Goal: Task Accomplishment & Management: Use online tool/utility

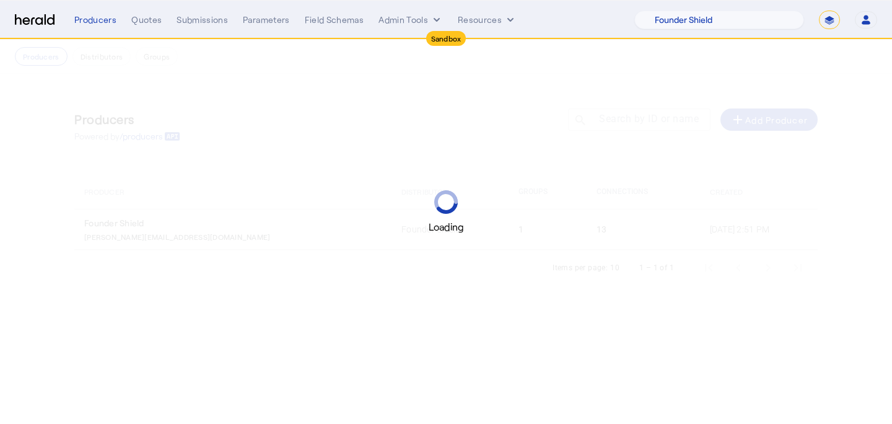
select select "pfm_lx2v_founder_shield"
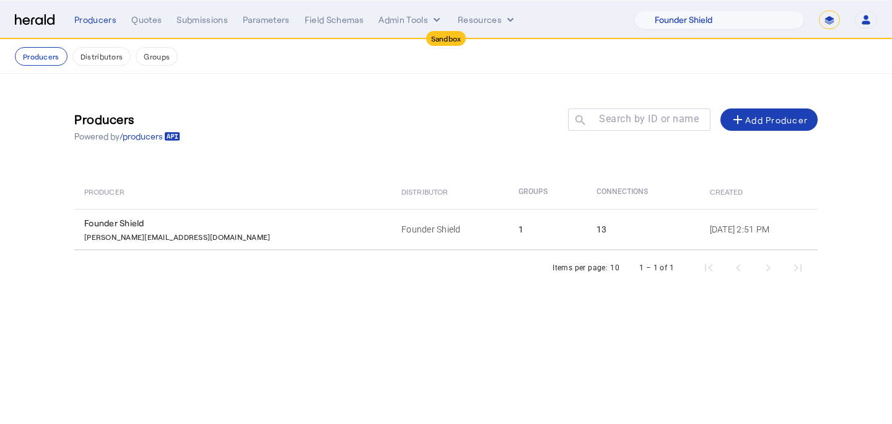
click at [819, 25] on form "**********" at bounding box center [829, 20] width 21 height 19
click at [821, 24] on select "**********" at bounding box center [829, 20] width 21 height 19
select select "**********"
click at [819, 11] on select "**********" at bounding box center [829, 20] width 21 height 19
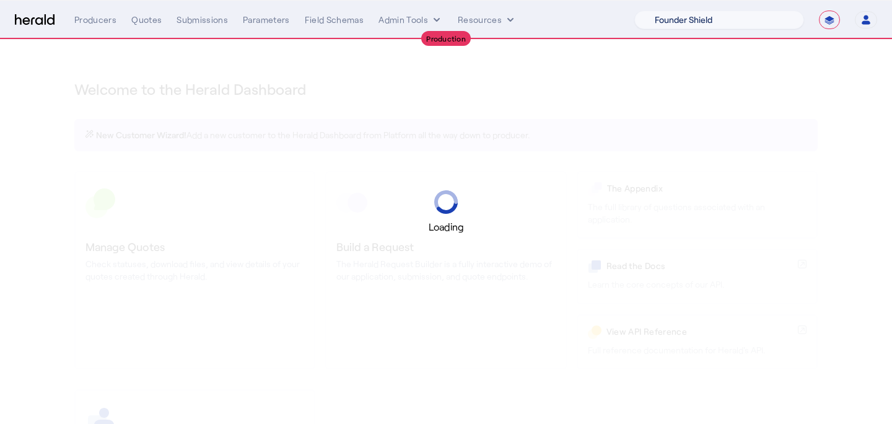
click at [730, 18] on select "1Fort Acrisure Acturis Affinity Advisors Affinity Risk Agentero AmWins Anzen Ao…" at bounding box center [719, 20] width 170 height 19
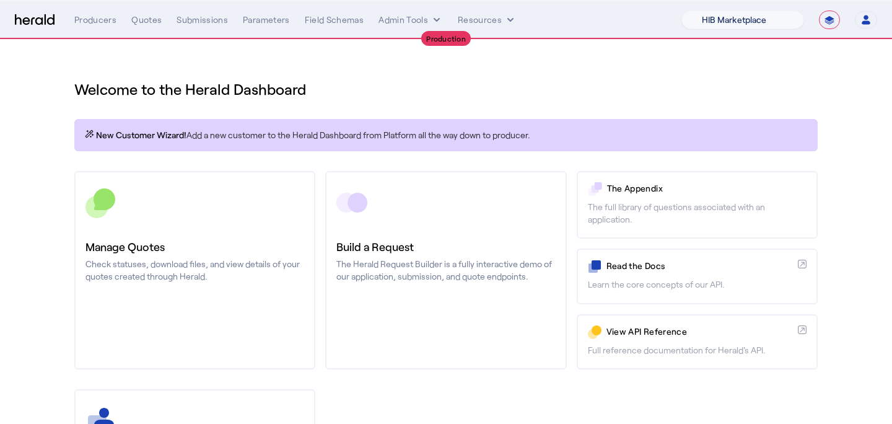
click at [681, 11] on select "1Fort Affinity Risk [PERSON_NAME] [PERSON_NAME] CRC Campus Coverage Citadel Fif…" at bounding box center [742, 20] width 123 height 19
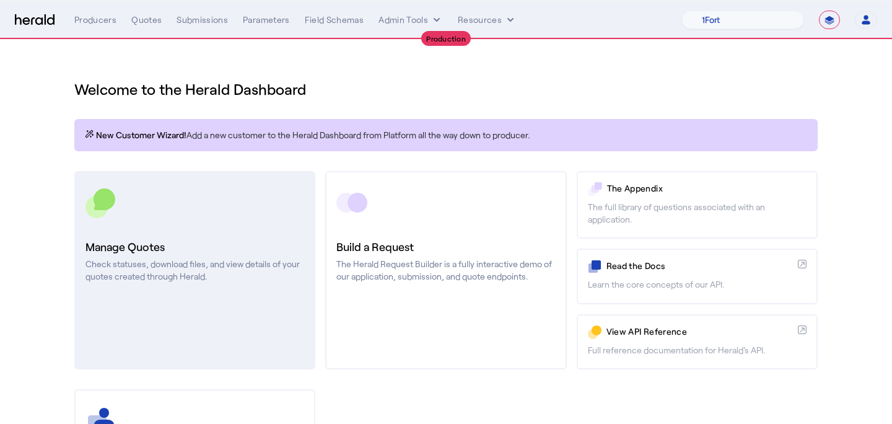
click at [170, 188] on div at bounding box center [194, 202] width 219 height 31
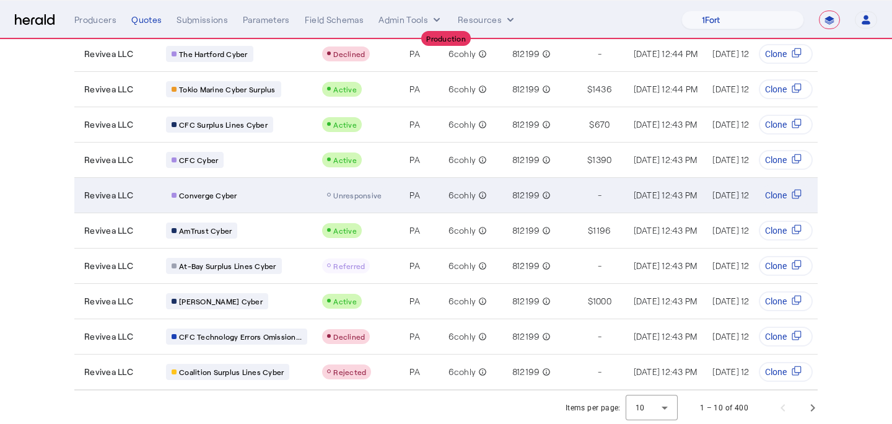
scroll to position [139, 0]
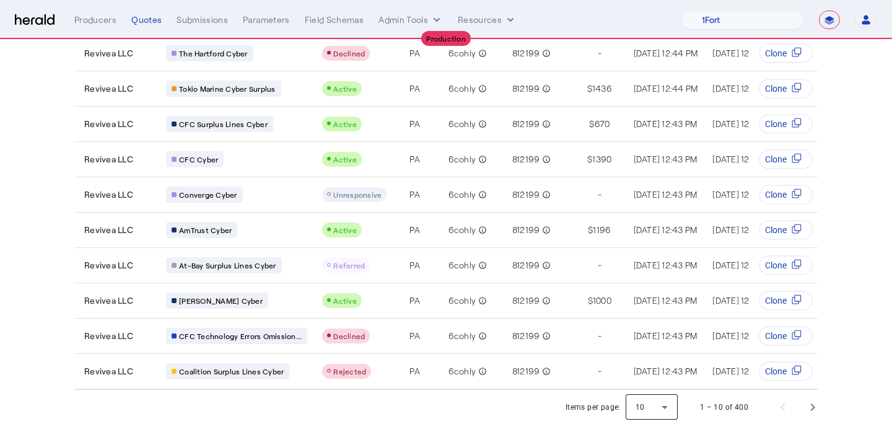
click at [661, 408] on div at bounding box center [651, 407] width 52 height 30
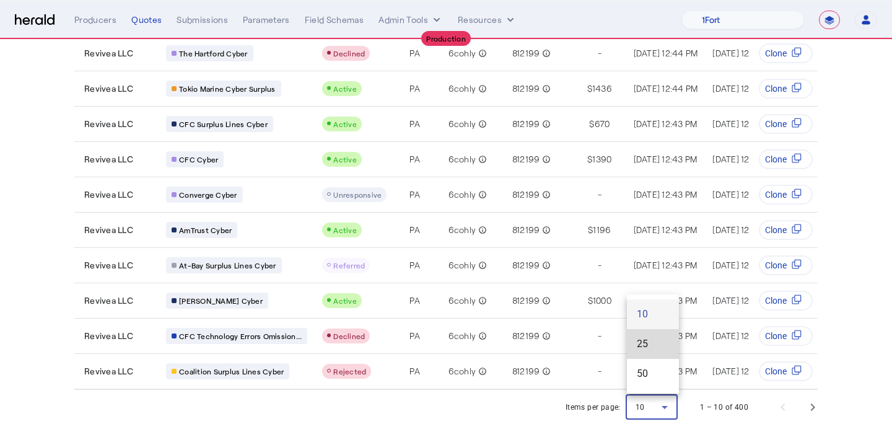
click at [658, 354] on mat-option "25" at bounding box center [653, 344] width 52 height 30
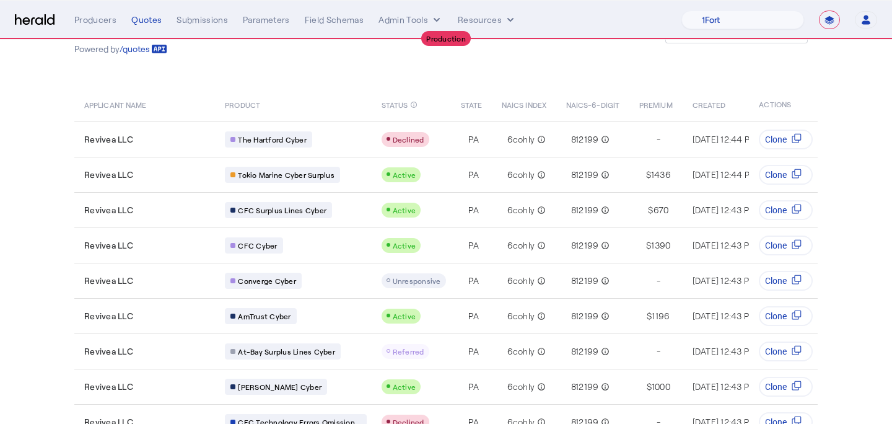
scroll to position [53, 0]
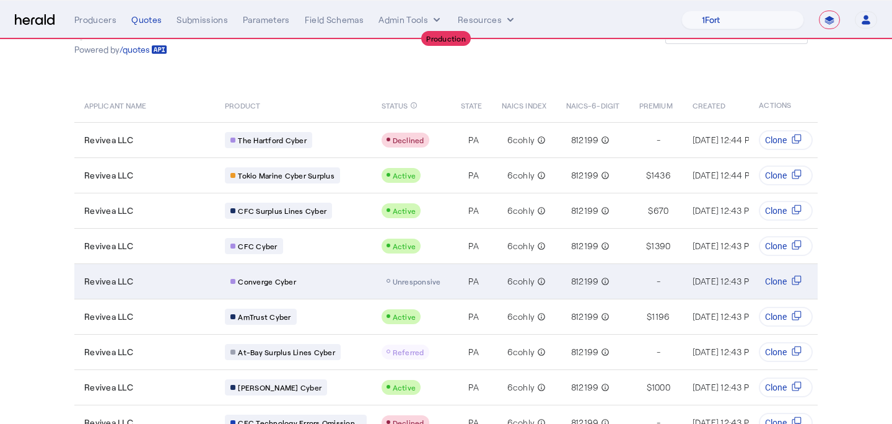
click at [410, 277] on span "Unresponsive" at bounding box center [417, 281] width 48 height 9
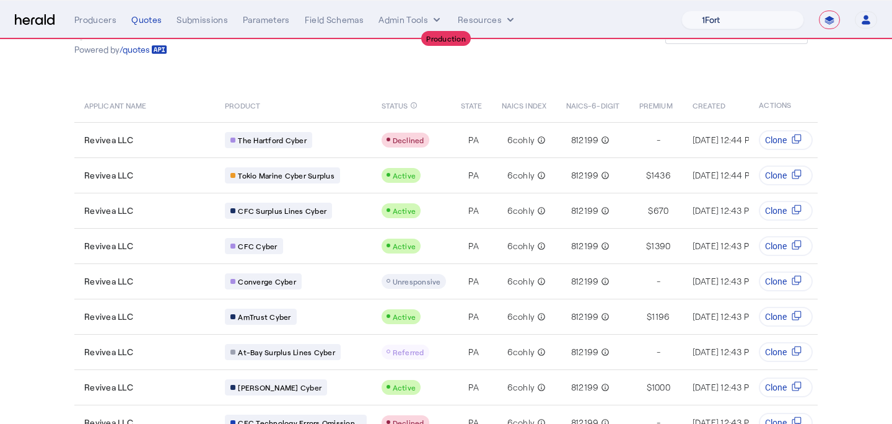
click at [744, 11] on select "1Fort Affinity Risk [PERSON_NAME] [PERSON_NAME] CRC Campus Coverage Citadel Fif…" at bounding box center [742, 20] width 123 height 19
click at [681, 11] on select "1Fort Affinity Risk [PERSON_NAME] [PERSON_NAME] CRC Campus Coverage Citadel Fif…" at bounding box center [742, 20] width 123 height 19
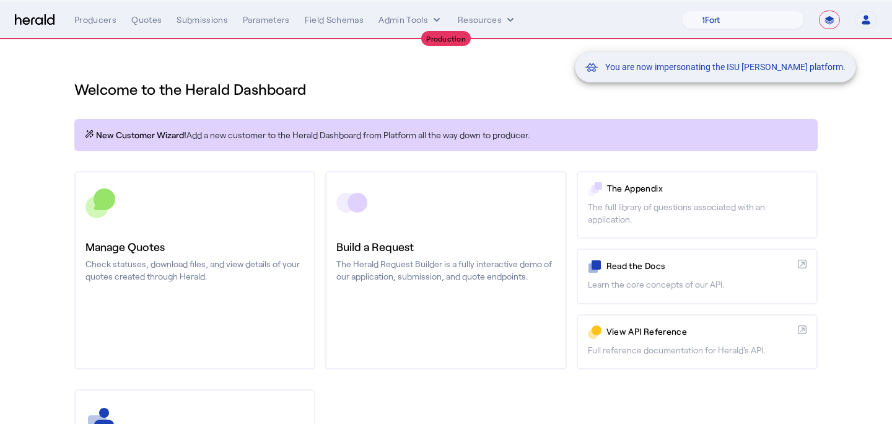
click at [162, 207] on div "You are now impersonating the ISU [PERSON_NAME] platform." at bounding box center [446, 212] width 892 height 424
click at [202, 215] on div "You are now impersonating the ISU [PERSON_NAME] platform." at bounding box center [446, 212] width 892 height 424
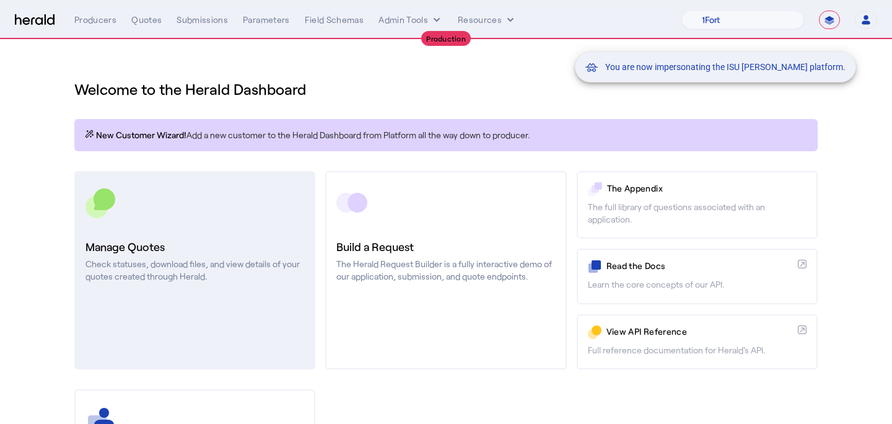
click at [204, 215] on div at bounding box center [194, 202] width 219 height 31
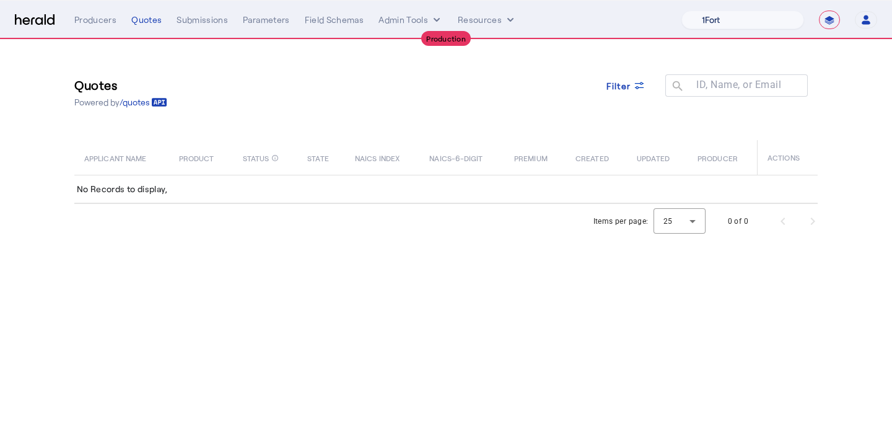
click at [755, 11] on select "1Fort Affinity Risk [PERSON_NAME] [PERSON_NAME] CRC Campus Coverage Citadel Fif…" at bounding box center [742, 20] width 123 height 19
click at [681, 11] on select "1Fort Affinity Risk [PERSON_NAME] [PERSON_NAME] CRC Campus Coverage Citadel Fif…" at bounding box center [742, 20] width 123 height 19
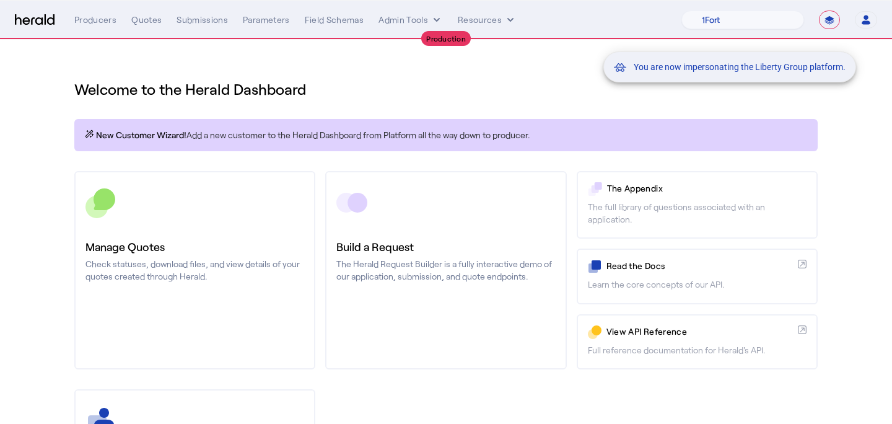
click at [198, 217] on div "You are now impersonating the Liberty Group platform." at bounding box center [446, 212] width 892 height 424
click at [222, 217] on div "You are now impersonating the Liberty Group platform." at bounding box center [446, 212] width 892 height 424
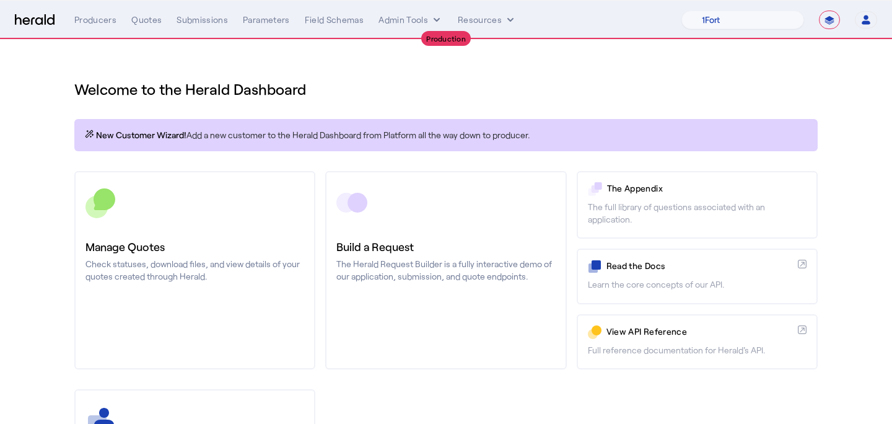
click at [222, 217] on div at bounding box center [194, 202] width 219 height 31
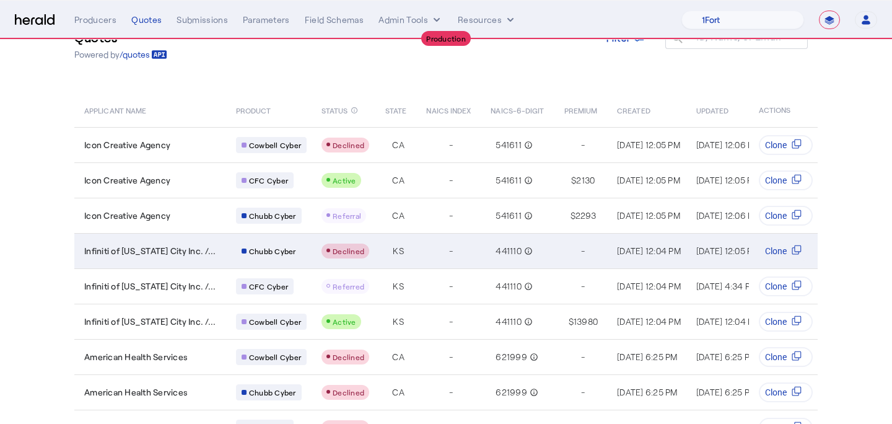
scroll to position [41, 0]
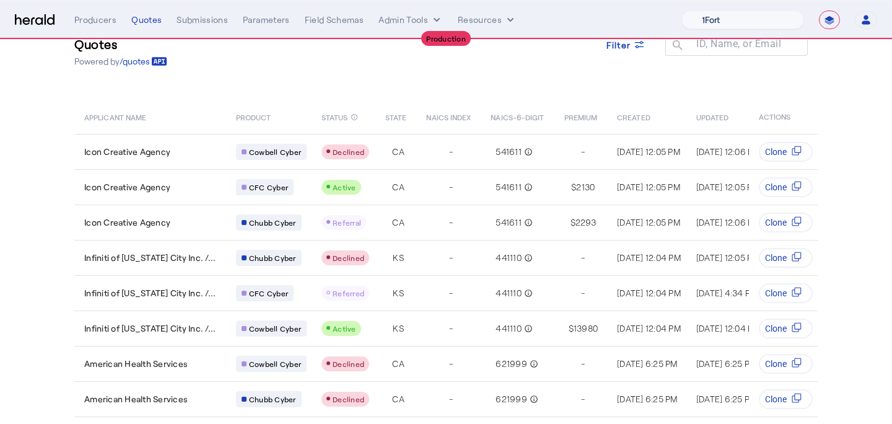
click at [764, 25] on select "1Fort Affinity Risk [PERSON_NAME] [PERSON_NAME] CRC Campus Coverage Citadel Fif…" at bounding box center [742, 20] width 123 height 19
click at [681, 11] on select "1Fort Affinity Risk [PERSON_NAME] [PERSON_NAME] CRC Campus Coverage Citadel Fif…" at bounding box center [742, 20] width 123 height 19
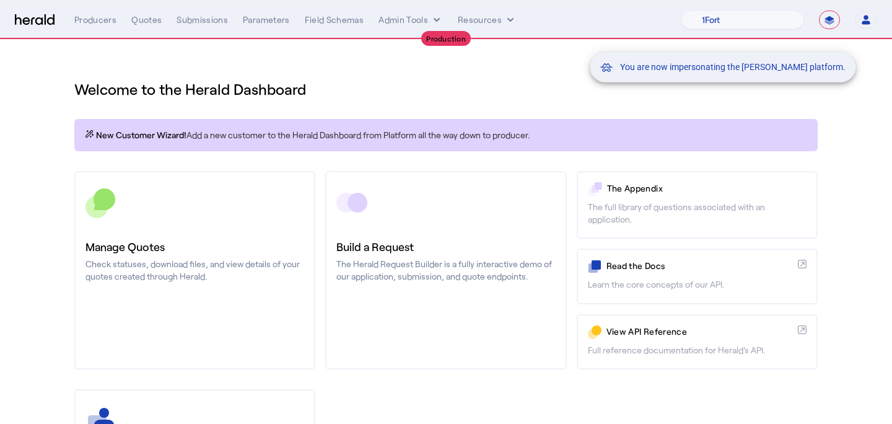
click at [218, 251] on div "You are now impersonating the [PERSON_NAME] platform." at bounding box center [446, 212] width 892 height 424
click at [237, 254] on div "You are now impersonating the [PERSON_NAME] platform." at bounding box center [446, 212] width 892 height 424
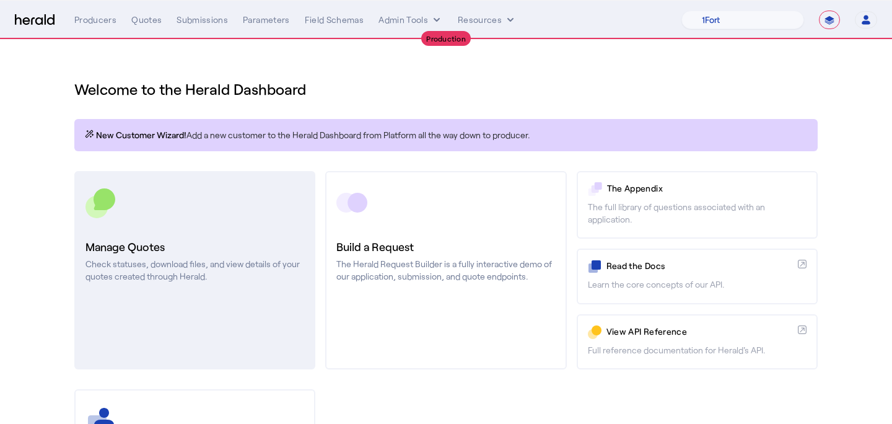
click at [247, 255] on div "Manage Quotes Check statuses, download files, and view details of your quotes c…" at bounding box center [194, 260] width 219 height 45
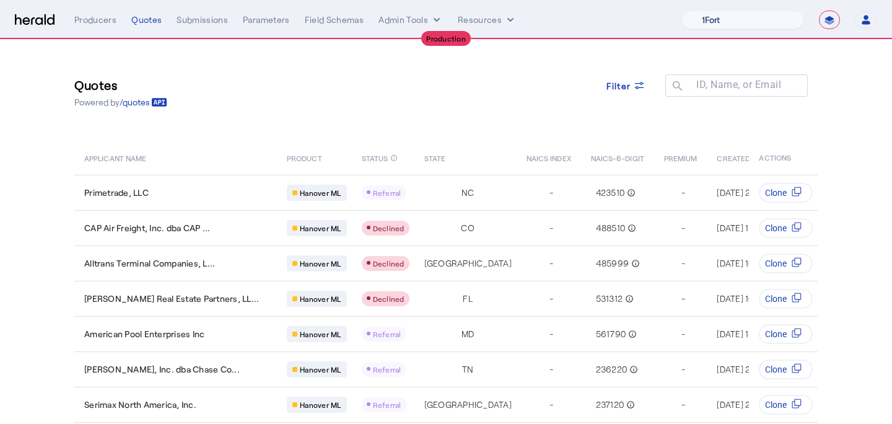
click at [707, 19] on select "1Fort Affinity Risk [PERSON_NAME] [PERSON_NAME] CRC Campus Coverage Citadel Fif…" at bounding box center [742, 20] width 123 height 19
click at [681, 11] on select "1Fort Affinity Risk [PERSON_NAME] [PERSON_NAME] CRC Campus Coverage Citadel Fif…" at bounding box center [742, 20] width 123 height 19
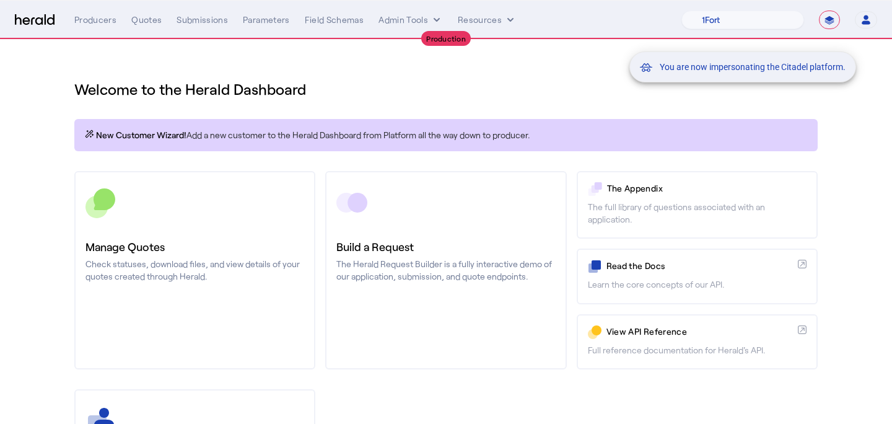
click at [151, 14] on div "You are now impersonating the Citadel platform." at bounding box center [446, 212] width 892 height 424
click at [151, 15] on div "You are now impersonating the Citadel platform." at bounding box center [446, 212] width 892 height 424
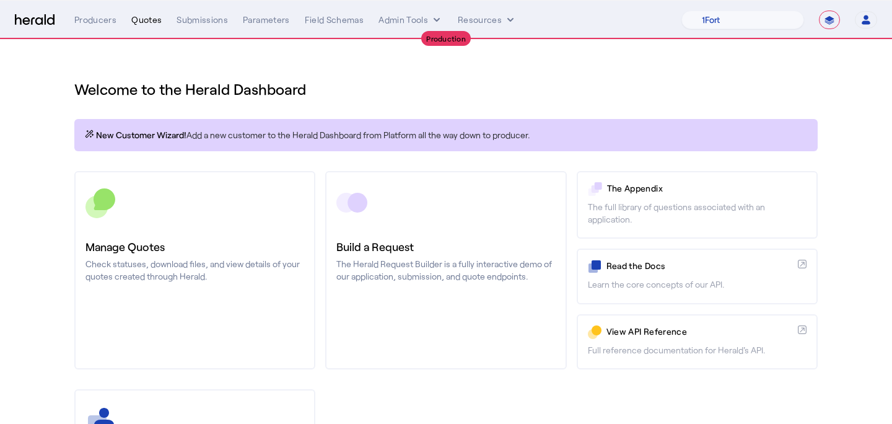
click at [149, 18] on div "Quotes" at bounding box center [146, 20] width 30 height 12
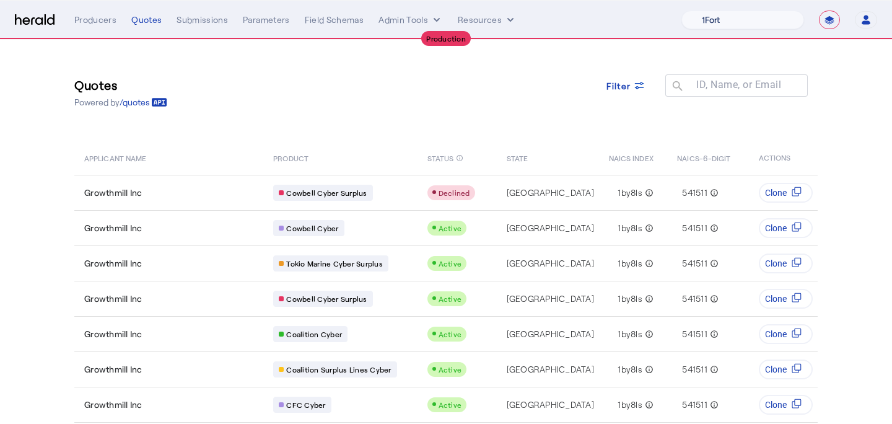
click at [736, 15] on select "1Fort Affinity Risk [PERSON_NAME] [PERSON_NAME] CRC Campus Coverage Citadel Fif…" at bounding box center [742, 20] width 123 height 19
click at [681, 11] on select "1Fort Affinity Risk [PERSON_NAME] [PERSON_NAME] CRC Campus Coverage Citadel Fif…" at bounding box center [742, 20] width 123 height 19
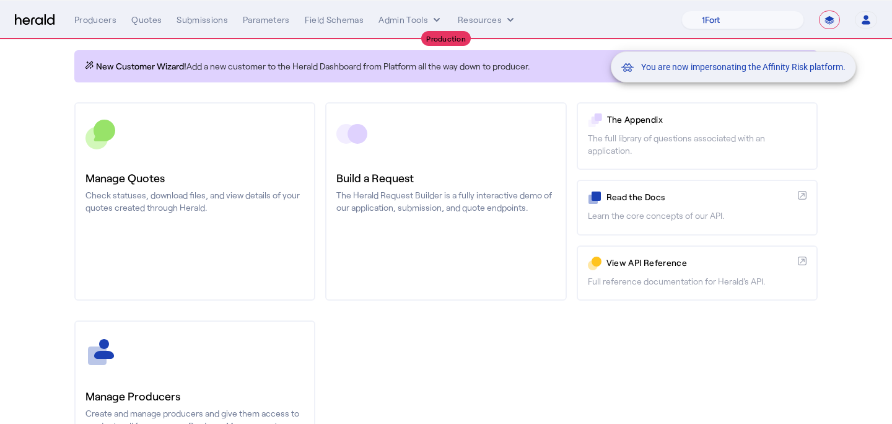
scroll to position [69, 0]
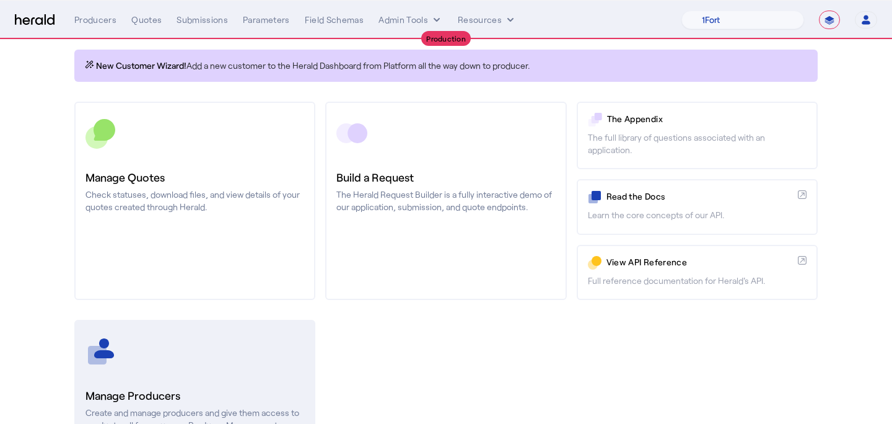
click at [142, 358] on div at bounding box center [194, 351] width 219 height 31
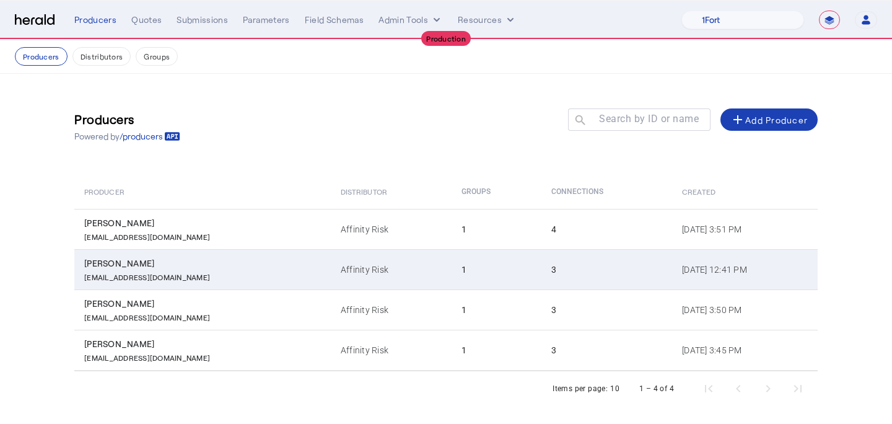
click at [215, 270] on div "[EMAIL_ADDRESS][DOMAIN_NAME]" at bounding box center [205, 275] width 242 height 12
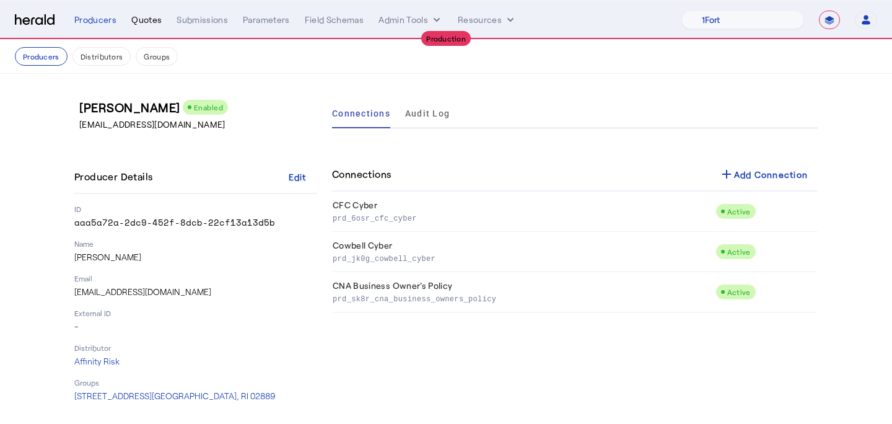
click at [138, 14] on div "Quotes" at bounding box center [146, 20] width 30 height 12
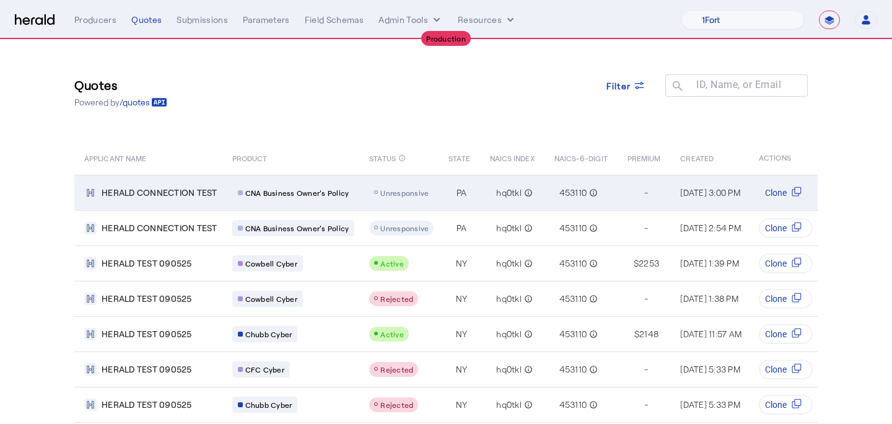
click at [385, 189] on span "Unresponsive" at bounding box center [404, 192] width 48 height 9
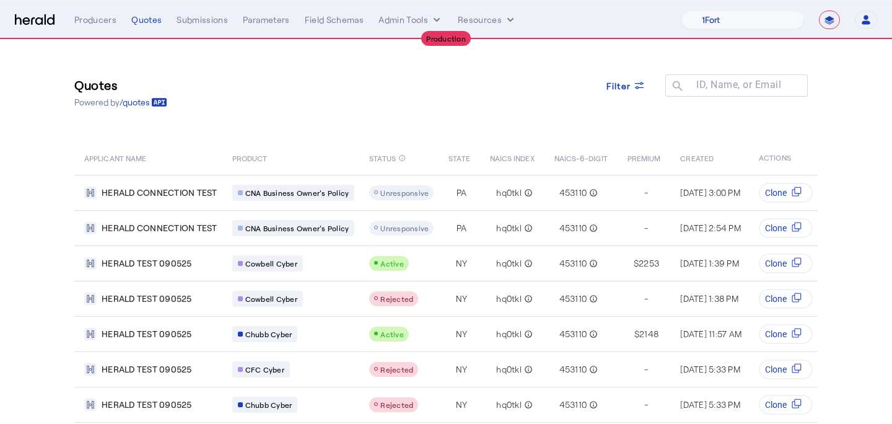
click at [104, 26] on div "**********" at bounding box center [475, 20] width 803 height 19
click at [104, 22] on div "Producers" at bounding box center [95, 20] width 42 height 12
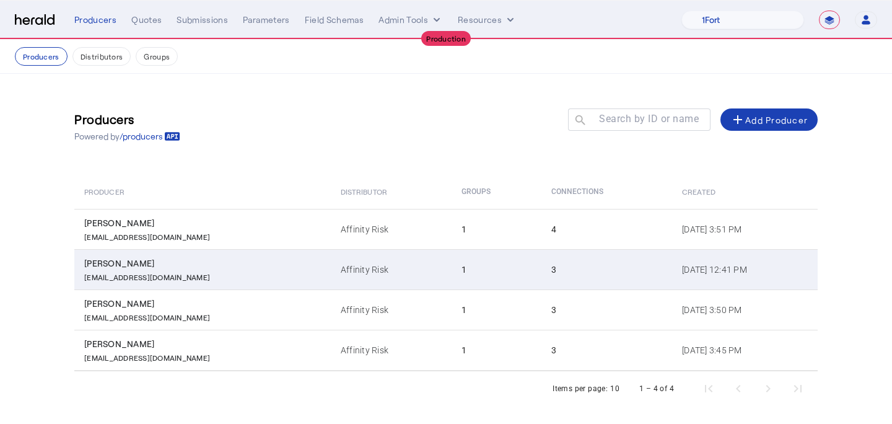
click at [168, 266] on div "[PERSON_NAME]" at bounding box center [205, 263] width 242 height 12
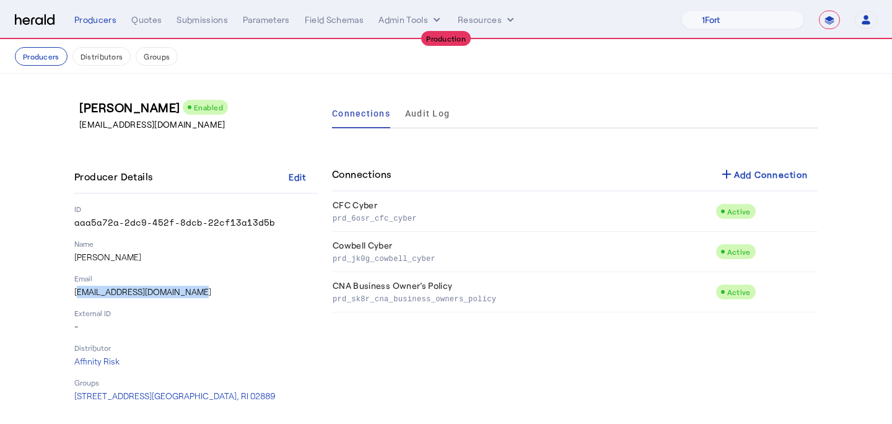
drag, startPoint x: 183, startPoint y: 291, endPoint x: 75, endPoint y: 291, distance: 108.4
click at [75, 291] on p "[EMAIL_ADDRESS][DOMAIN_NAME]" at bounding box center [195, 291] width 243 height 12
copy p "[EMAIL_ADDRESS][DOMAIN_NAME]"
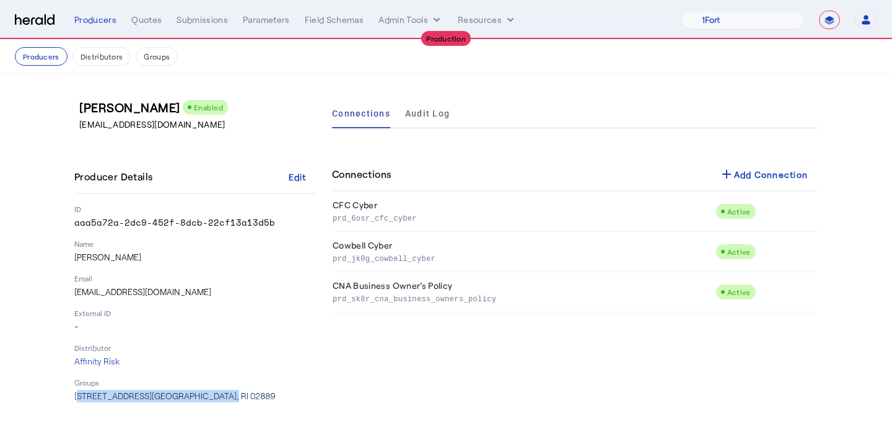
drag, startPoint x: 226, startPoint y: 394, endPoint x: 77, endPoint y: 397, distance: 149.3
click at [77, 397] on p "[STREET_ADDRESS]" at bounding box center [195, 396] width 243 height 12
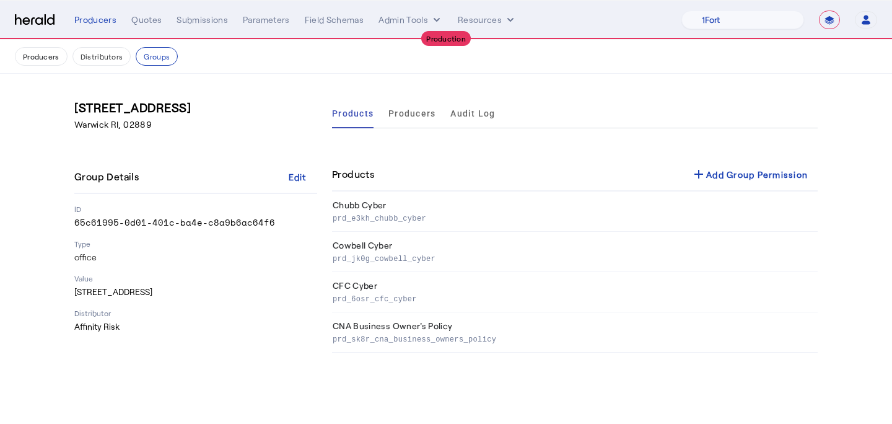
drag, startPoint x: 227, startPoint y: 290, endPoint x: 76, endPoint y: 288, distance: 151.1
click at [76, 288] on p "[STREET_ADDRESS]" at bounding box center [195, 291] width 243 height 12
copy p "[STREET_ADDRESS]"
click at [154, 22] on div "Quotes" at bounding box center [146, 20] width 30 height 12
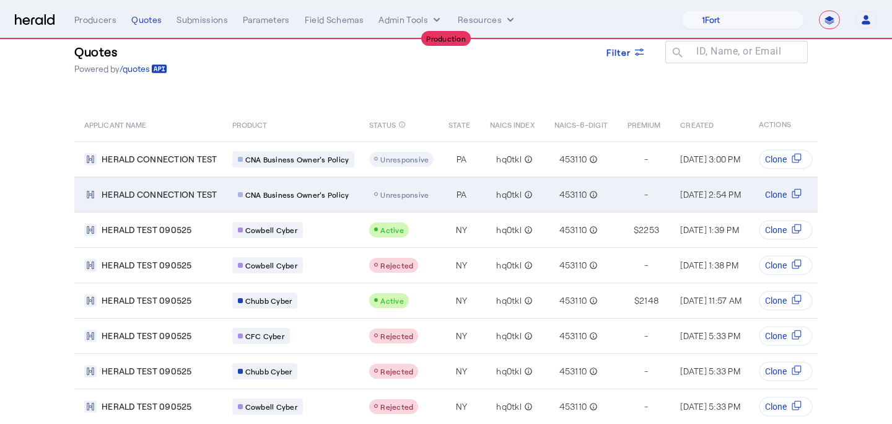
scroll to position [46, 0]
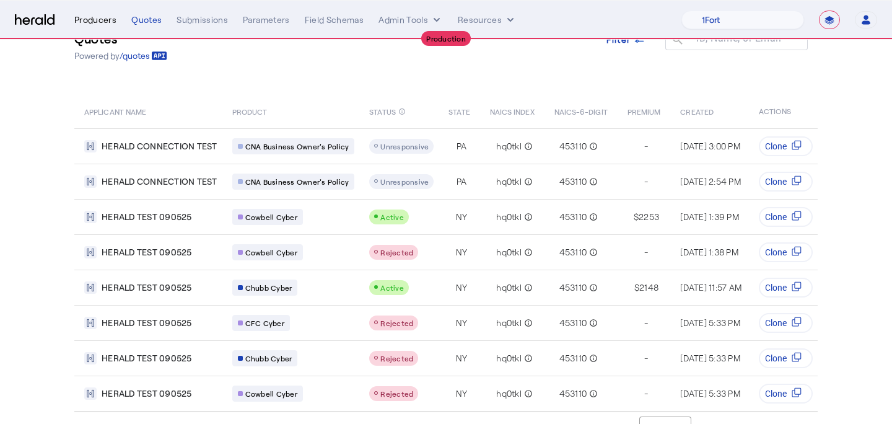
click at [100, 24] on div "Producers" at bounding box center [95, 20] width 42 height 12
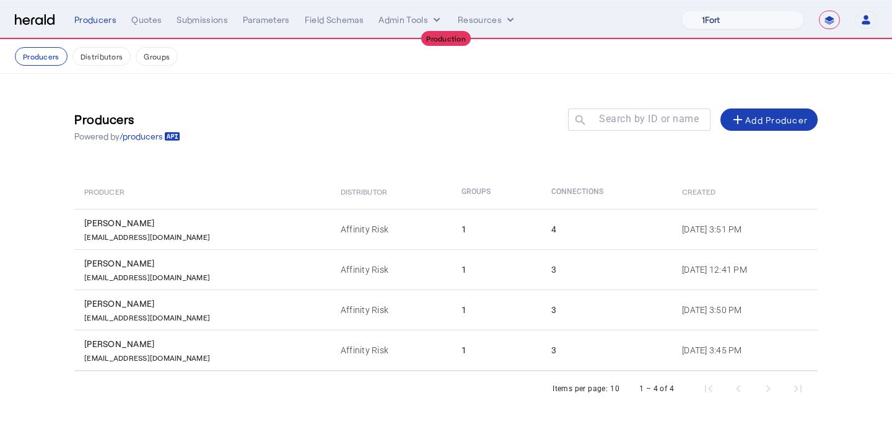
click at [725, 22] on select "1Fort Affinity Risk [PERSON_NAME] [PERSON_NAME] CRC Campus Coverage Citadel Fif…" at bounding box center [742, 20] width 123 height 19
click at [681, 11] on select "1Fort Affinity Risk [PERSON_NAME] [PERSON_NAME] CRC Campus Coverage Citadel Fif…" at bounding box center [742, 20] width 123 height 19
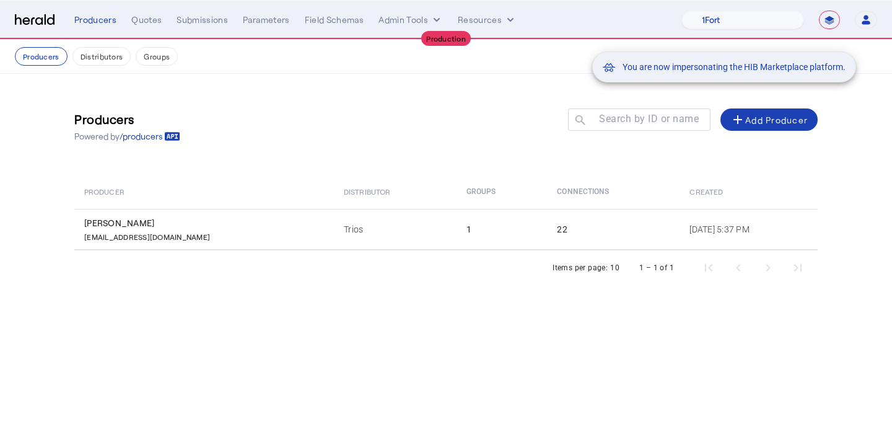
click at [154, 20] on div "You are now impersonating the HIB Marketplace platform." at bounding box center [446, 212] width 892 height 424
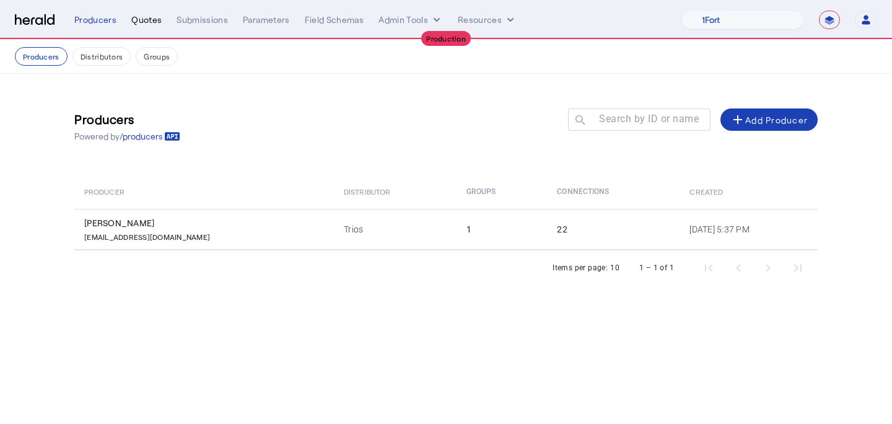
click at [140, 20] on div "Quotes" at bounding box center [146, 20] width 30 height 12
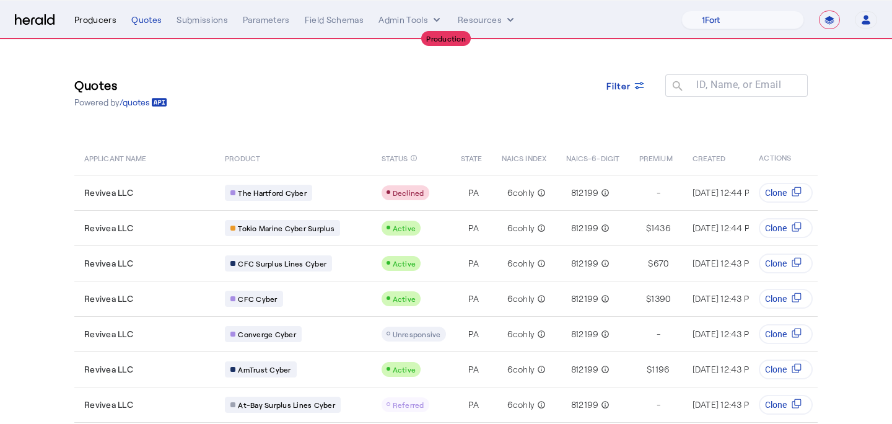
click at [92, 22] on div "Producers" at bounding box center [95, 20] width 42 height 12
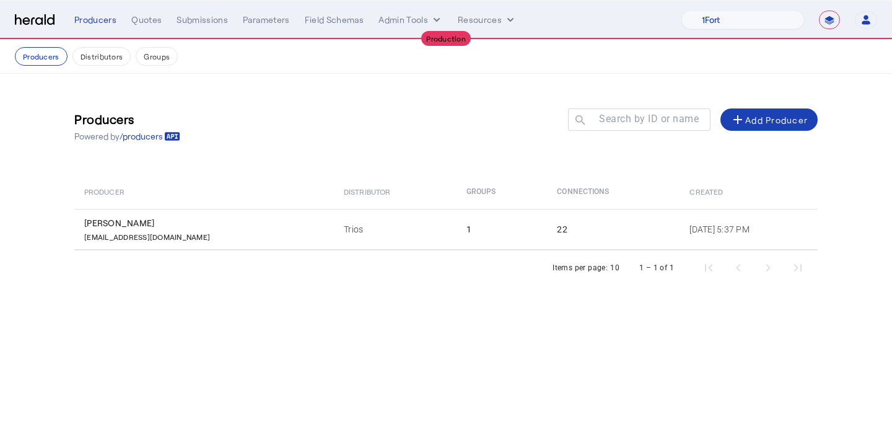
click at [734, 8] on nav "**********" at bounding box center [446, 20] width 892 height 38
click at [733, 20] on select "1Fort Affinity Risk [PERSON_NAME] [PERSON_NAME] CRC Campus Coverage Citadel Fif…" at bounding box center [742, 20] width 123 height 19
select select "pfm_lx2v_founder_shield"
click at [681, 11] on select "1Fort Affinity Risk [PERSON_NAME] [PERSON_NAME] CRC Campus Coverage Citadel Fif…" at bounding box center [742, 20] width 123 height 19
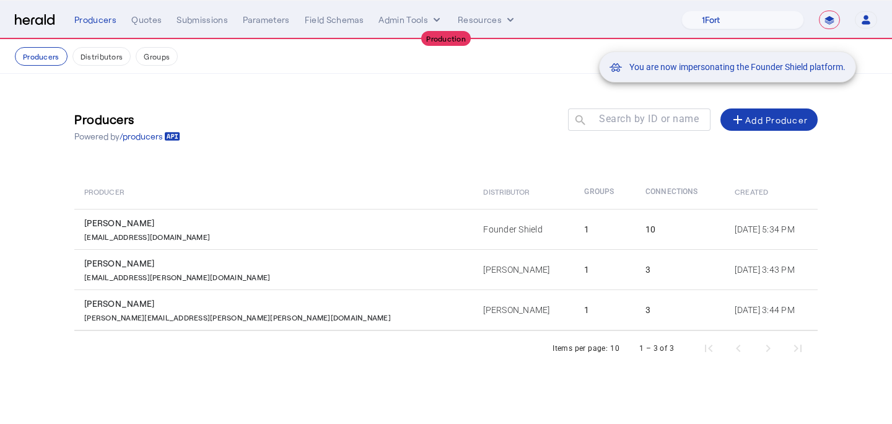
click at [320, 270] on div "You are now impersonating the Founder Shield platform." at bounding box center [446, 212] width 892 height 424
click at [359, 269] on div "You are now impersonating the Founder Shield platform." at bounding box center [446, 212] width 892 height 424
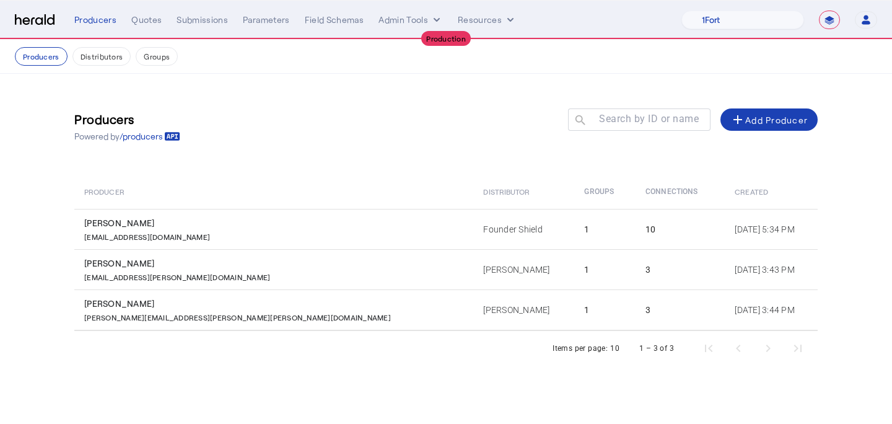
click at [473, 269] on td "[PERSON_NAME]" at bounding box center [523, 269] width 101 height 40
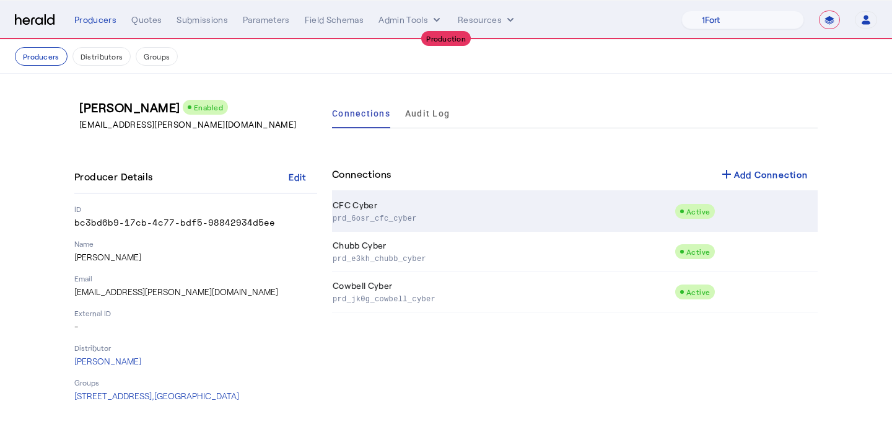
click at [422, 207] on td "CFC Cyber prd_6osr_cfc_cyber" at bounding box center [503, 211] width 342 height 40
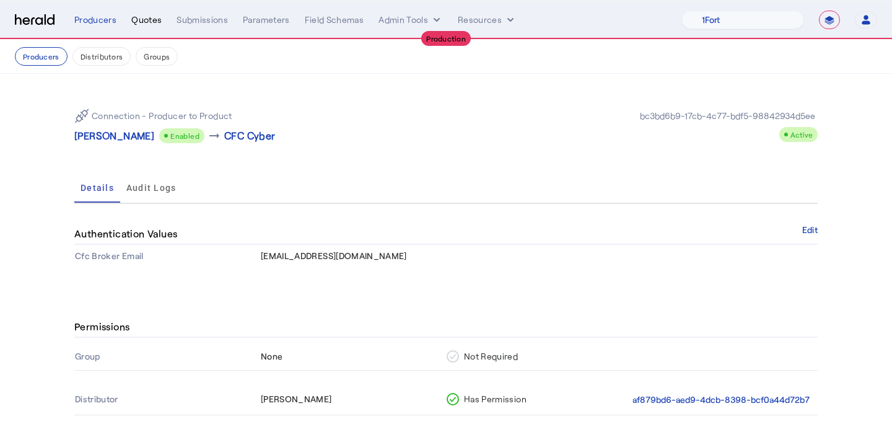
click at [152, 20] on div "Quotes" at bounding box center [146, 20] width 30 height 12
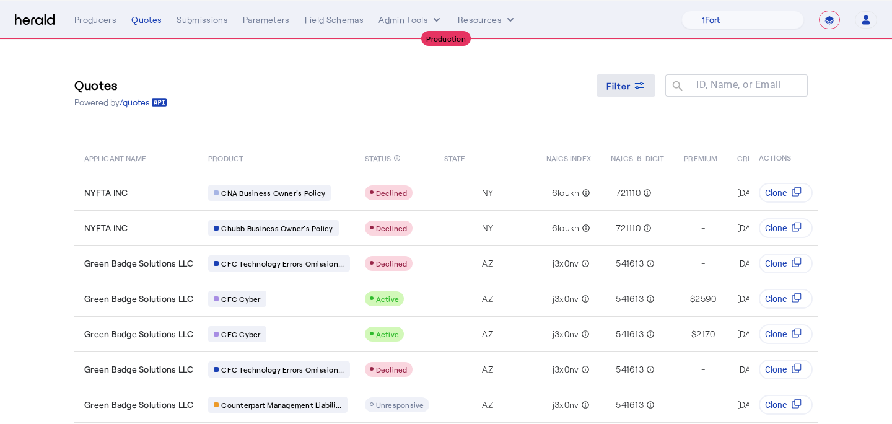
click at [618, 77] on span at bounding box center [625, 86] width 59 height 30
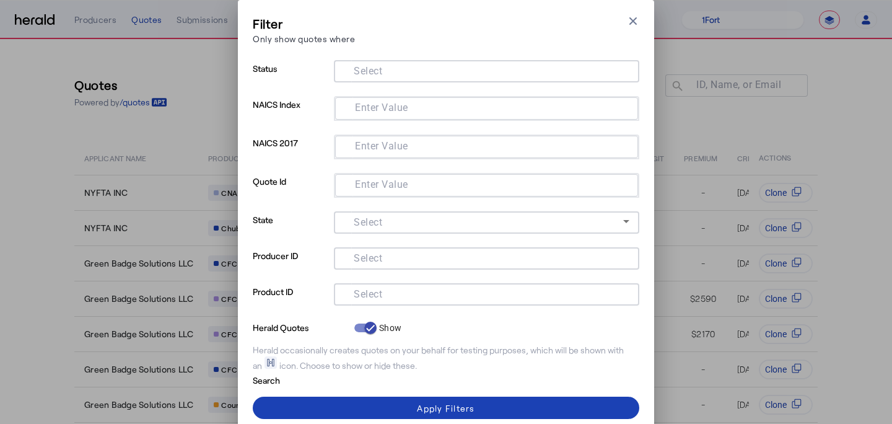
click at [417, 302] on div at bounding box center [486, 294] width 285 height 22
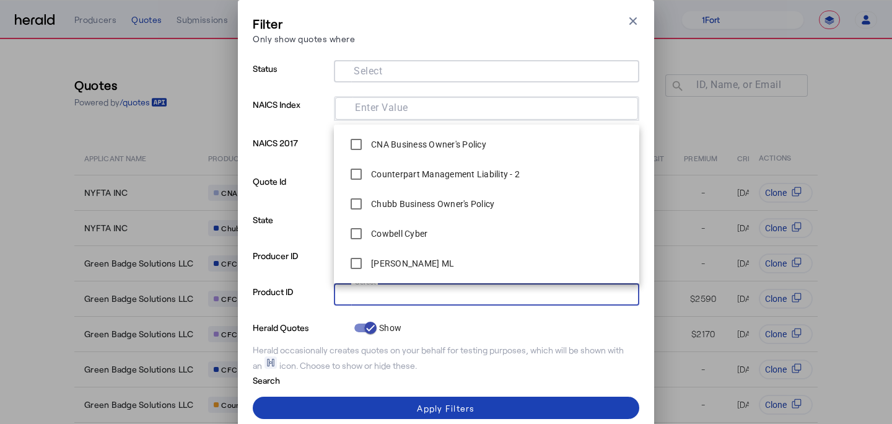
click at [282, 263] on p "Producer ID" at bounding box center [291, 265] width 76 height 36
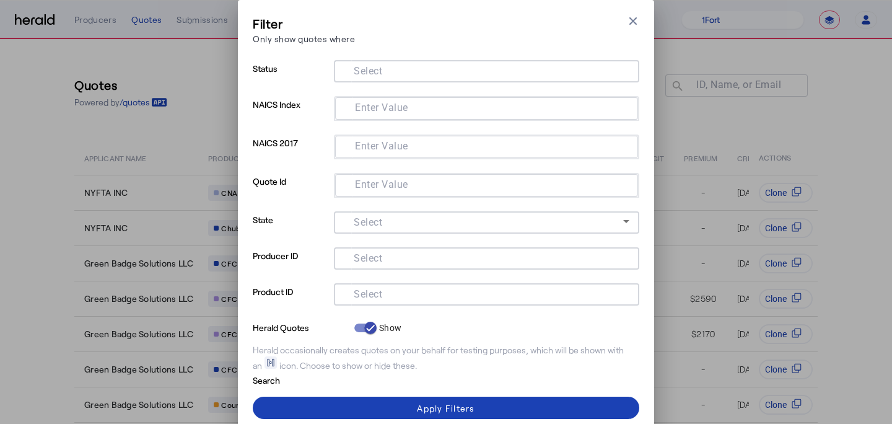
click at [383, 259] on div "Select" at bounding box center [486, 258] width 285 height 22
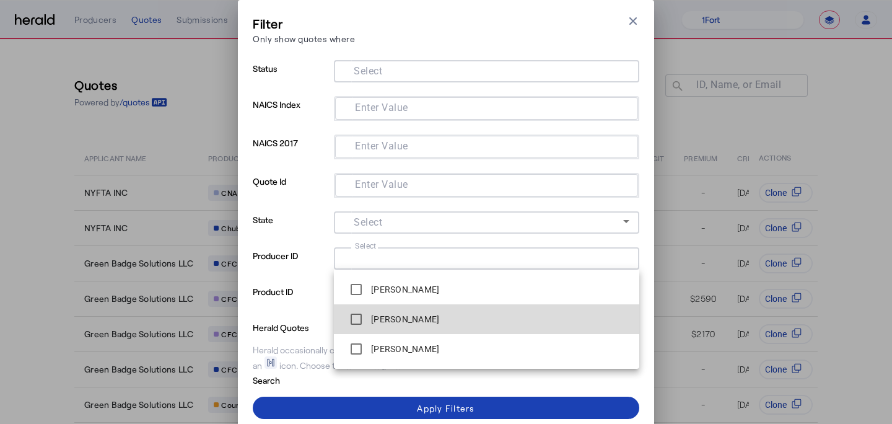
click at [372, 319] on label "[PERSON_NAME]" at bounding box center [403, 319] width 71 height 12
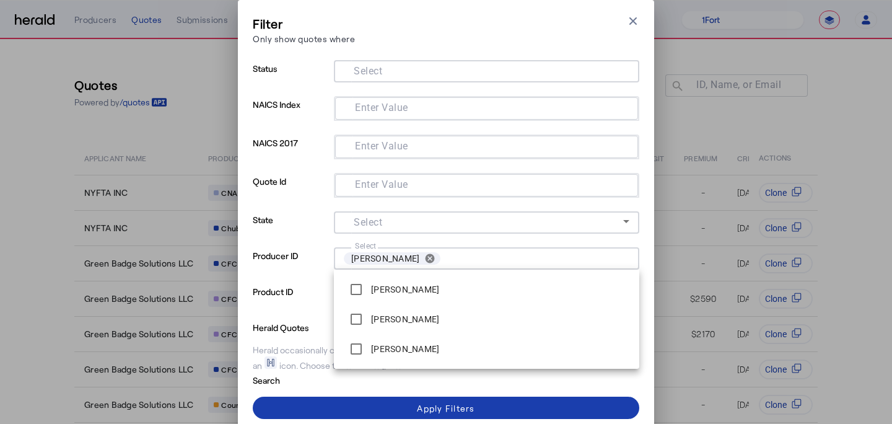
click at [290, 405] on span at bounding box center [446, 408] width 386 height 30
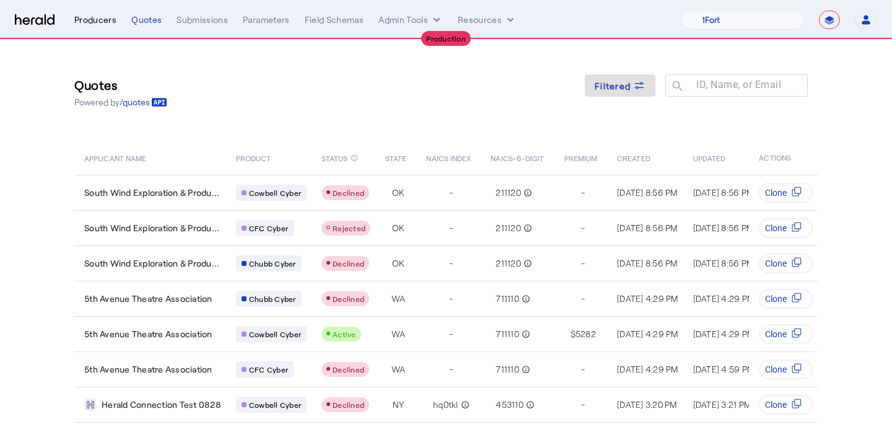
click at [107, 19] on div "Producers" at bounding box center [95, 20] width 42 height 12
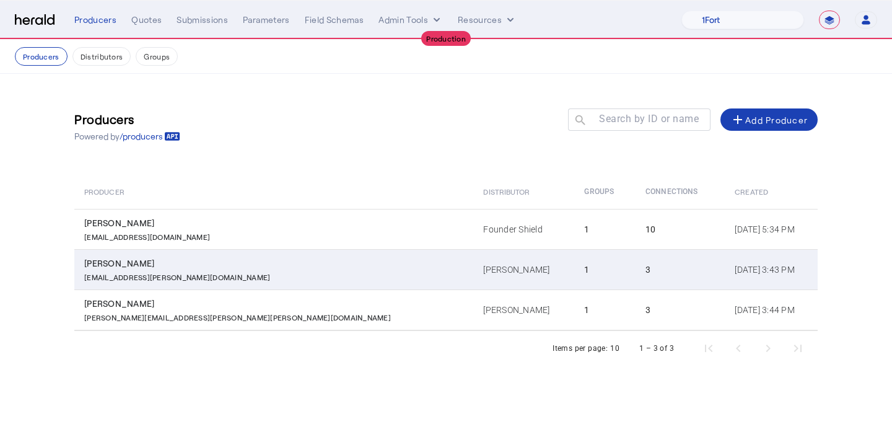
click at [176, 276] on p "[EMAIL_ADDRESS][PERSON_NAME][DOMAIN_NAME]" at bounding box center [177, 275] width 186 height 12
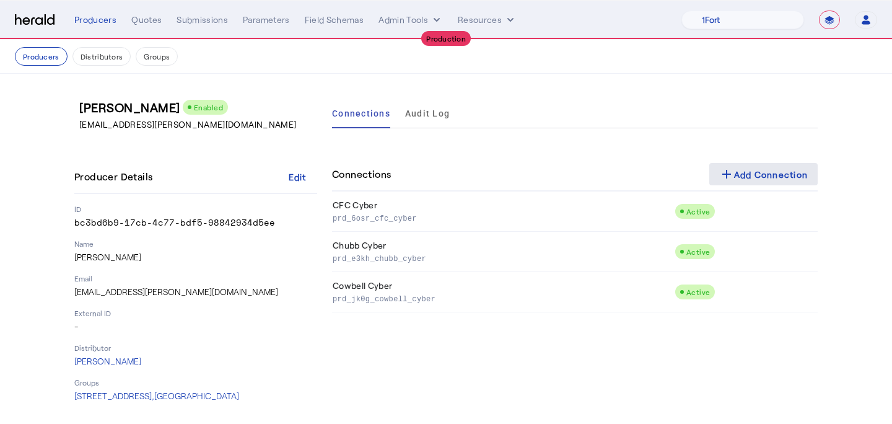
click at [720, 179] on mat-icon "add" at bounding box center [726, 174] width 15 height 15
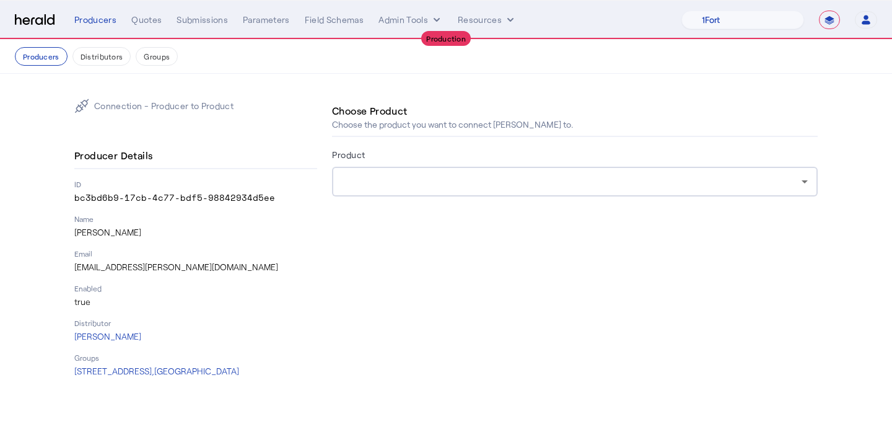
click at [471, 163] on div "Product" at bounding box center [575, 157] width 486 height 20
click at [468, 185] on div at bounding box center [572, 181] width 460 height 15
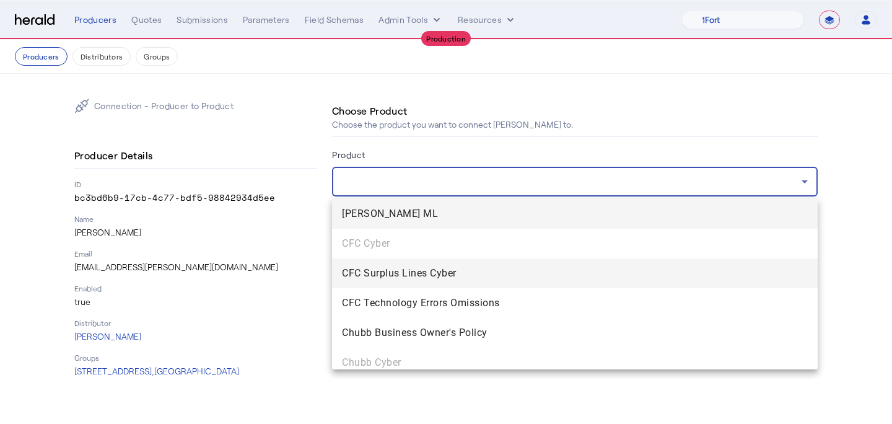
click at [453, 268] on span "CFC Surplus Lines Cyber" at bounding box center [575, 273] width 466 height 15
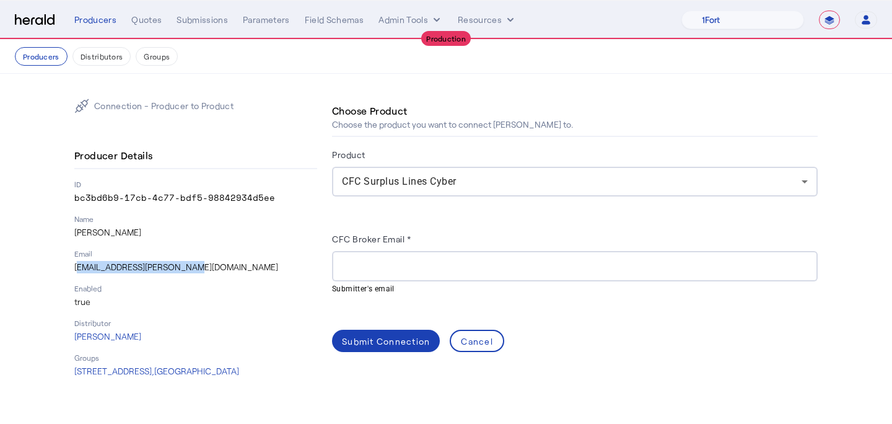
drag, startPoint x: 185, startPoint y: 269, endPoint x: 68, endPoint y: 271, distance: 116.4
click at [68, 271] on div "Connection - Producer to Product Producer Details ID bc3bd6b9-17cb-4c77-bdf5-98…" at bounding box center [446, 238] width 793 height 328
copy p "[EMAIL_ADDRESS][PERSON_NAME][DOMAIN_NAME]"
click at [513, 239] on div "CFC Broker Email *" at bounding box center [575, 241] width 486 height 20
click at [513, 246] on div "CFC Broker Email *" at bounding box center [575, 241] width 486 height 20
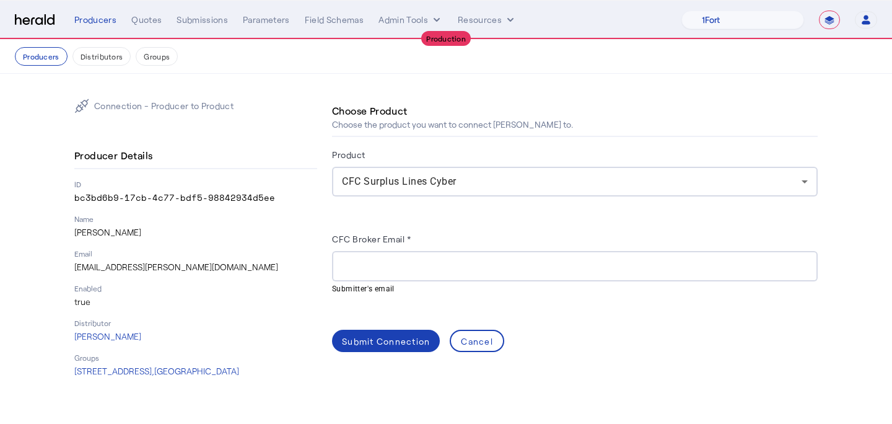
click at [512, 259] on input "CFC Broker Email *" at bounding box center [575, 266] width 466 height 15
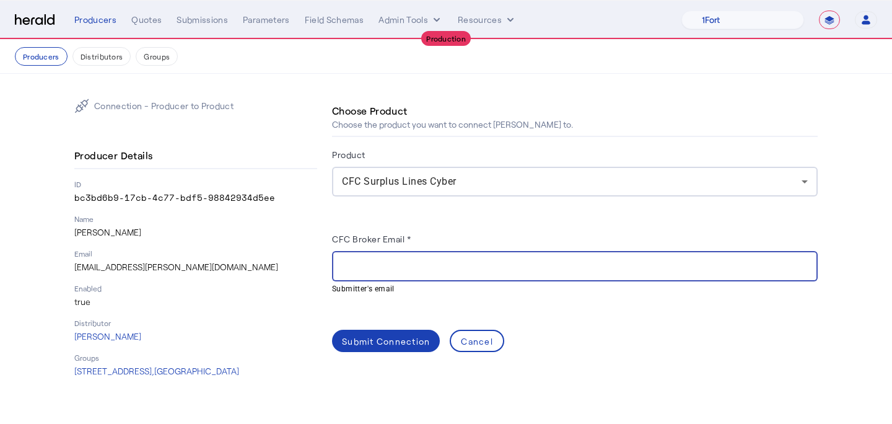
paste input "**********"
type input "**********"
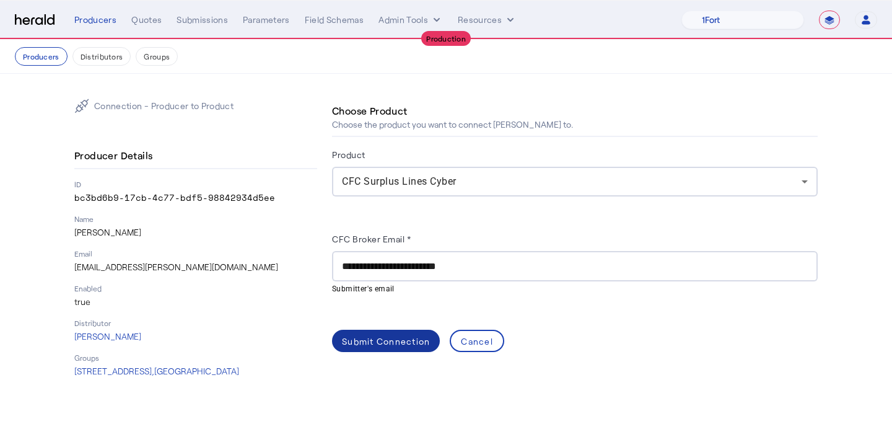
click at [386, 333] on span at bounding box center [386, 341] width 108 height 30
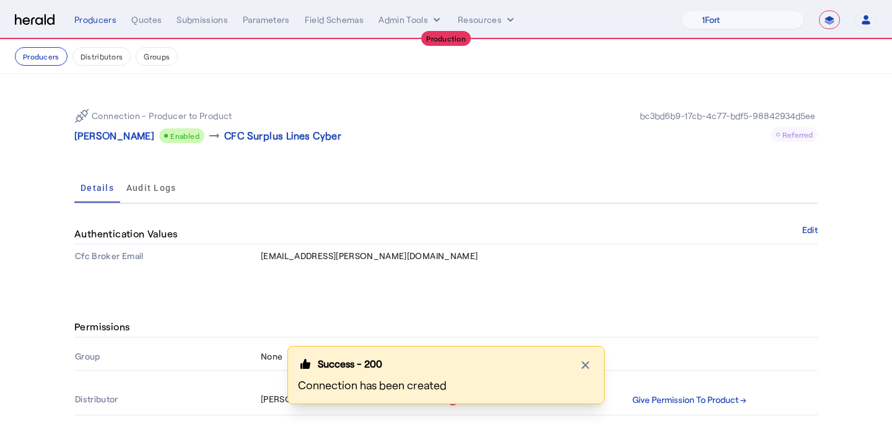
click at [102, 143] on div "Connection - Producer to Product [PERSON_NAME] Enabled arrow_right_alt CFC Surp…" at bounding box center [445, 125] width 743 height 54
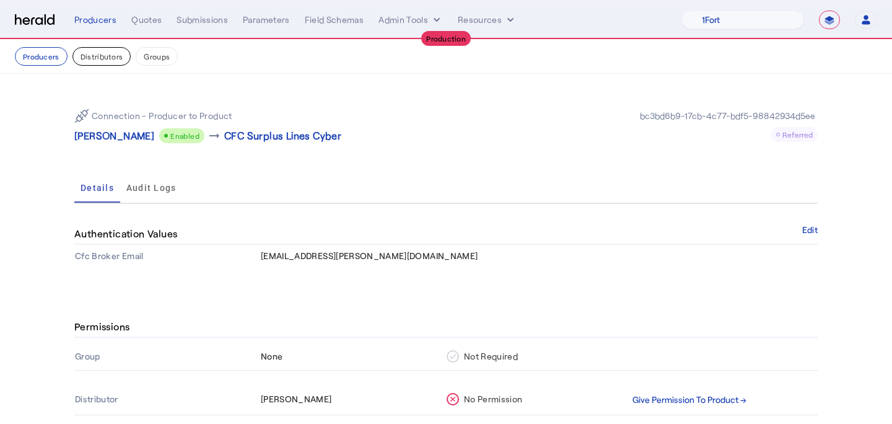
click at [95, 49] on button "Distributors" at bounding box center [101, 56] width 59 height 19
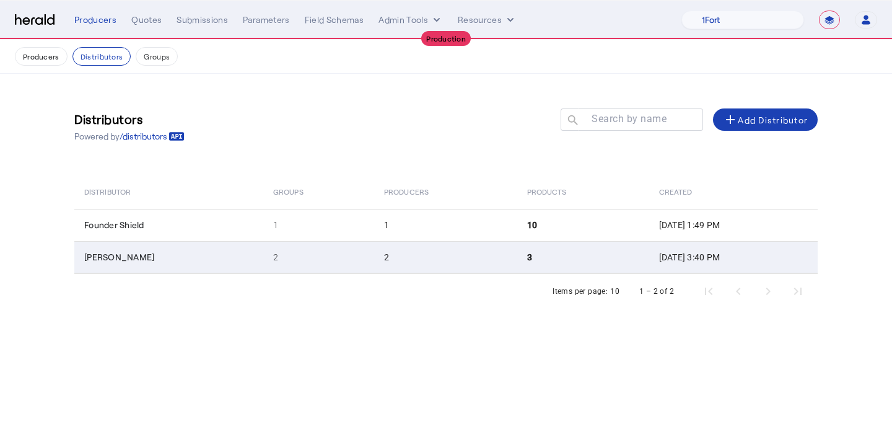
click at [165, 252] on td "[PERSON_NAME]" at bounding box center [168, 257] width 189 height 32
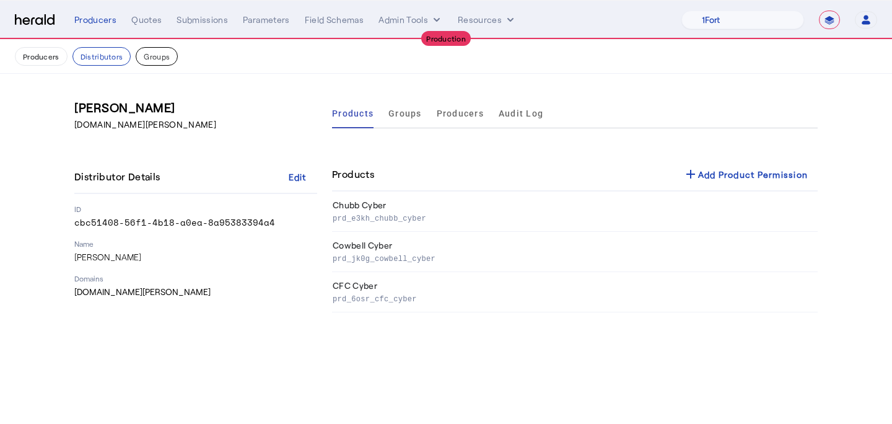
click at [164, 55] on button "Groups" at bounding box center [157, 56] width 42 height 19
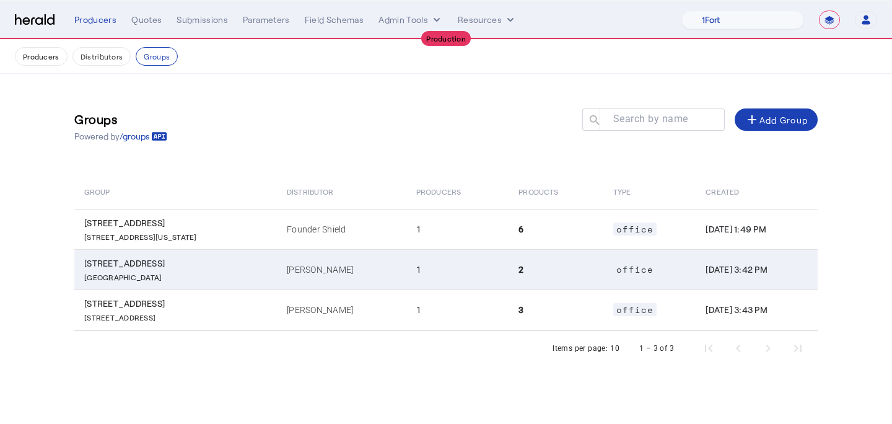
click at [305, 279] on td "[PERSON_NAME]" at bounding box center [341, 269] width 129 height 40
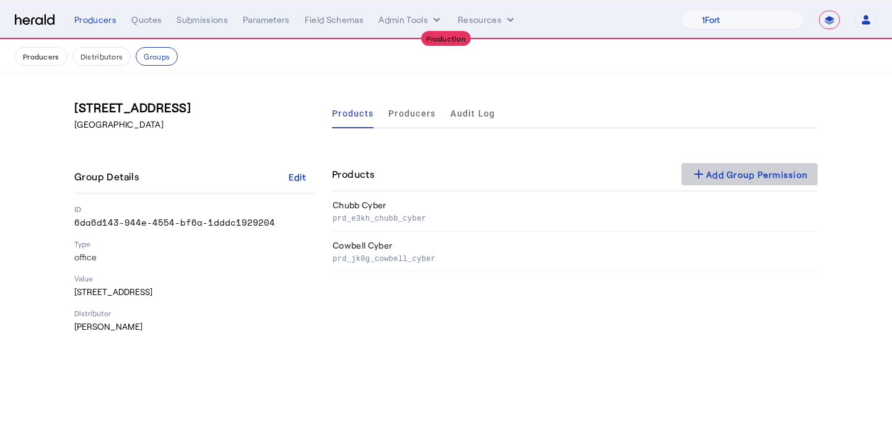
click at [747, 171] on div "add Add Group Permission" at bounding box center [749, 174] width 116 height 15
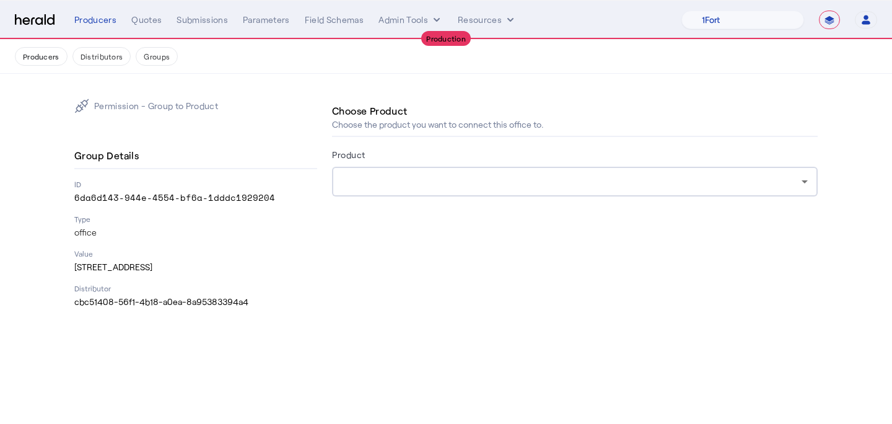
click at [461, 179] on div at bounding box center [572, 181] width 460 height 15
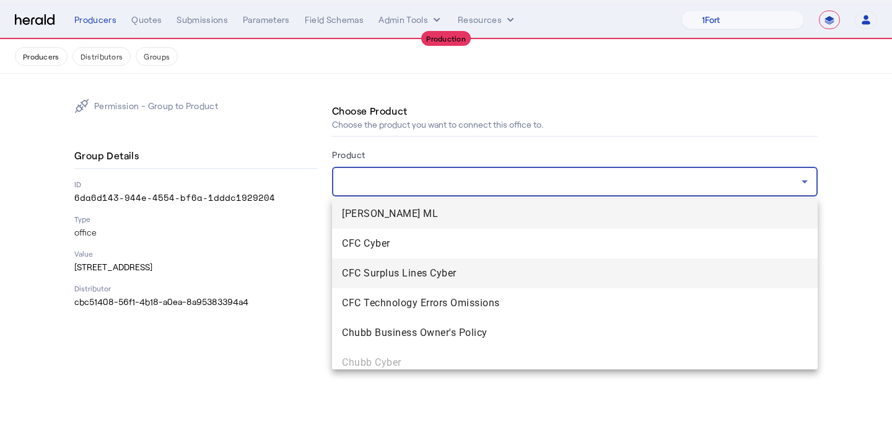
click at [406, 268] on span "CFC Surplus Lines Cyber" at bounding box center [575, 273] width 466 height 15
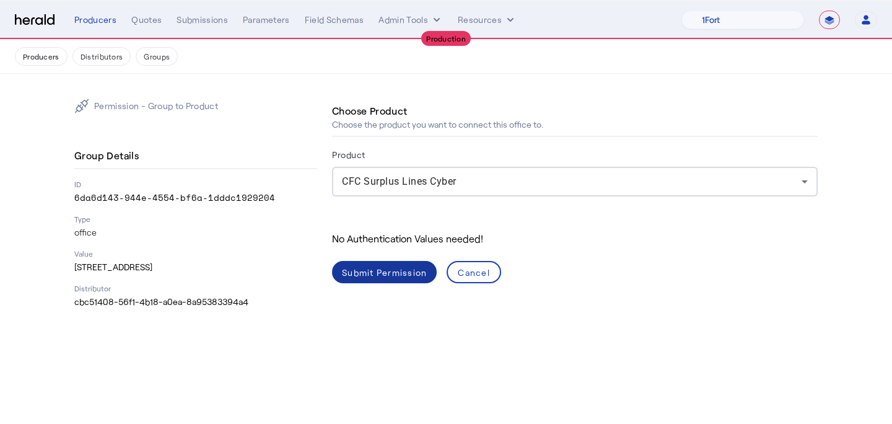
click at [403, 276] on div "Submit Permission" at bounding box center [384, 272] width 85 height 13
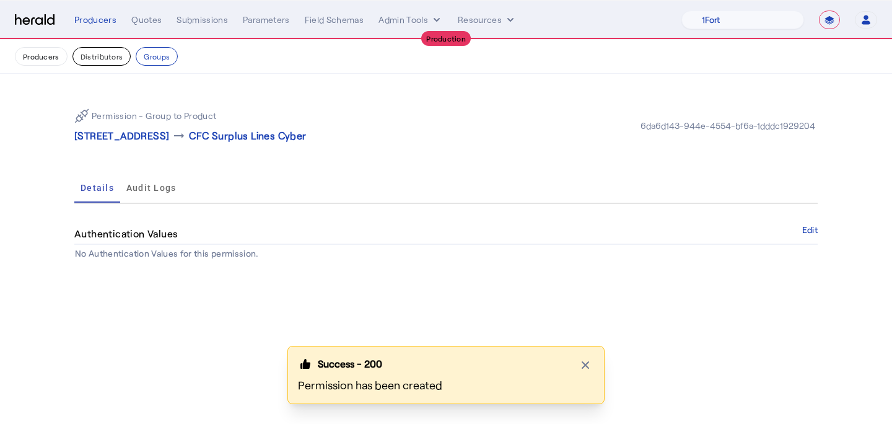
click at [121, 57] on button "Distributors" at bounding box center [101, 56] width 59 height 19
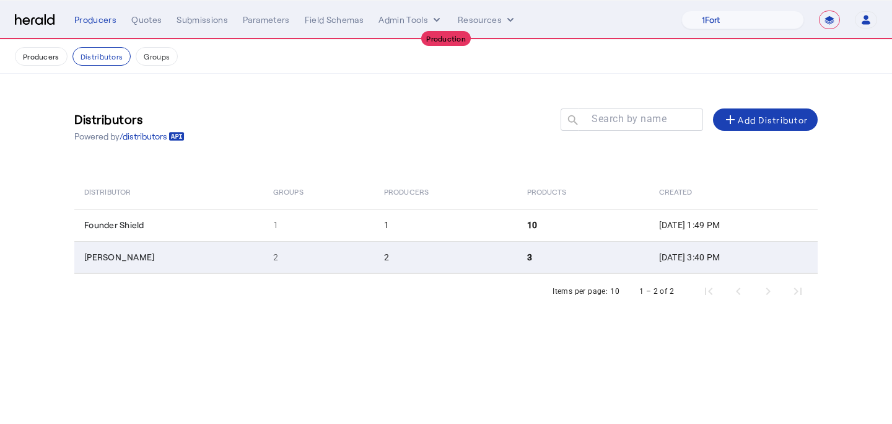
click at [396, 263] on td "2" at bounding box center [445, 257] width 143 height 32
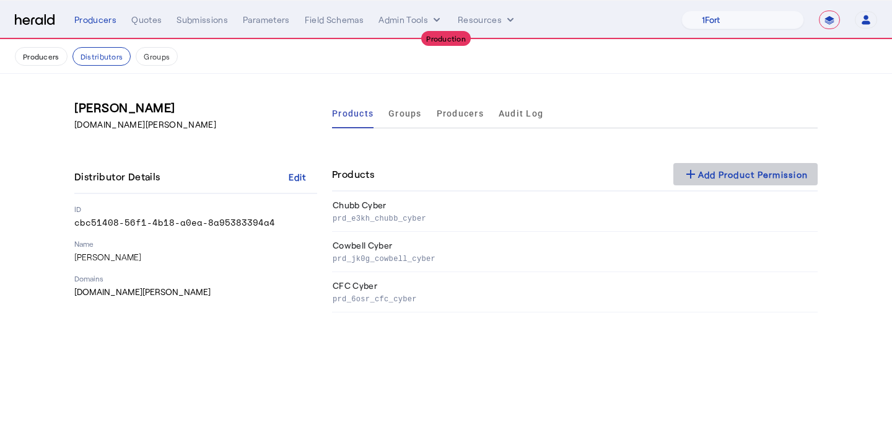
click at [725, 169] on div "add Add Product Permission" at bounding box center [745, 174] width 125 height 15
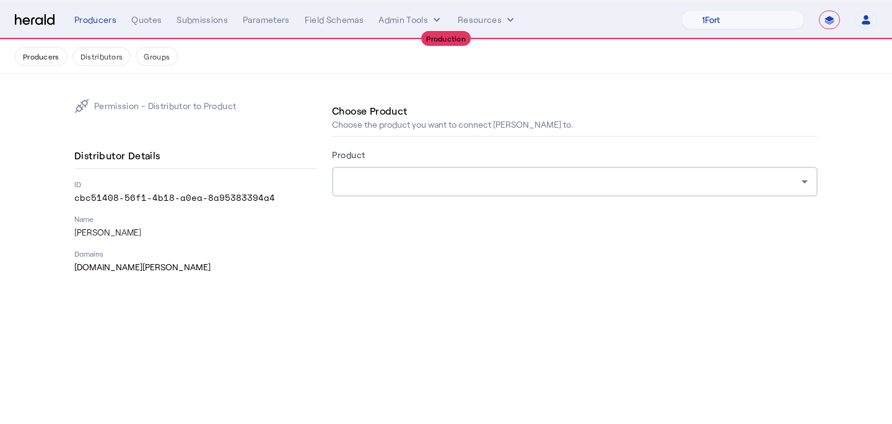
click at [635, 168] on div at bounding box center [575, 182] width 466 height 30
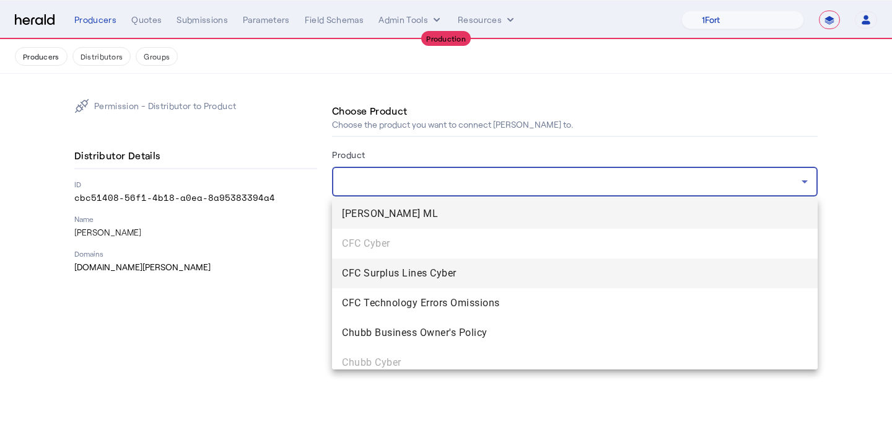
click at [485, 274] on span "CFC Surplus Lines Cyber" at bounding box center [575, 273] width 466 height 15
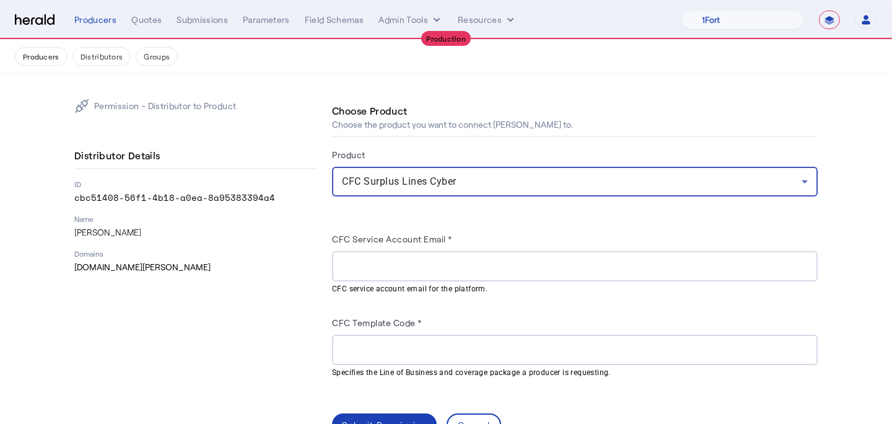
click at [469, 260] on input "CFC Service Account Email *" at bounding box center [575, 266] width 466 height 15
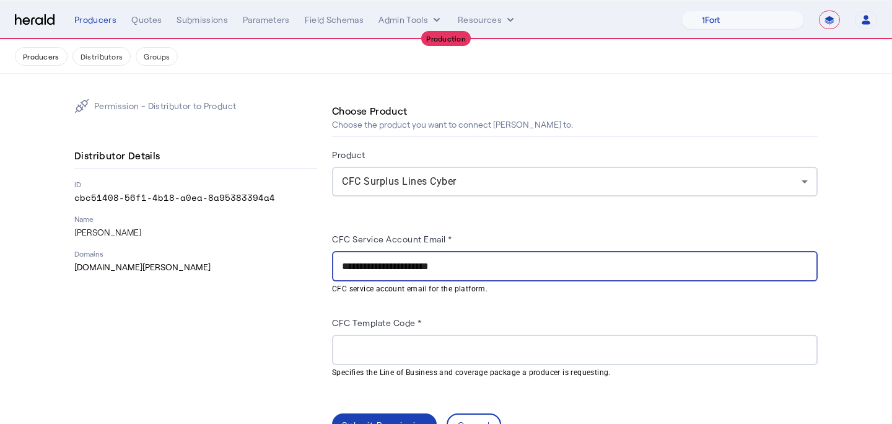
type input "**********"
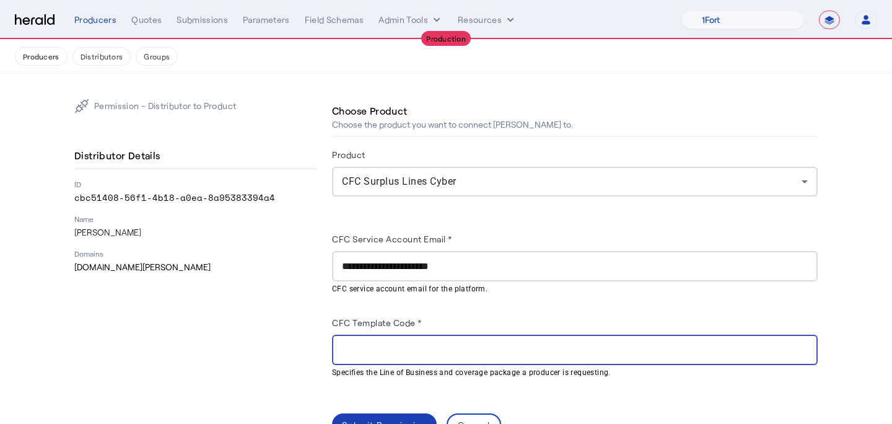
scroll to position [35, 0]
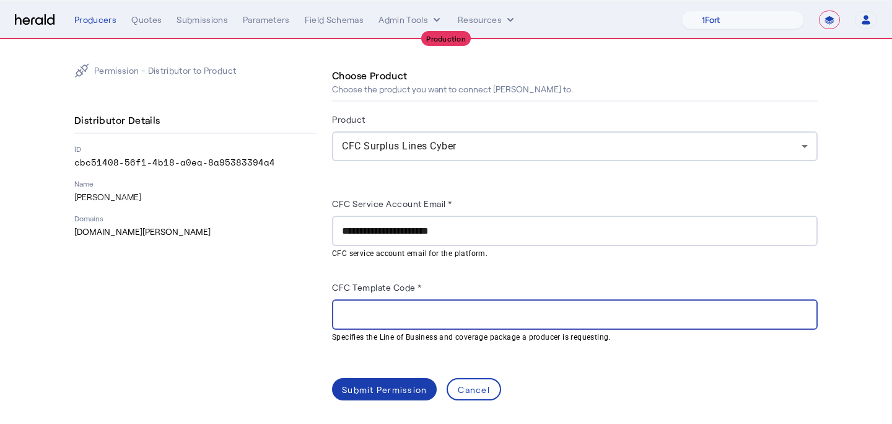
click at [435, 377] on span at bounding box center [384, 389] width 105 height 30
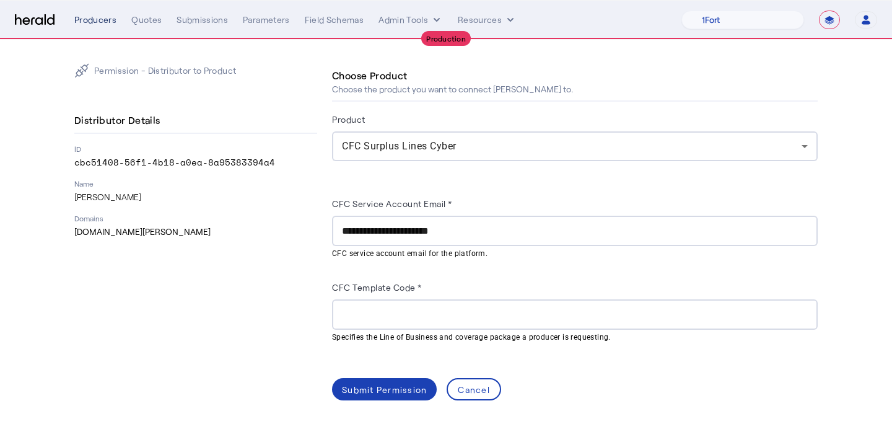
click at [110, 19] on div "Producers" at bounding box center [95, 20] width 42 height 12
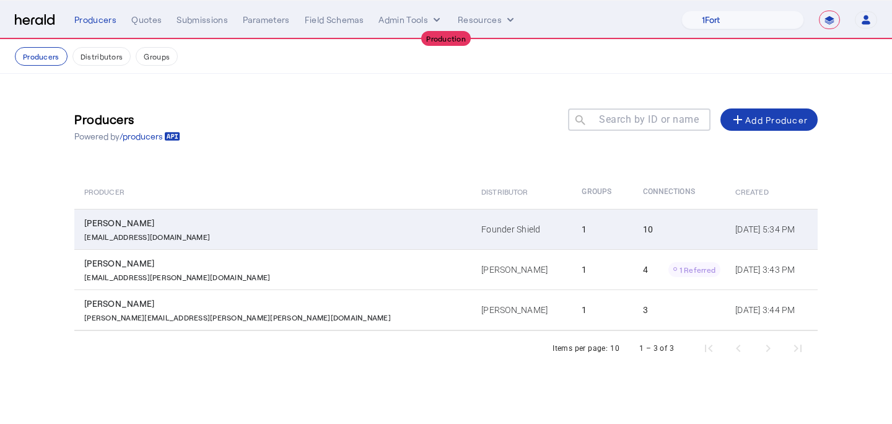
click at [253, 234] on div "[EMAIL_ADDRESS][DOMAIN_NAME]" at bounding box center [275, 235] width 382 height 12
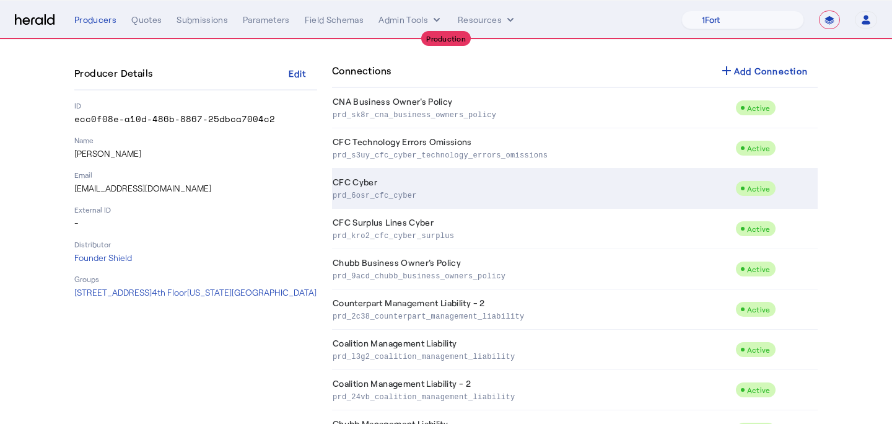
scroll to position [71, 0]
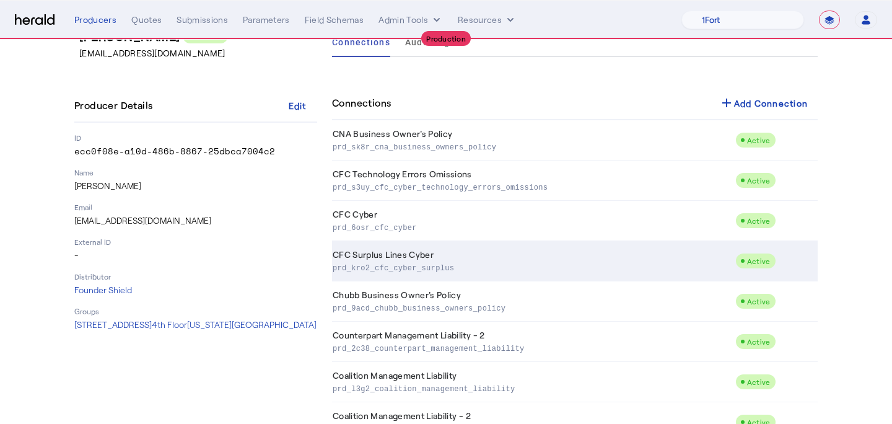
click at [503, 256] on td "CFC Surplus Lines Cyber prd_kro2_cfc_cyber_surplus" at bounding box center [533, 261] width 403 height 40
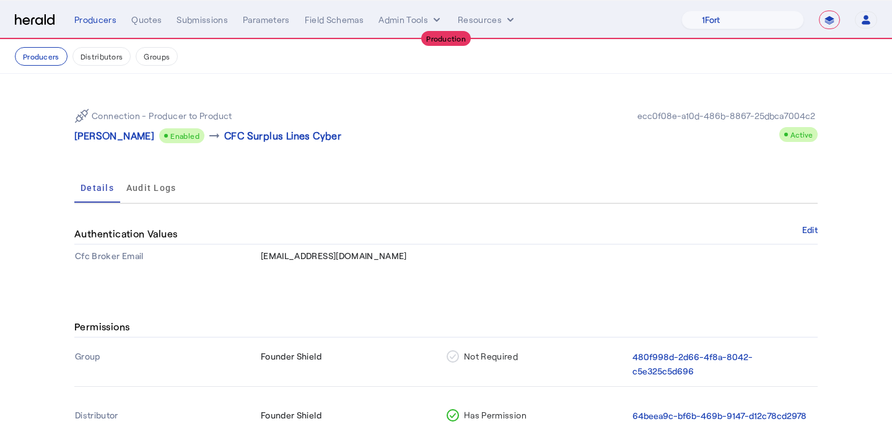
scroll to position [64, 0]
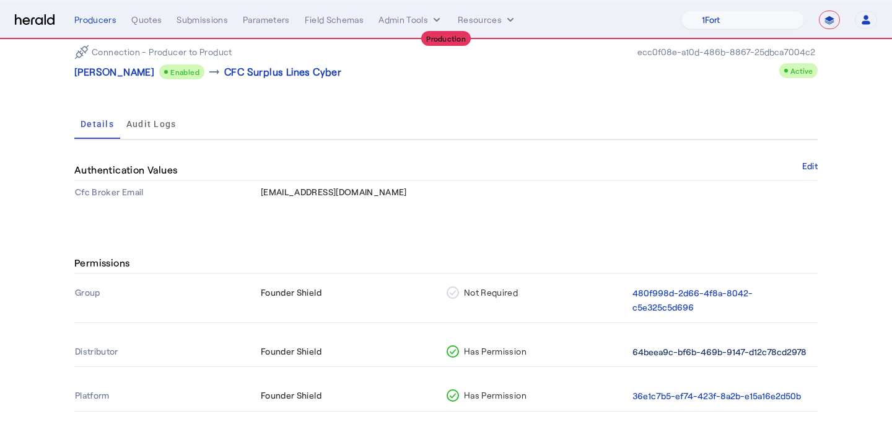
click at [659, 345] on button "64beea9c-bf6b-469b-9147-d12c78cd2978" at bounding box center [719, 352] width 174 height 14
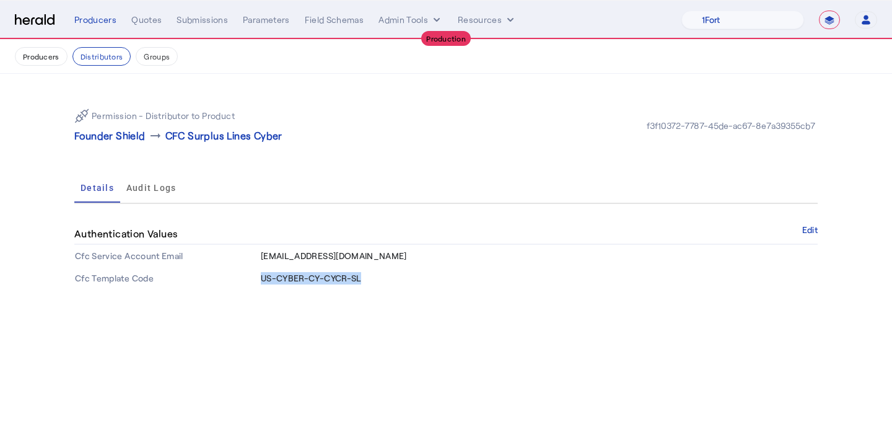
drag, startPoint x: 363, startPoint y: 279, endPoint x: 261, endPoint y: 280, distance: 101.6
click at [261, 280] on td "US-CYBER-CY-CYCR-SL" at bounding box center [538, 278] width 557 height 22
copy span "US-CYBER-CY-CYCR-SL"
click at [50, 55] on button "Producers" at bounding box center [41, 56] width 53 height 19
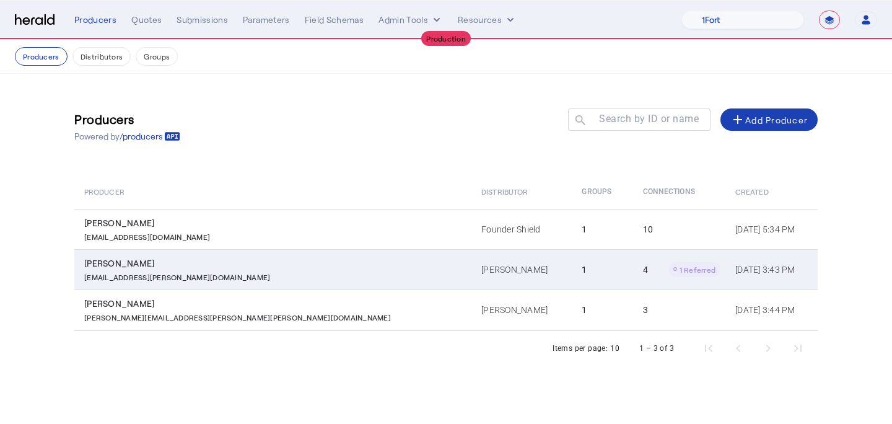
click at [572, 275] on td "1" at bounding box center [602, 269] width 61 height 40
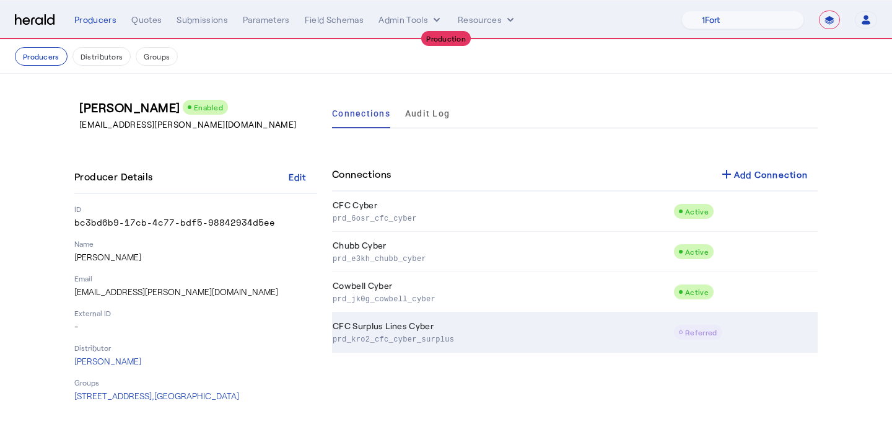
click at [618, 323] on td "CFC Surplus Lines Cyber prd_kro2_cfc_cyber_surplus" at bounding box center [502, 332] width 341 height 40
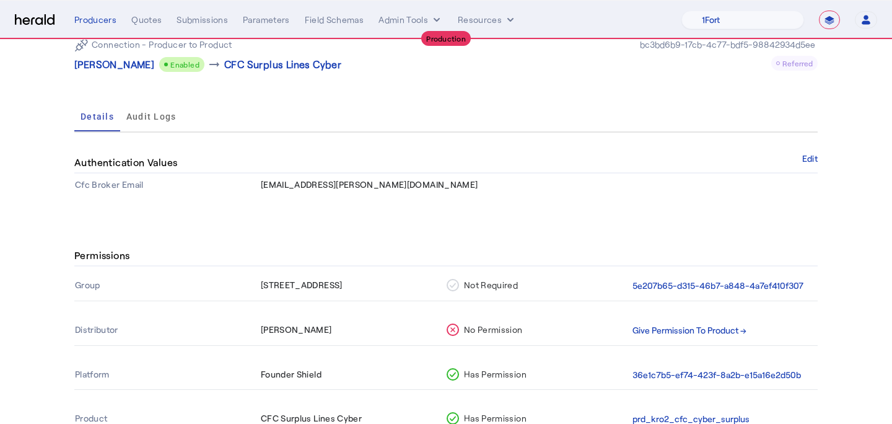
scroll to position [74, 0]
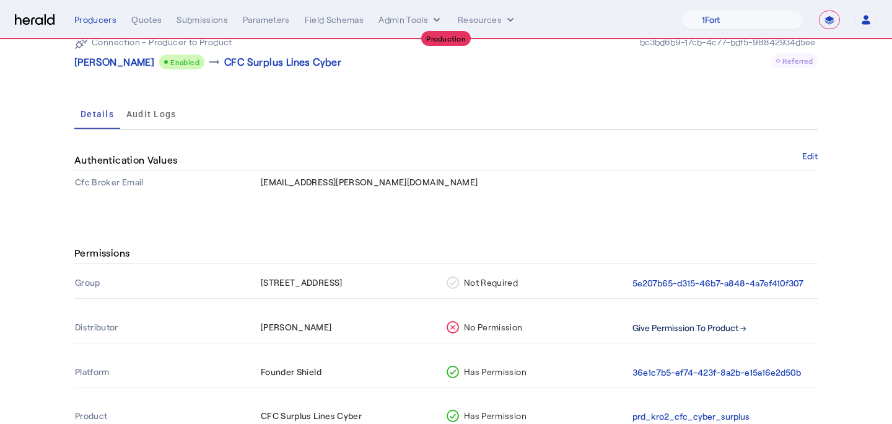
click at [728, 321] on button "Give Permission To Product →" at bounding box center [689, 328] width 114 height 14
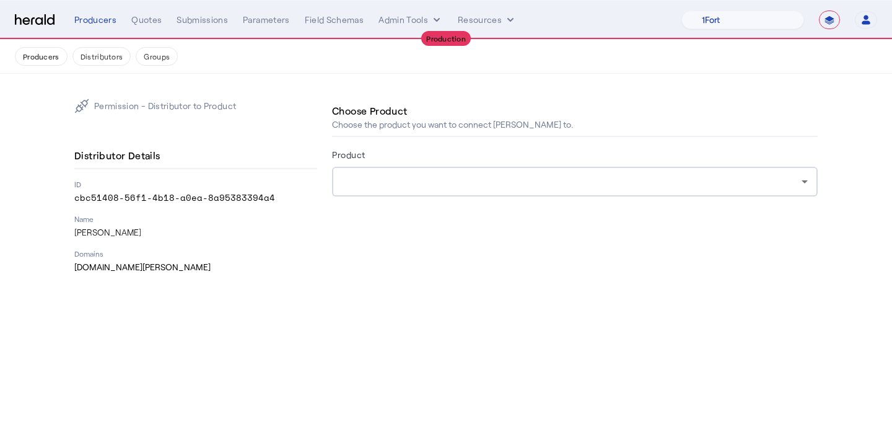
click at [431, 190] on div at bounding box center [575, 182] width 466 height 30
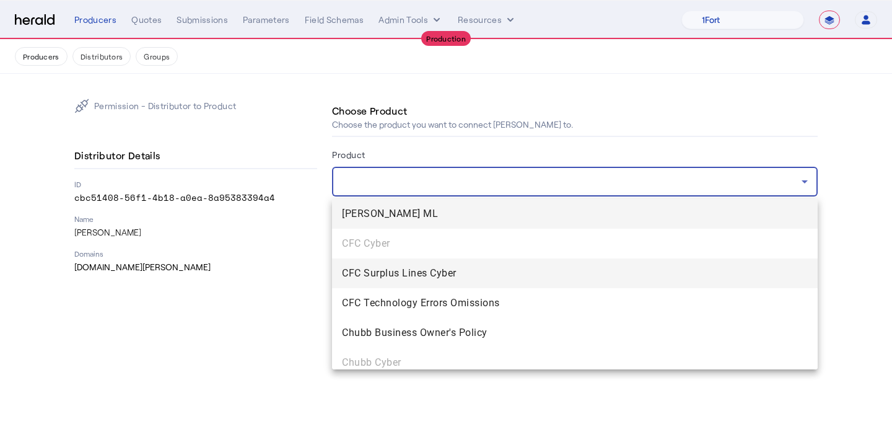
click at [435, 274] on span "CFC Surplus Lines Cyber" at bounding box center [575, 273] width 466 height 15
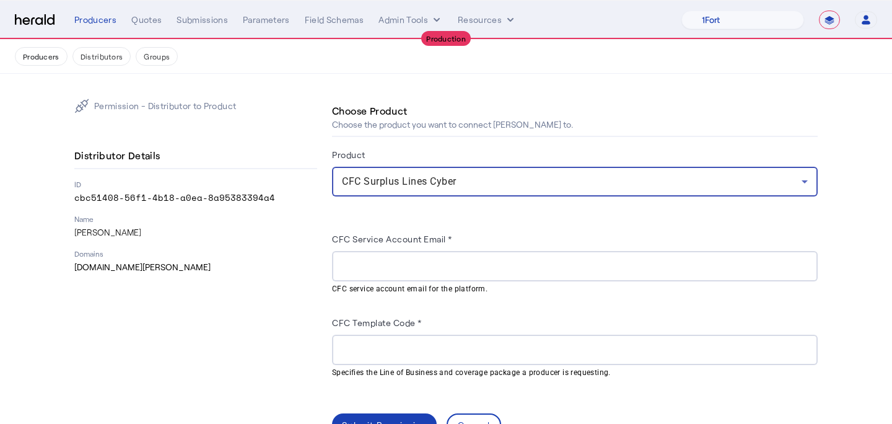
click at [391, 330] on herald-label "CFC Template Code *" at bounding box center [377, 325] width 90 height 20
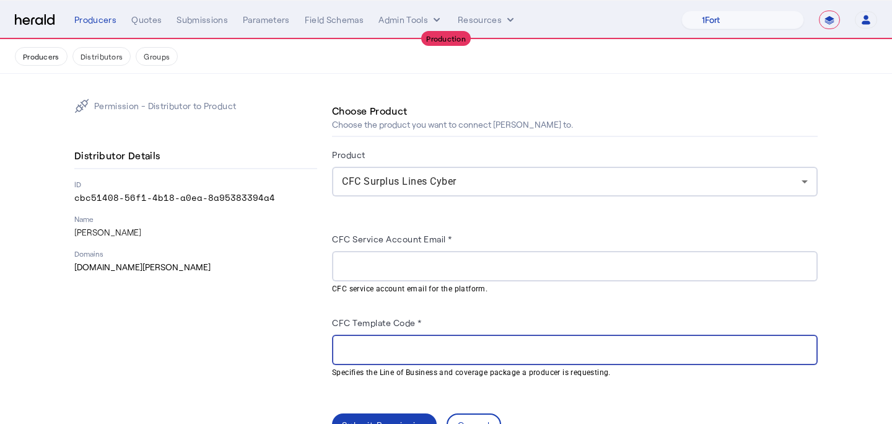
click at [393, 342] on input "CFC Template Code *" at bounding box center [575, 349] width 466 height 15
paste input "**********"
type input "**********"
click at [375, 274] on div at bounding box center [575, 266] width 466 height 30
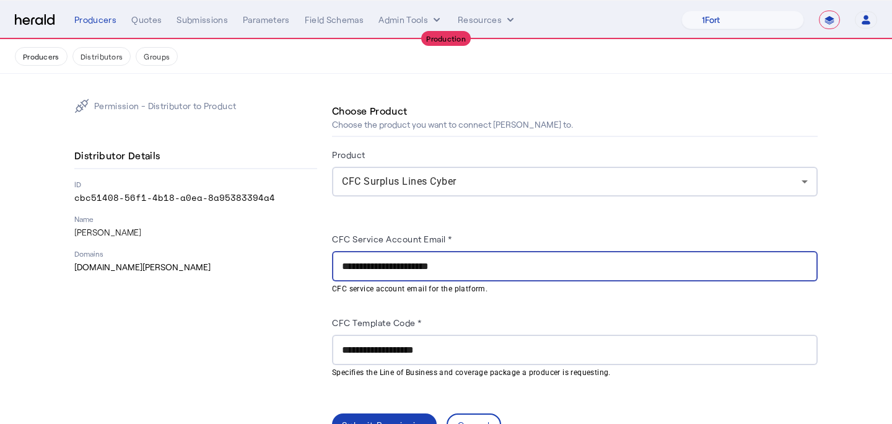
scroll to position [35, 0]
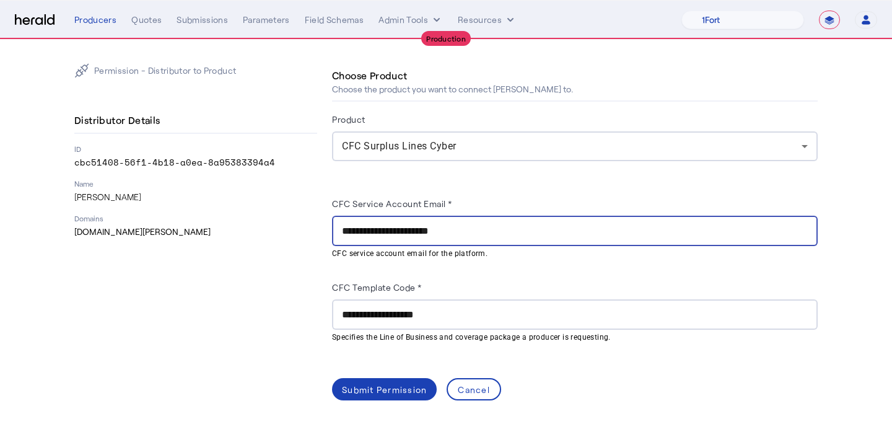
type input "**********"
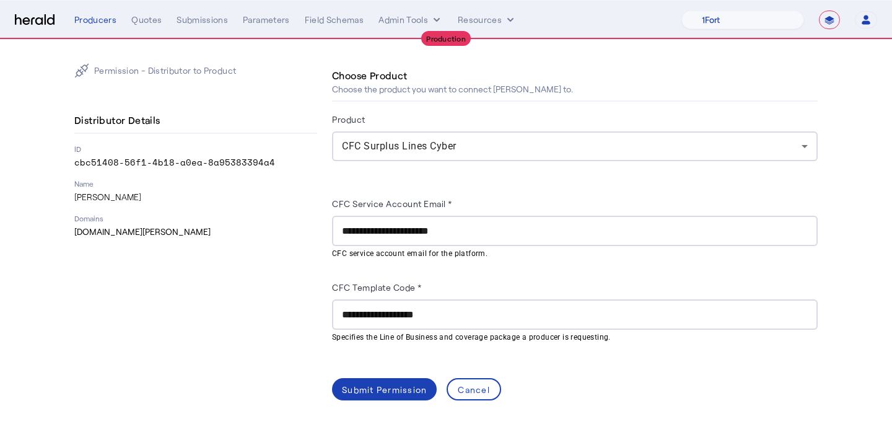
click at [359, 371] on div "**********" at bounding box center [575, 288] width 486 height 224
click at [360, 383] on div "Submit Permission" at bounding box center [384, 389] width 85 height 13
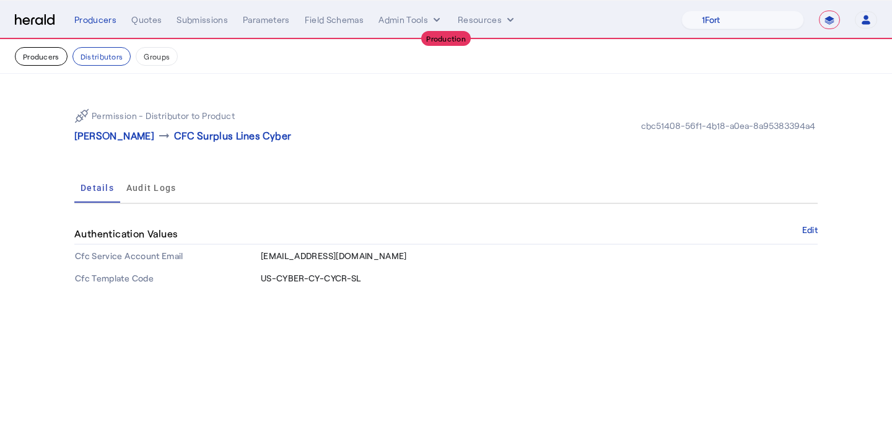
click at [43, 61] on button "Producers" at bounding box center [41, 56] width 53 height 19
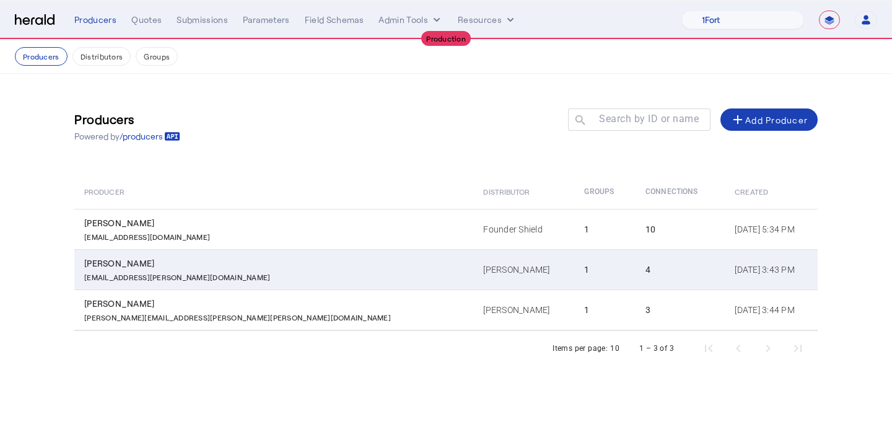
click at [473, 285] on td "[PERSON_NAME]" at bounding box center [523, 269] width 101 height 40
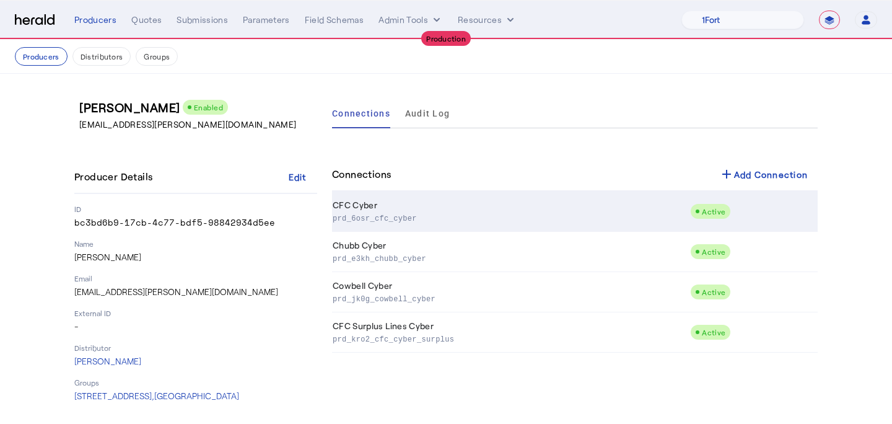
click at [429, 217] on p "prd_6osr_cfc_cyber" at bounding box center [509, 217] width 352 height 12
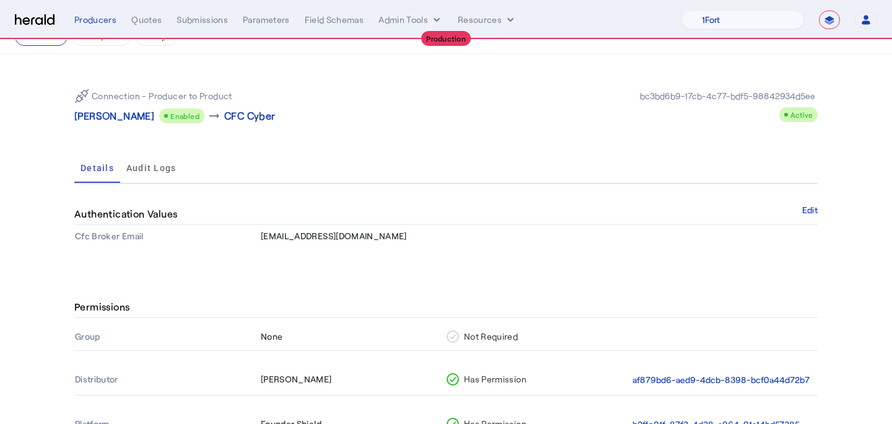
scroll to position [22, 0]
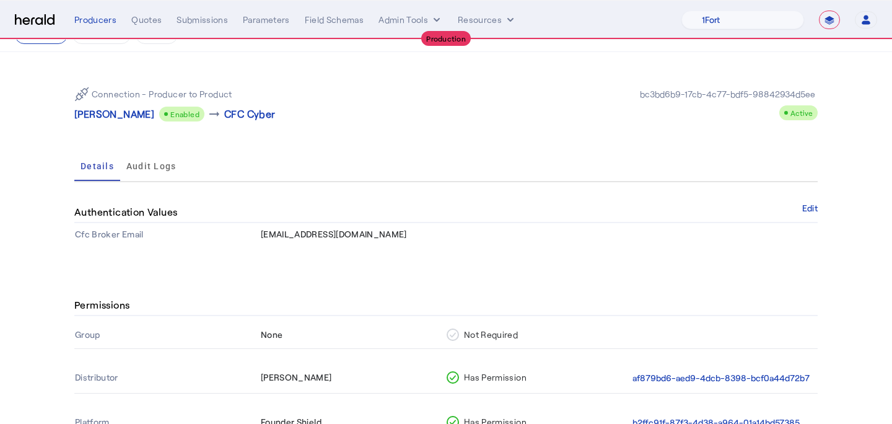
drag, startPoint x: 398, startPoint y: 227, endPoint x: 389, endPoint y: 227, distance: 9.3
click at [390, 227] on td "[EMAIL_ADDRESS][DOMAIN_NAME]" at bounding box center [538, 234] width 557 height 22
click at [352, 240] on td "[EMAIL_ADDRESS][DOMAIN_NAME]" at bounding box center [538, 234] width 557 height 22
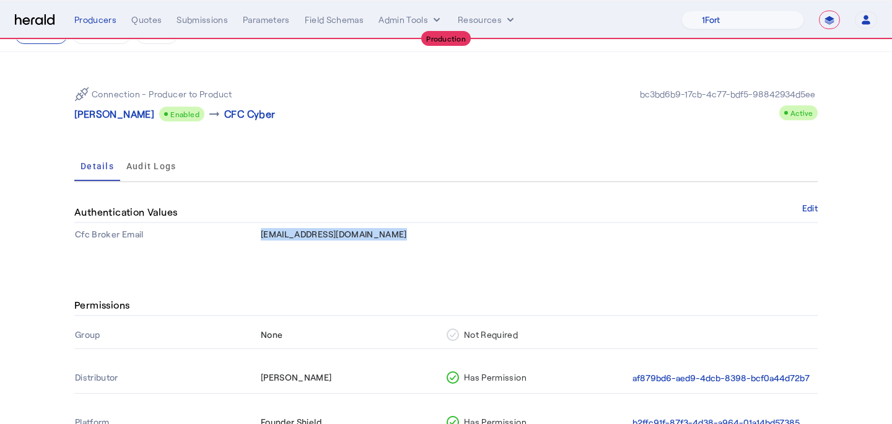
copy span "[EMAIL_ADDRESS][DOMAIN_NAME]"
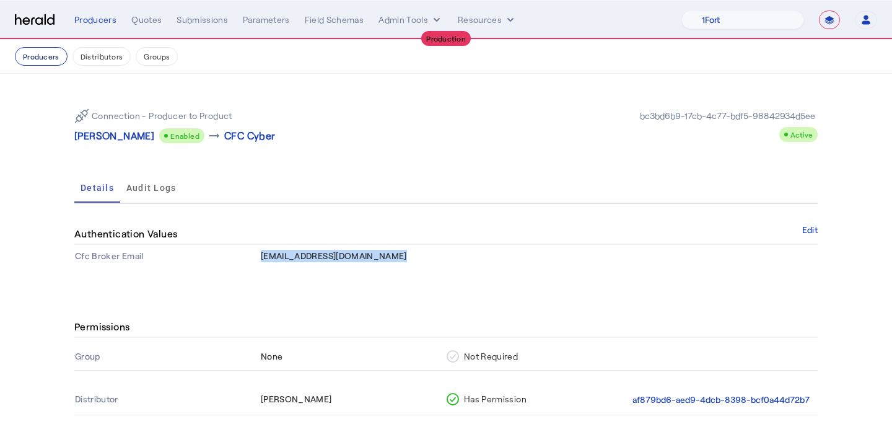
click at [44, 58] on button "Producers" at bounding box center [41, 56] width 53 height 19
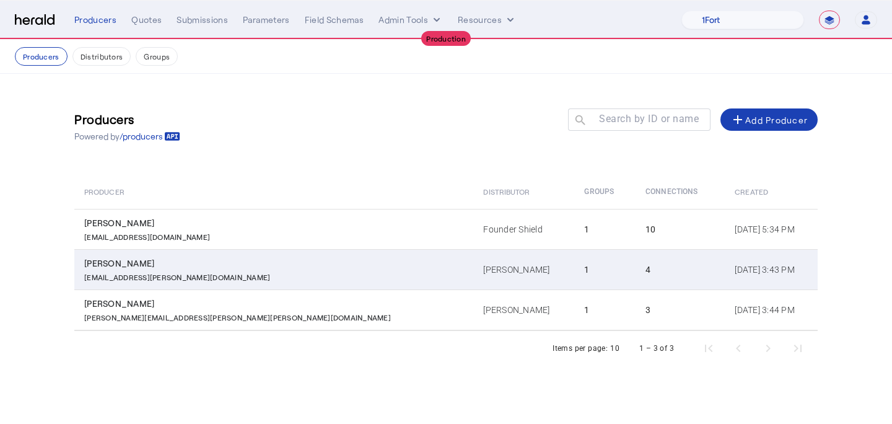
click at [473, 251] on td "[PERSON_NAME]" at bounding box center [523, 269] width 101 height 40
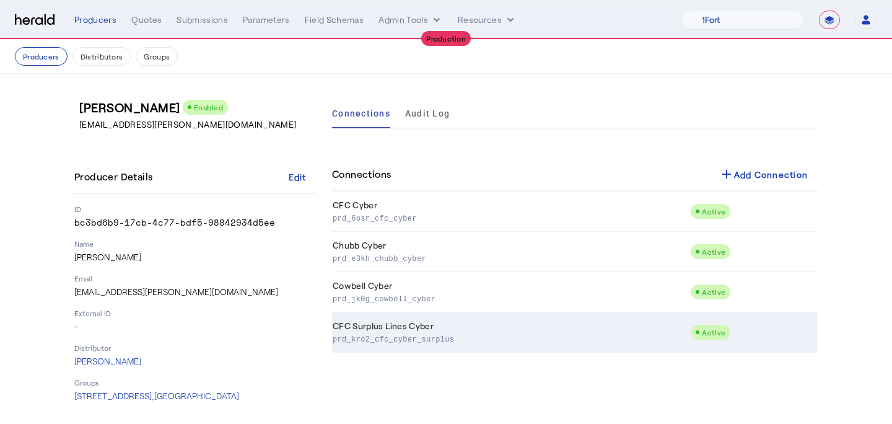
click at [487, 321] on td "CFC Surplus Lines Cyber prd_kro2_cfc_cyber_surplus" at bounding box center [511, 332] width 358 height 40
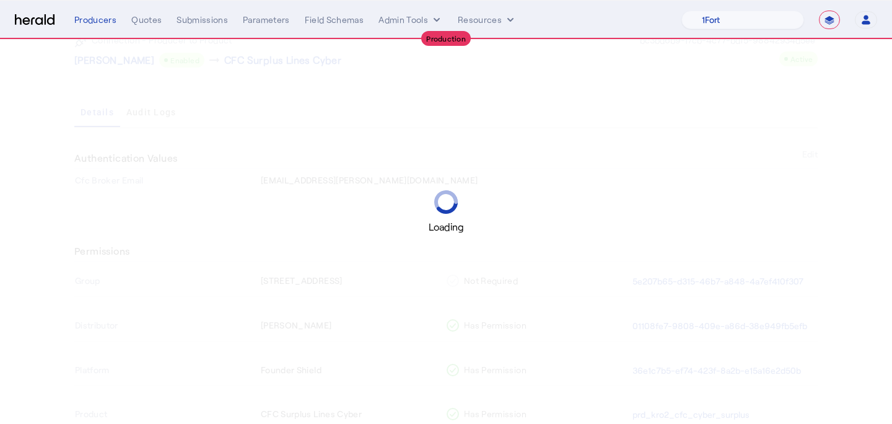
scroll to position [121, 0]
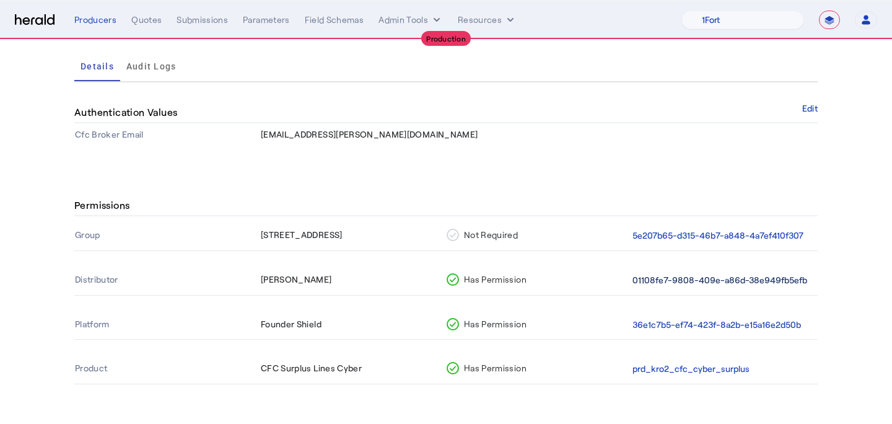
click at [687, 279] on button "01108fe7-9808-409e-a86d-38e949fb5efb" at bounding box center [719, 280] width 175 height 14
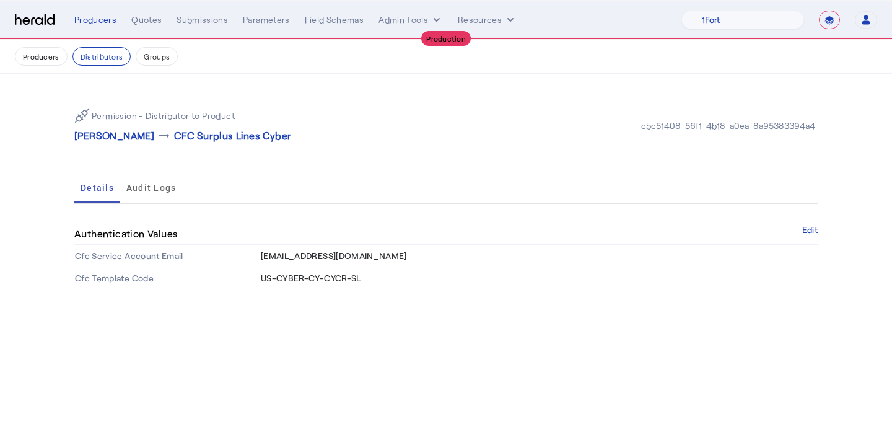
click at [799, 230] on div "Authentication Values Edit" at bounding box center [445, 234] width 743 height 21
click at [808, 226] on button "Edit" at bounding box center [809, 229] width 15 height 7
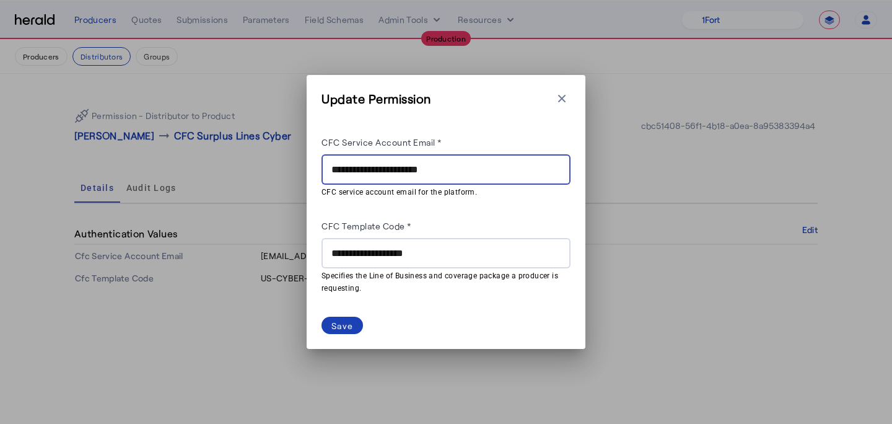
drag, startPoint x: 482, startPoint y: 171, endPoint x: 316, endPoint y: 170, distance: 166.0
click at [316, 170] on div "**********" at bounding box center [446, 212] width 279 height 274
paste input "****"
type input "**********"
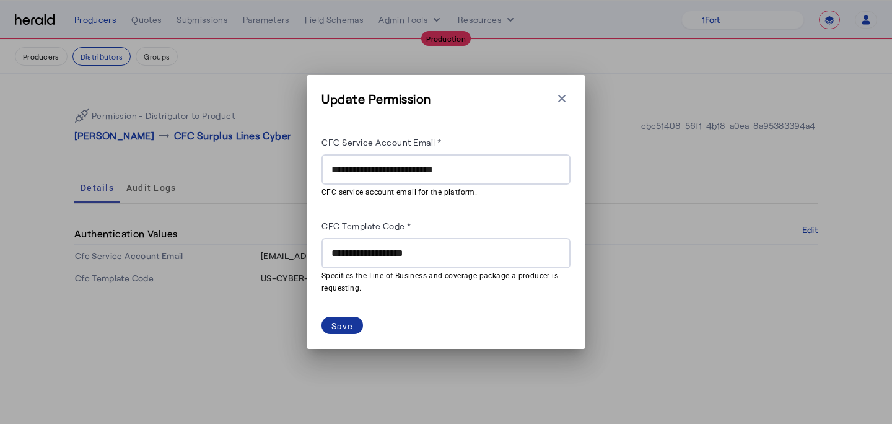
click at [346, 325] on div "Save" at bounding box center [342, 325] width 22 height 13
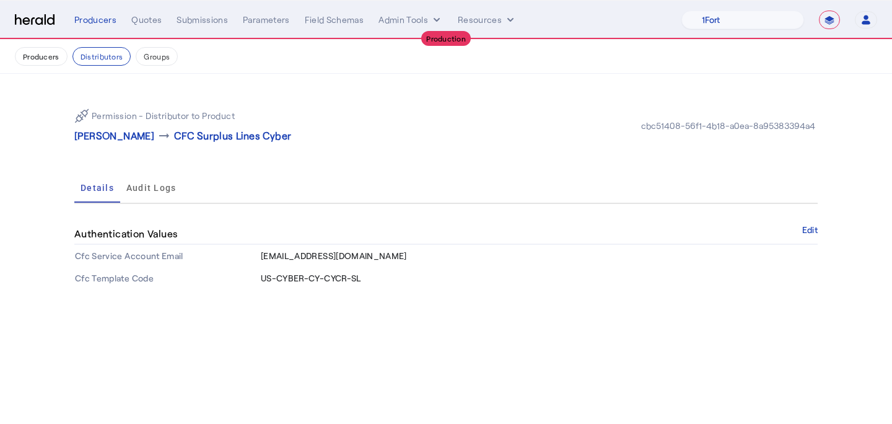
click at [38, 59] on button "Producers" at bounding box center [41, 56] width 53 height 19
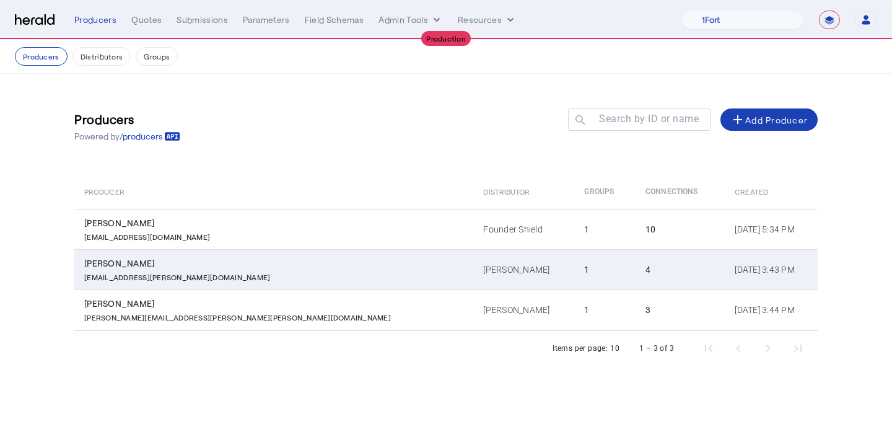
click at [473, 264] on td "[PERSON_NAME]" at bounding box center [523, 269] width 101 height 40
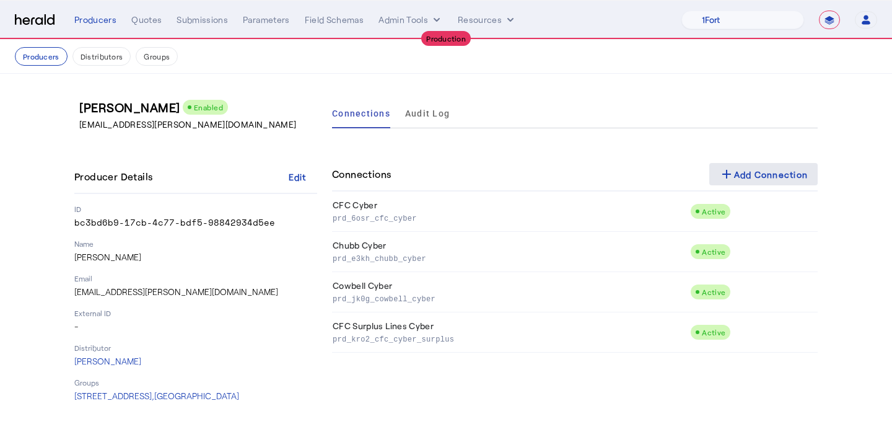
click at [717, 167] on span at bounding box center [763, 174] width 109 height 30
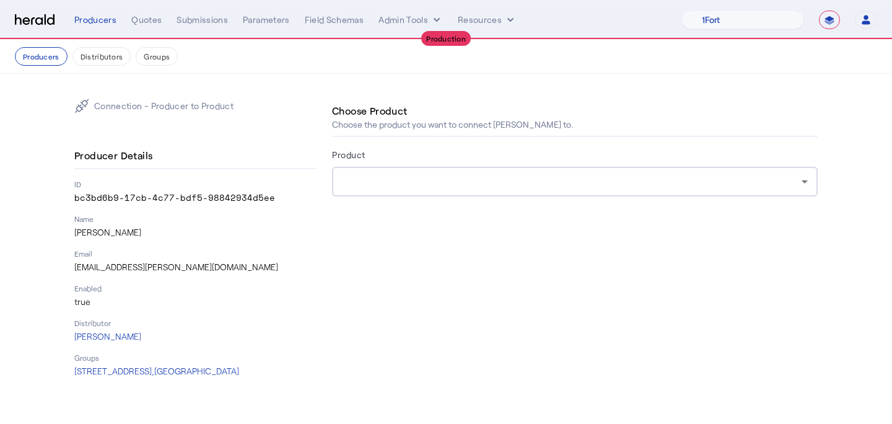
click at [536, 172] on div at bounding box center [575, 182] width 466 height 30
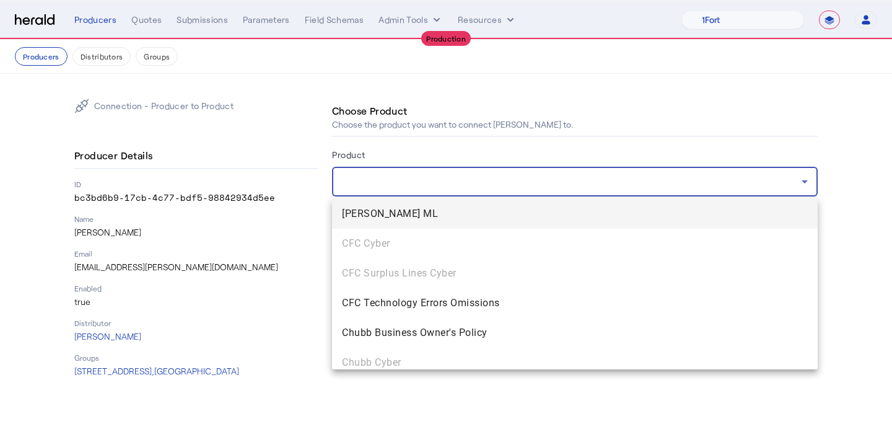
click at [598, 184] on div at bounding box center [446, 212] width 892 height 424
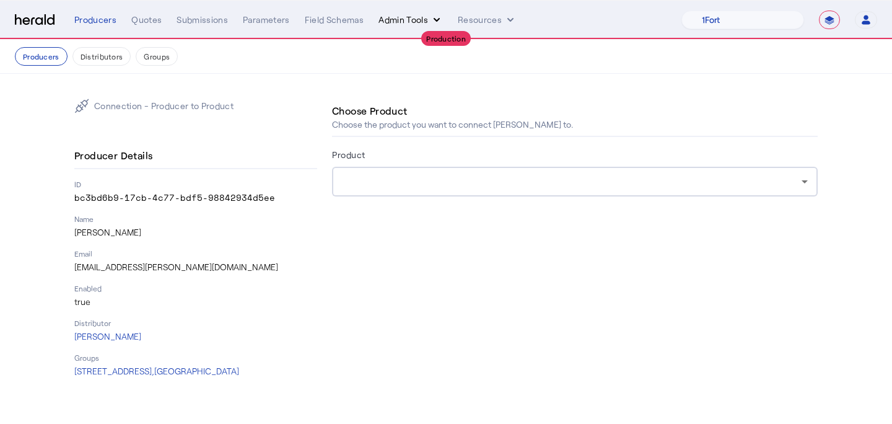
click at [399, 17] on button "Admin Tools" at bounding box center [410, 20] width 64 height 12
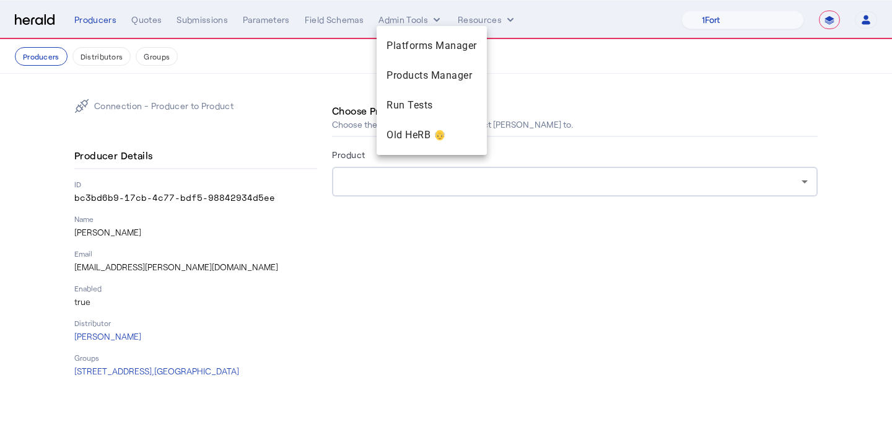
click at [477, 22] on div at bounding box center [446, 212] width 892 height 424
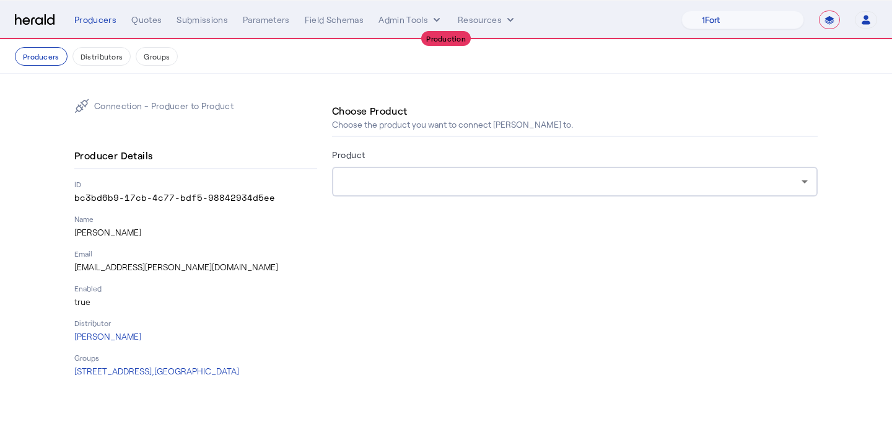
click at [411, 27] on div "**********" at bounding box center [475, 20] width 803 height 19
click at [408, 25] on button "Admin Tools" at bounding box center [410, 20] width 64 height 12
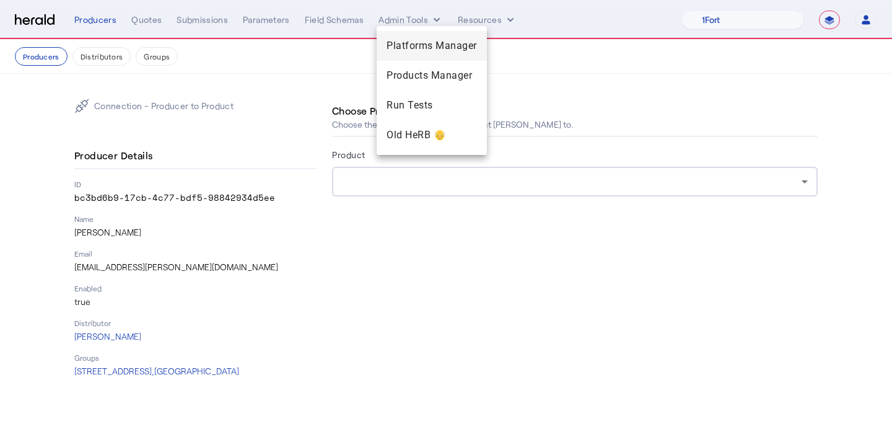
click at [406, 50] on span "Platforms Manager" at bounding box center [431, 45] width 90 height 15
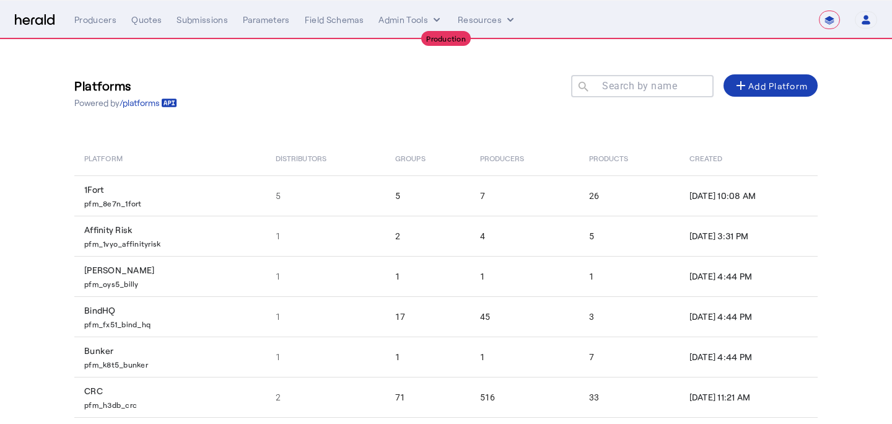
click at [624, 100] on div at bounding box center [642, 104] width 142 height 14
click at [622, 89] on mat-label "Search by name" at bounding box center [639, 86] width 75 height 12
click at [622, 89] on input "Search by name" at bounding box center [647, 85] width 111 height 15
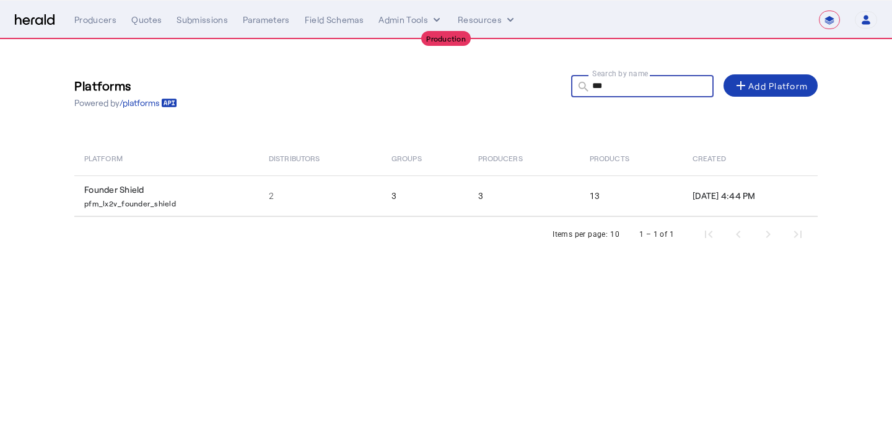
type input "***"
click at [566, 218] on div "Items per page: 10 1 – 1 of 1" at bounding box center [445, 234] width 743 height 35
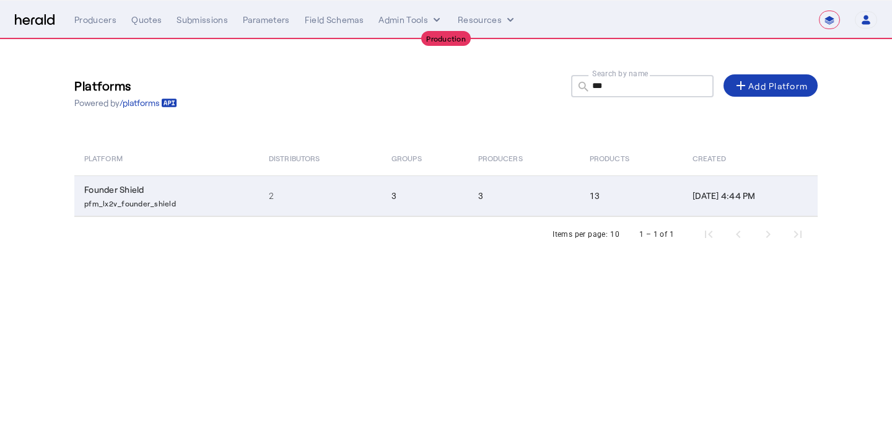
click at [580, 212] on td "13" at bounding box center [631, 195] width 103 height 41
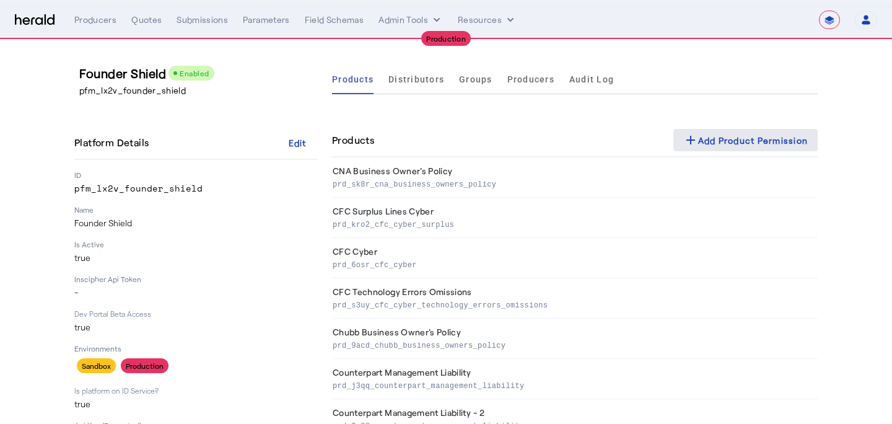
click at [710, 130] on span at bounding box center [745, 140] width 145 height 30
select select "pfm_lx2v_founder_shield"
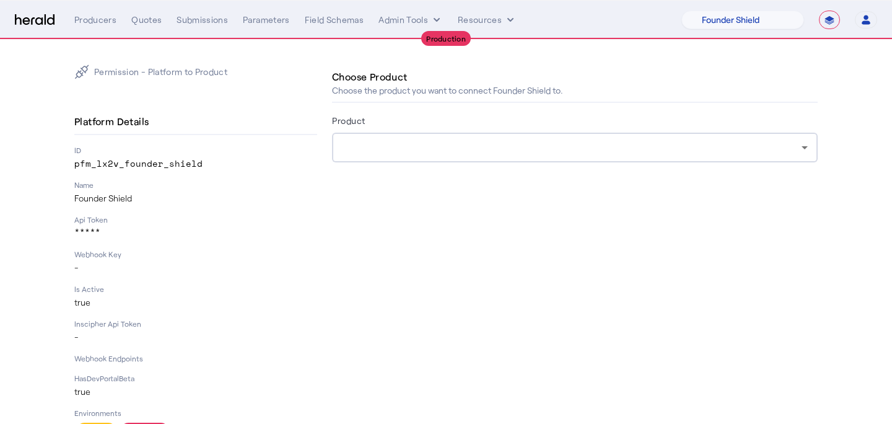
click at [582, 126] on div "Product" at bounding box center [575, 123] width 486 height 20
click at [573, 157] on div at bounding box center [575, 148] width 466 height 30
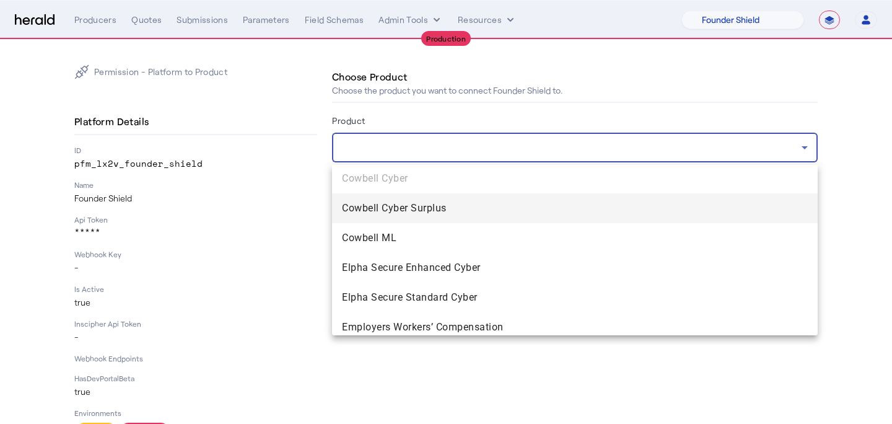
scroll to position [1072, 0]
click at [558, 207] on span "Cowbell Cyber Surplus" at bounding box center [575, 207] width 466 height 15
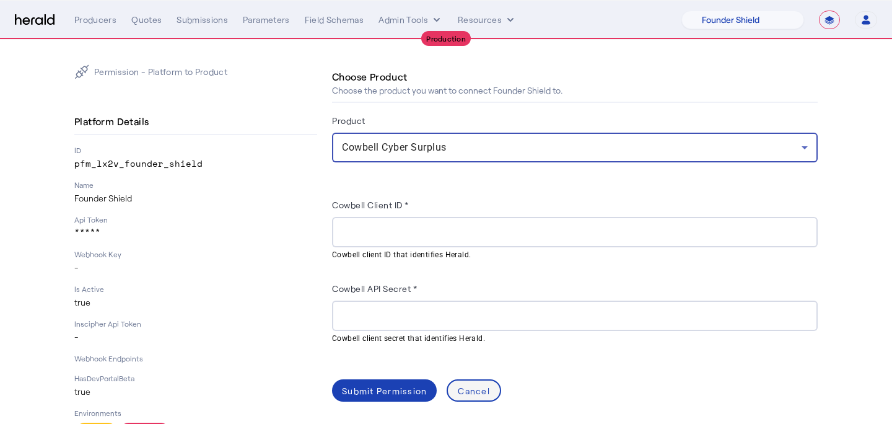
click at [474, 392] on div "Cancel" at bounding box center [474, 390] width 32 height 13
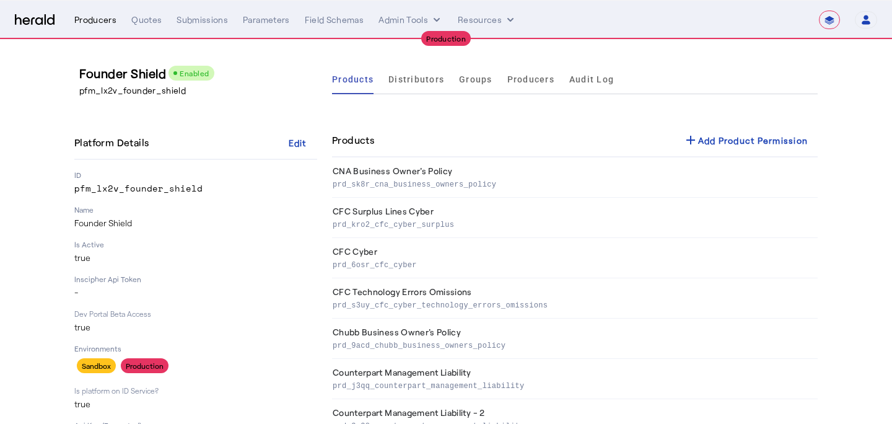
click at [96, 22] on div "Producers" at bounding box center [95, 20] width 42 height 12
select select "pfm_lx2v_founder_shield"
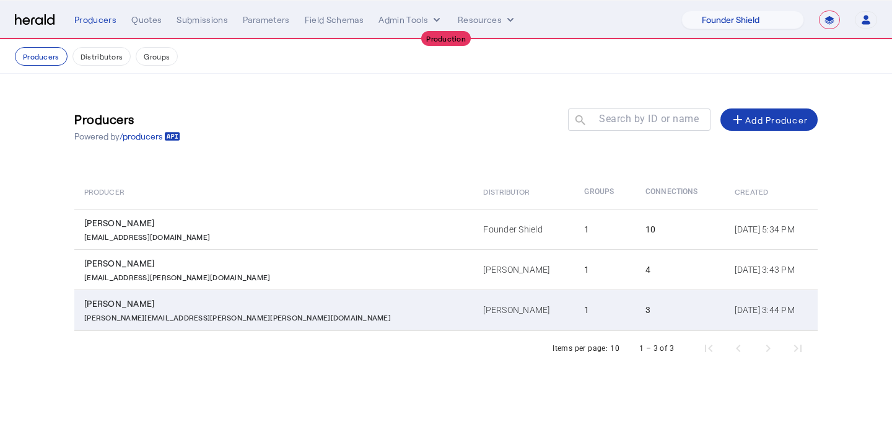
click at [254, 293] on td "[PERSON_NAME] [PERSON_NAME][EMAIL_ADDRESS][PERSON_NAME][PERSON_NAME][DOMAIN_NAM…" at bounding box center [273, 309] width 399 height 41
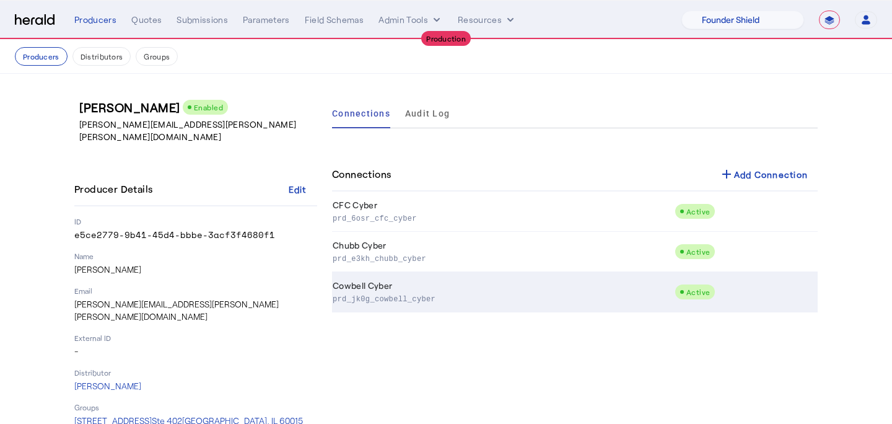
click at [435, 307] on td "Cowbell Cyber prd_jk0g_cowbell_cyber" at bounding box center [503, 292] width 342 height 40
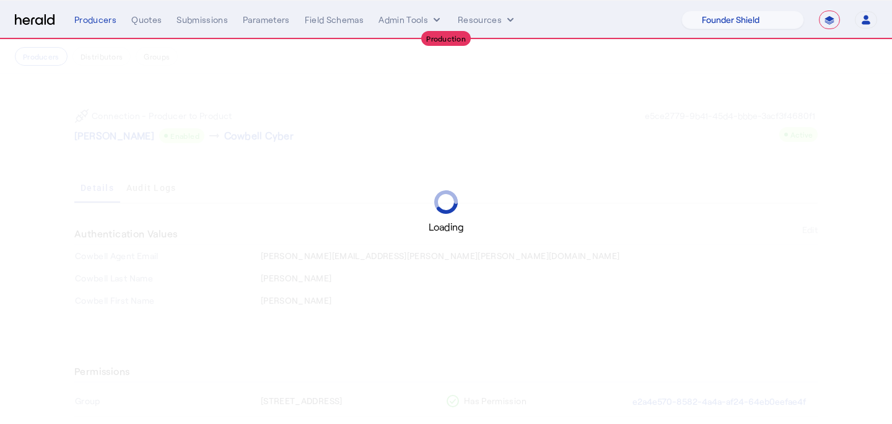
scroll to position [166, 0]
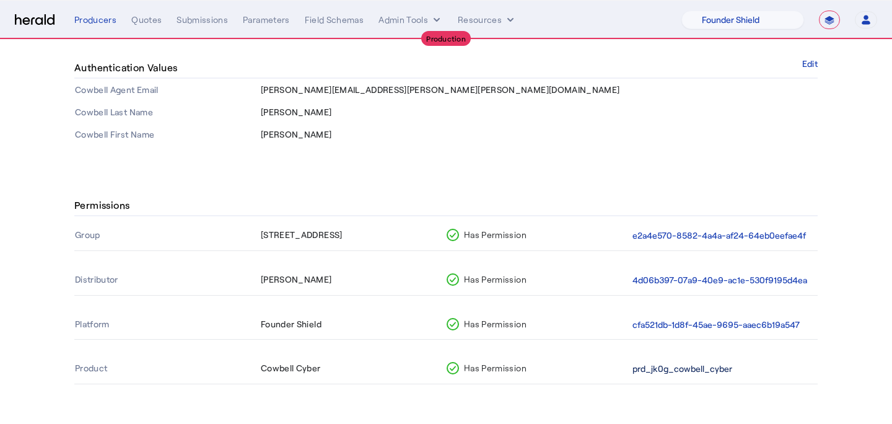
click at [700, 373] on button "prd_jk0g_cowbell_cyber" at bounding box center [682, 369] width 100 height 14
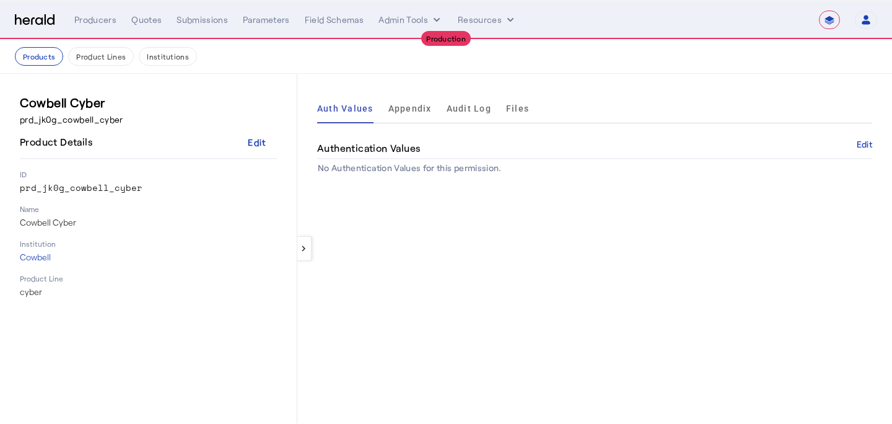
select select "pfm_lx2v_founder_shield"
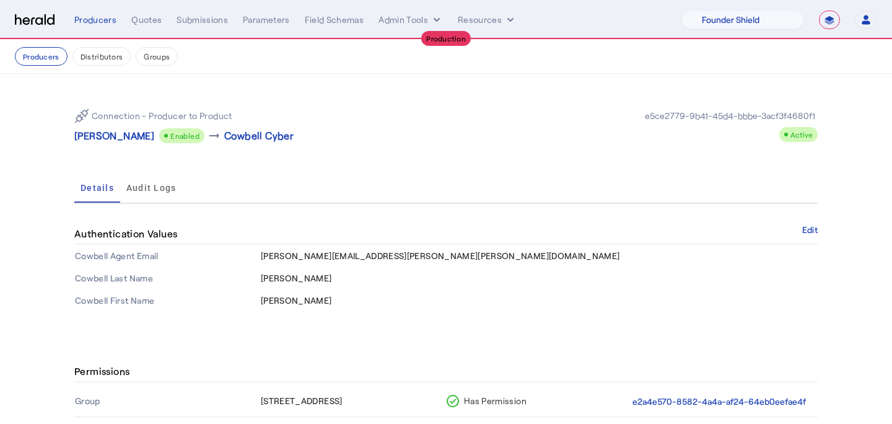
scroll to position [166, 0]
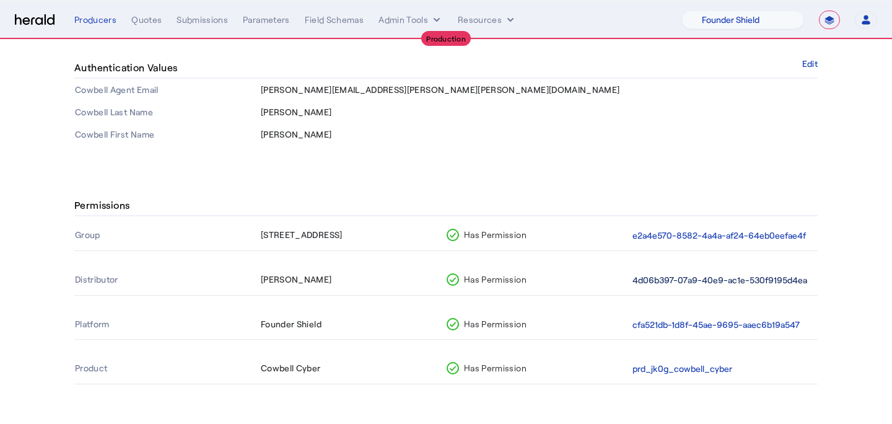
click at [688, 279] on button "4d06b397-07a9-40e9-ac1e-530f9195d4ea" at bounding box center [719, 280] width 175 height 14
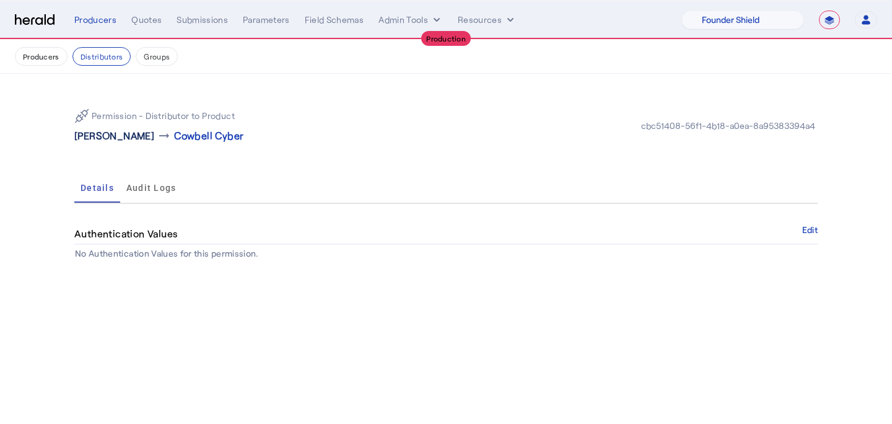
click at [87, 133] on p "[PERSON_NAME]" at bounding box center [114, 135] width 80 height 15
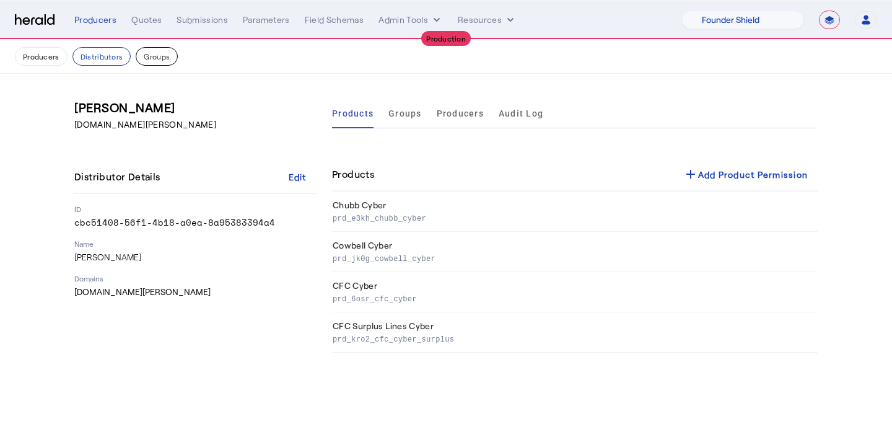
click at [149, 56] on button "Groups" at bounding box center [157, 56] width 42 height 19
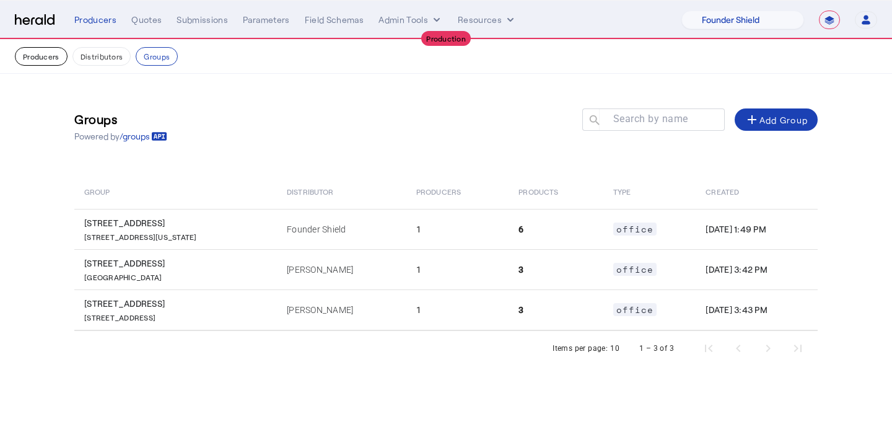
click at [38, 51] on button "Producers" at bounding box center [41, 56] width 53 height 19
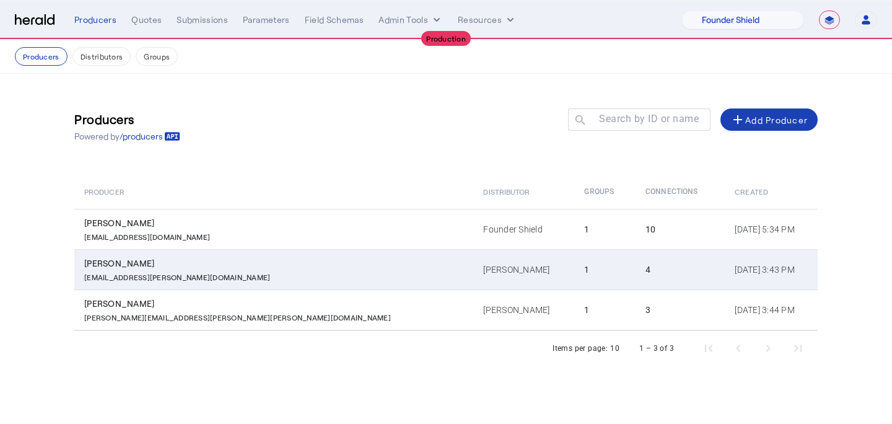
click at [473, 271] on td "[PERSON_NAME]" at bounding box center [523, 269] width 101 height 40
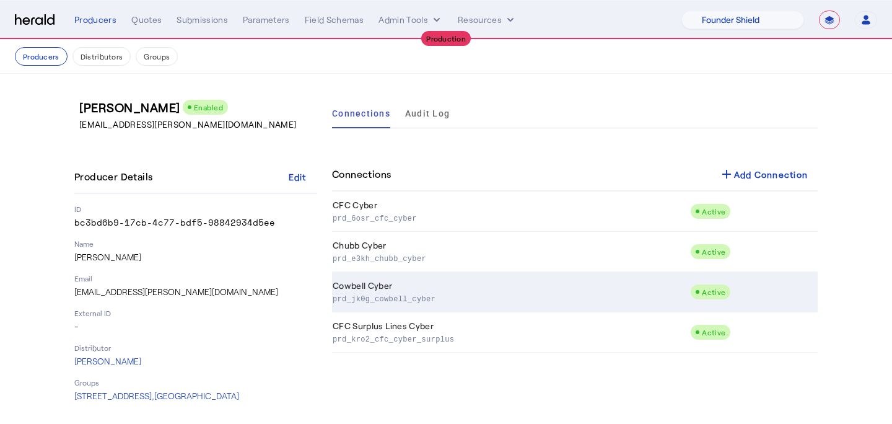
click at [428, 285] on td "Cowbell Cyber prd_jk0g_cowbell_cyber" at bounding box center [511, 292] width 358 height 40
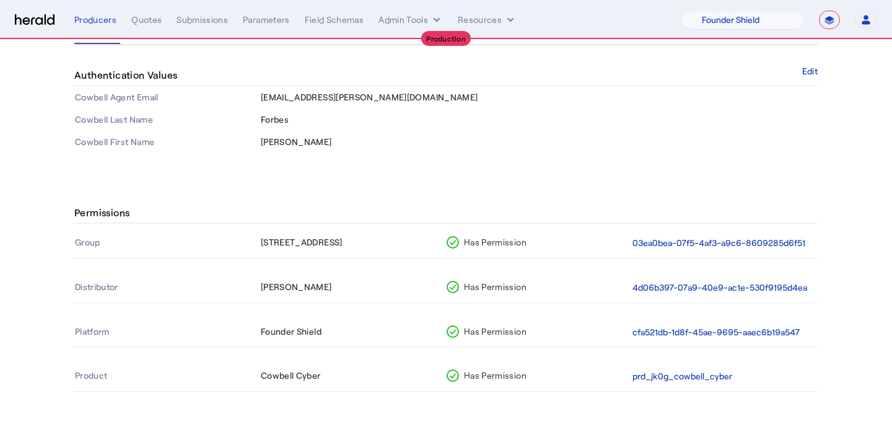
scroll to position [166, 0]
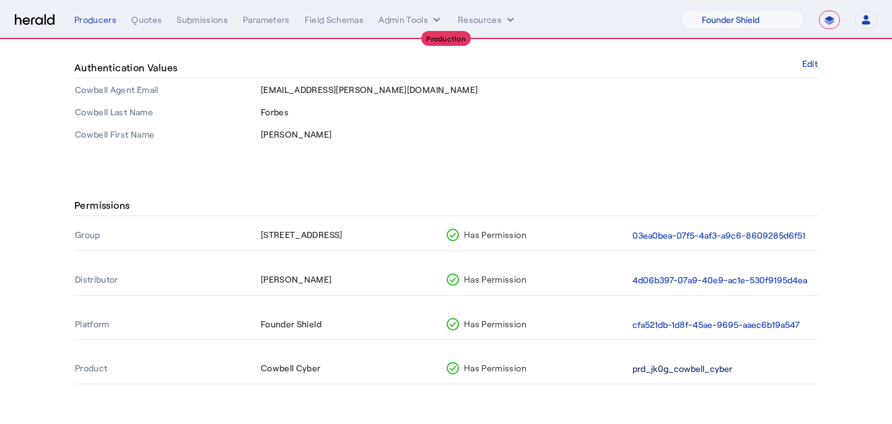
click at [687, 367] on button "prd_jk0g_cowbell_cyber" at bounding box center [682, 369] width 100 height 14
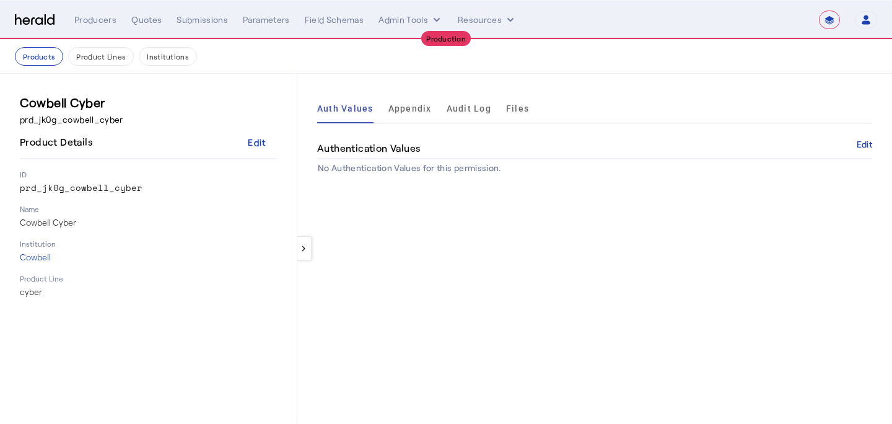
select select "pfm_lx2v_founder_shield"
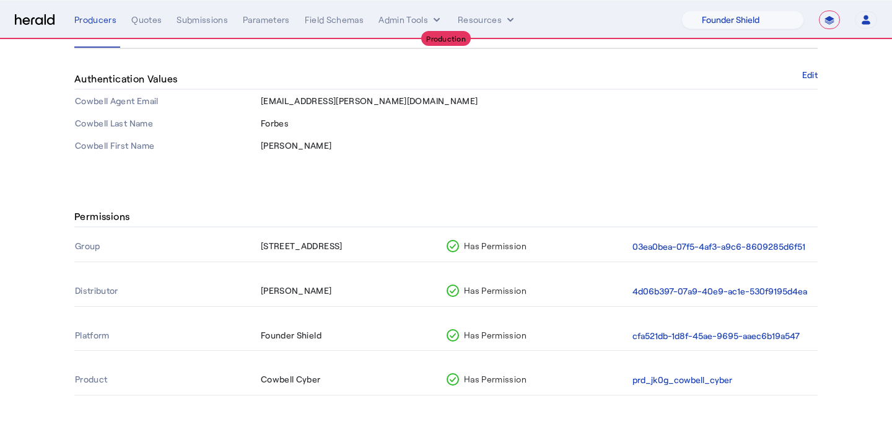
scroll to position [166, 0]
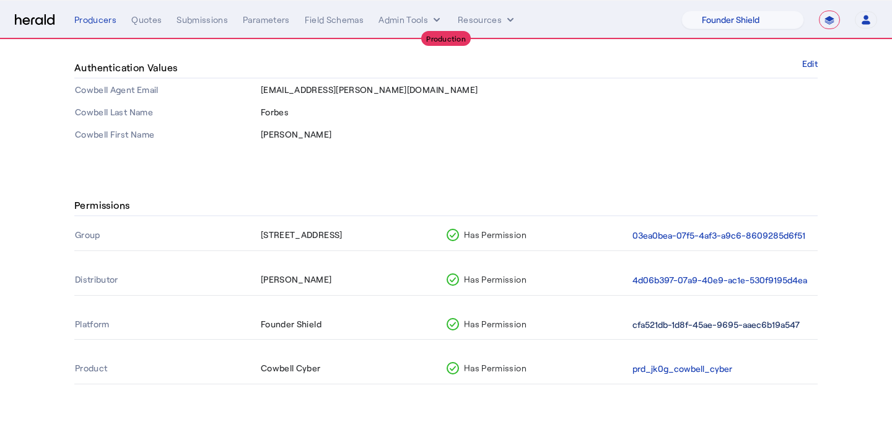
click at [712, 325] on button "cfa521db-1d8f-45ae-9695-aaec6b19a547" at bounding box center [715, 325] width 167 height 14
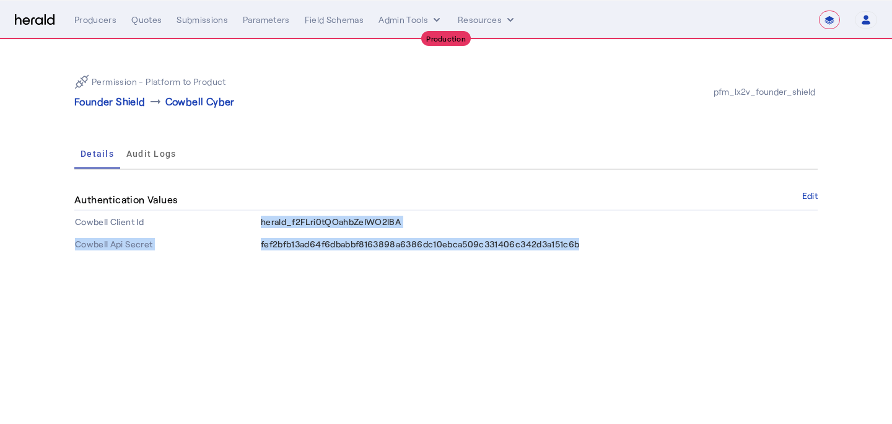
drag, startPoint x: 588, startPoint y: 245, endPoint x: 261, endPoint y: 222, distance: 327.8
click at [261, 222] on tbody "Cowbell Client Id herald_f2FLri0tQOahbZeIWO2lBA Cowbell Api Secret fef2bfb13ad6…" at bounding box center [445, 233] width 743 height 45
copy tbody "herald_f2FLri0tQOahbZeIWO2lBA Cowbell Api Secret fef2bfb13ad64f6dbabbf8163898a6…"
click at [414, 19] on button "Admin Tools" at bounding box center [410, 20] width 64 height 12
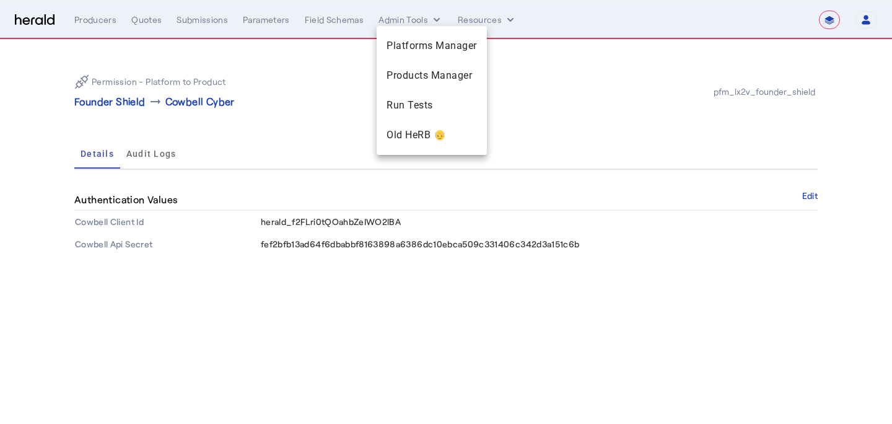
click at [118, 107] on div at bounding box center [446, 212] width 892 height 424
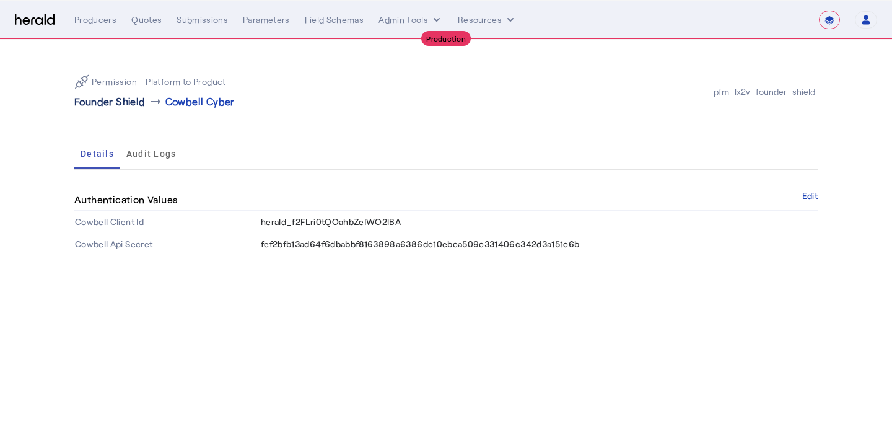
click at [118, 102] on p "Founder Shield" at bounding box center [109, 101] width 71 height 15
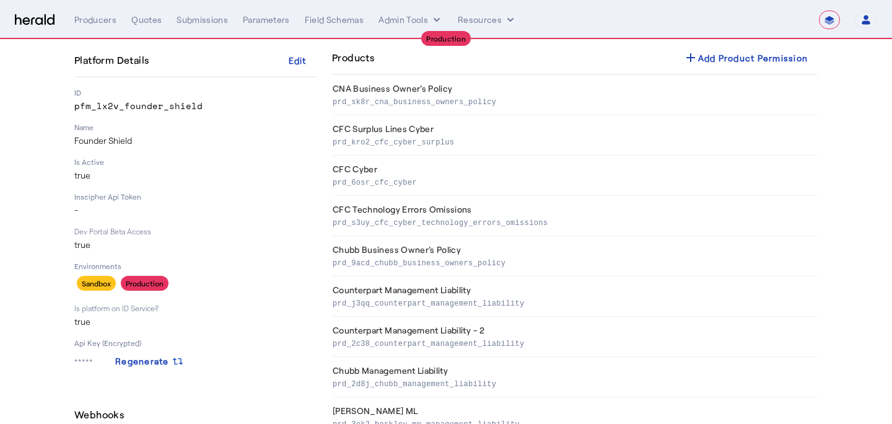
scroll to position [79, 0]
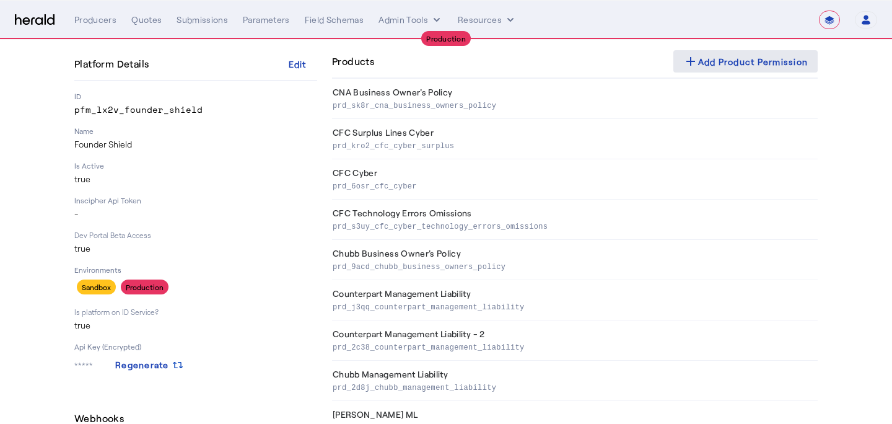
click at [731, 65] on div "add Add Product Permission" at bounding box center [745, 61] width 125 height 15
select select "pfm_lx2v_founder_shield"
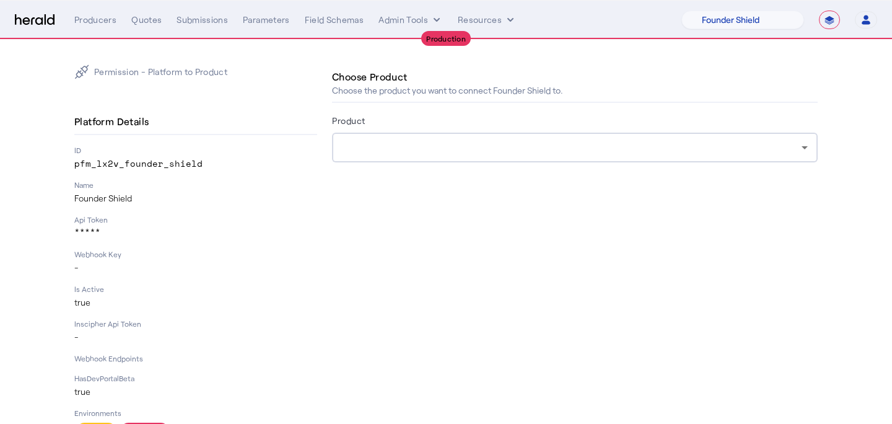
click at [455, 150] on div at bounding box center [572, 147] width 460 height 15
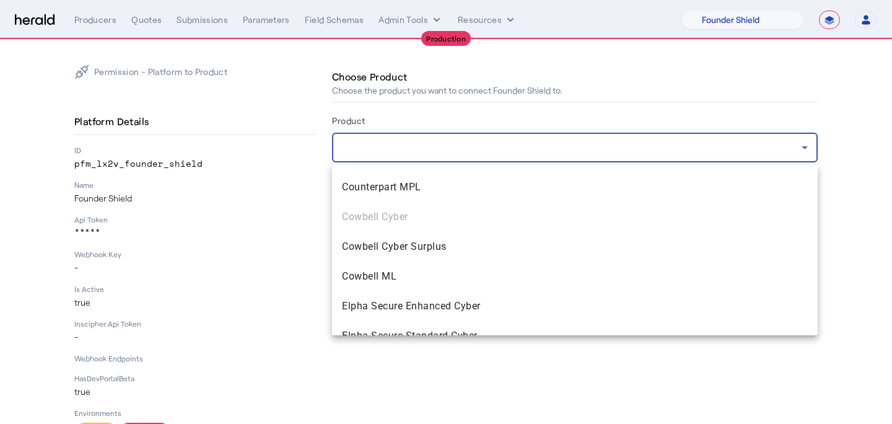
scroll to position [1035, 0]
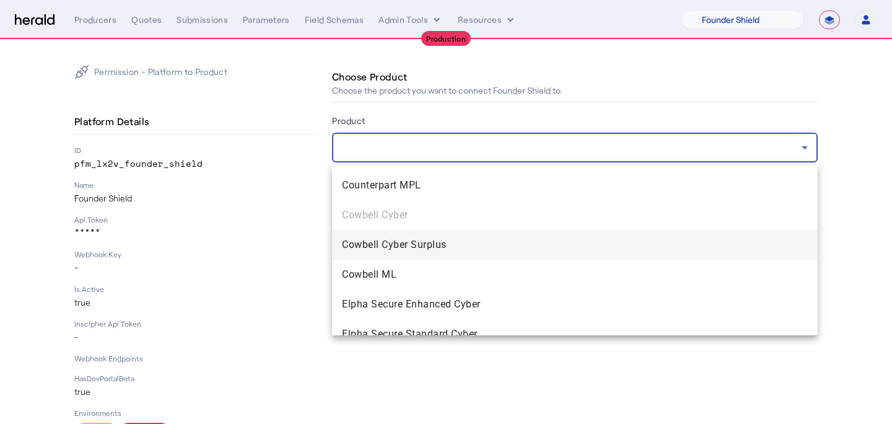
click at [428, 236] on mat-option "Cowbell Cyber Surplus" at bounding box center [575, 245] width 486 height 30
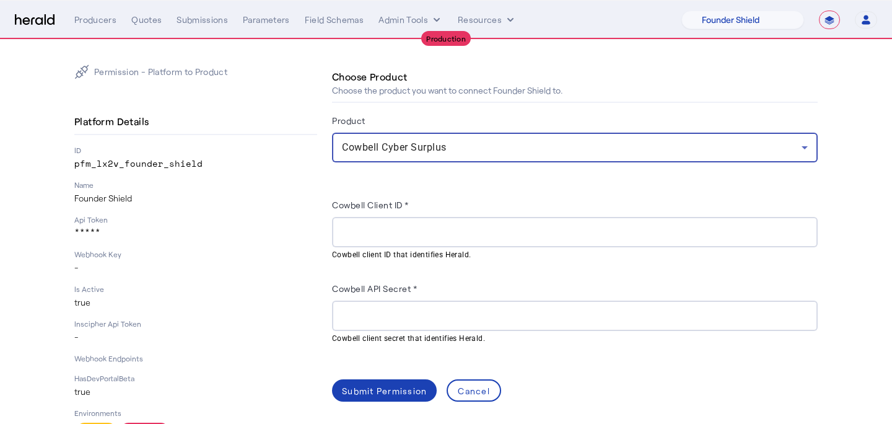
click at [362, 233] on input "Cowbell Client ID *" at bounding box center [575, 232] width 466 height 15
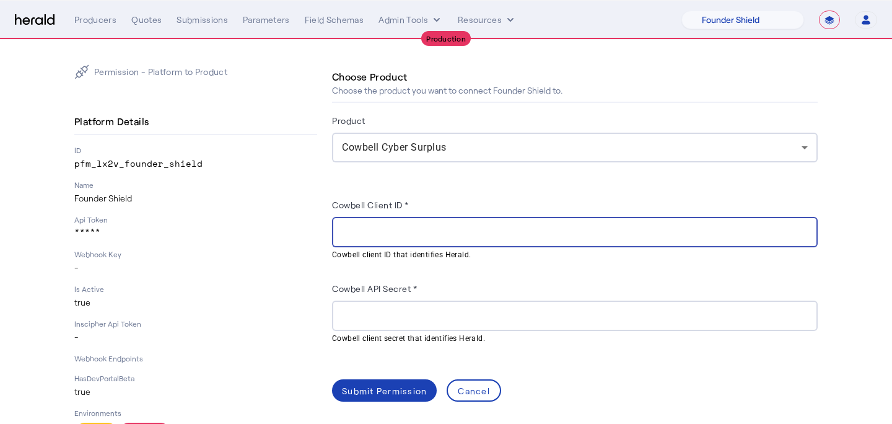
paste input "**********"
type input "**********"
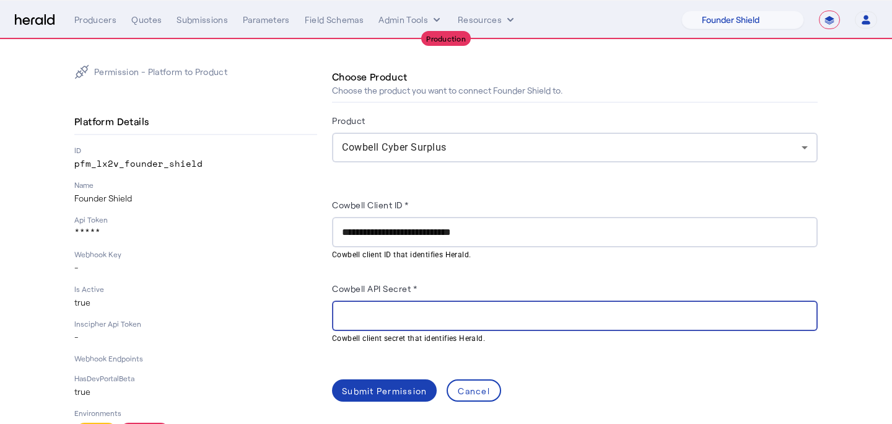
click at [370, 314] on input "Cowbell API Secret *" at bounding box center [575, 315] width 466 height 15
paste input "**********"
type input "**********"
click at [363, 387] on div "Submit Permission" at bounding box center [384, 390] width 85 height 13
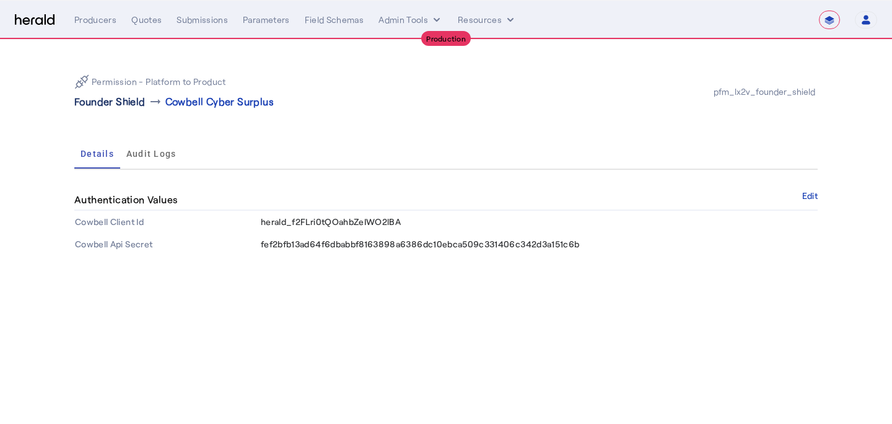
click at [130, 100] on p "Founder Shield" at bounding box center [109, 101] width 71 height 15
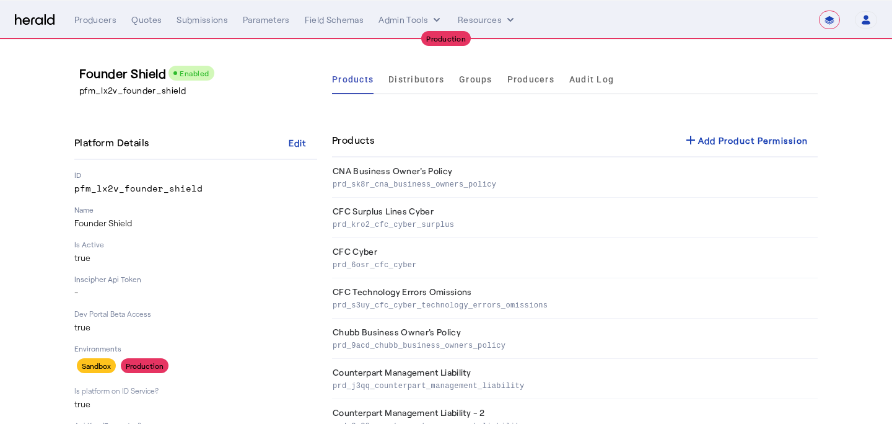
click at [104, 29] on nav "**********" at bounding box center [446, 20] width 892 height 38
click at [98, 24] on div "Producers" at bounding box center [95, 20] width 42 height 12
select select "pfm_lx2v_founder_shield"
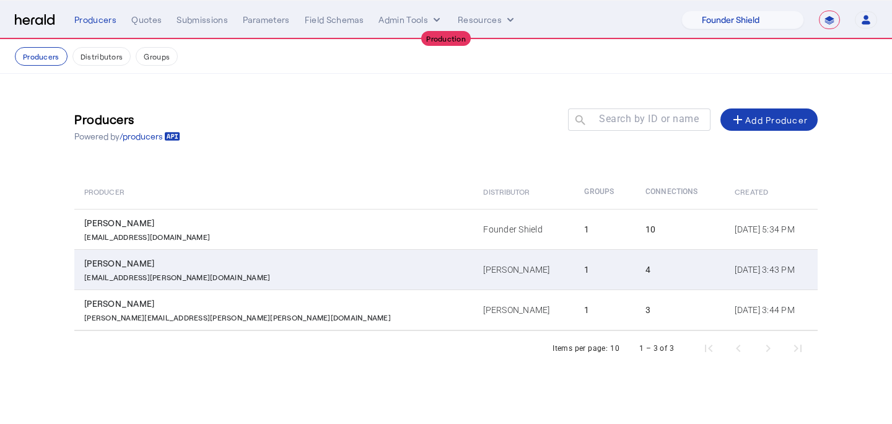
click at [228, 268] on div "[PERSON_NAME]" at bounding box center [276, 263] width 384 height 12
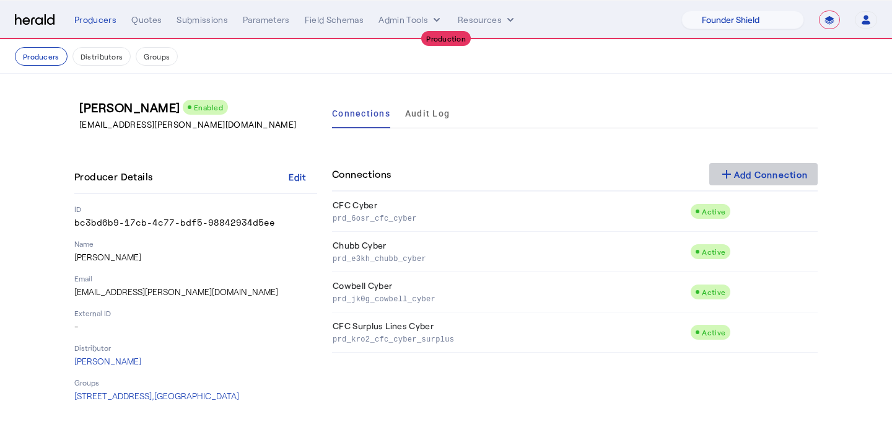
click at [744, 169] on div "add Add Connection" at bounding box center [763, 174] width 89 height 15
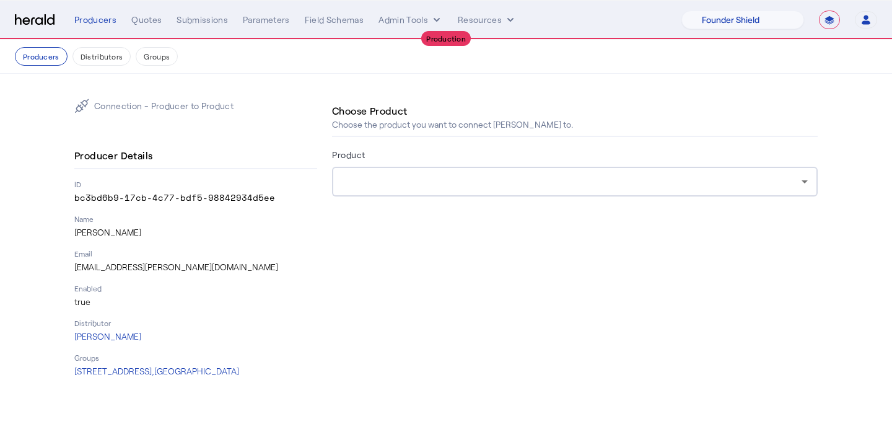
click at [459, 188] on div at bounding box center [572, 181] width 460 height 15
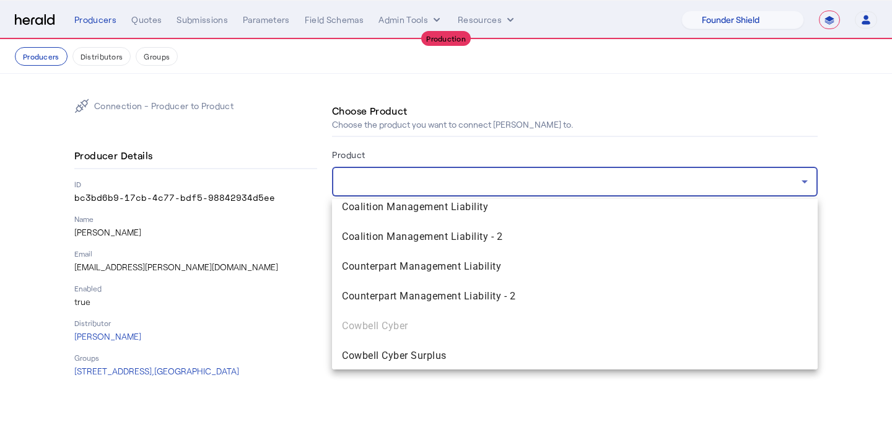
scroll to position [246, 0]
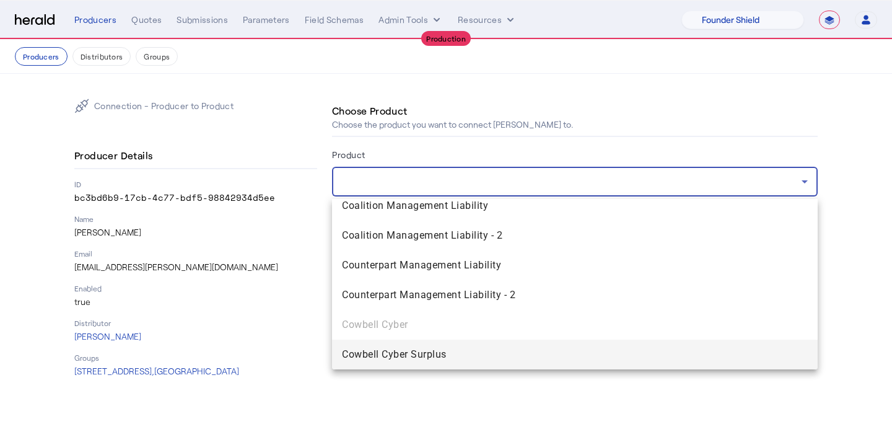
click at [418, 349] on span "Cowbell Cyber Surplus" at bounding box center [575, 354] width 466 height 15
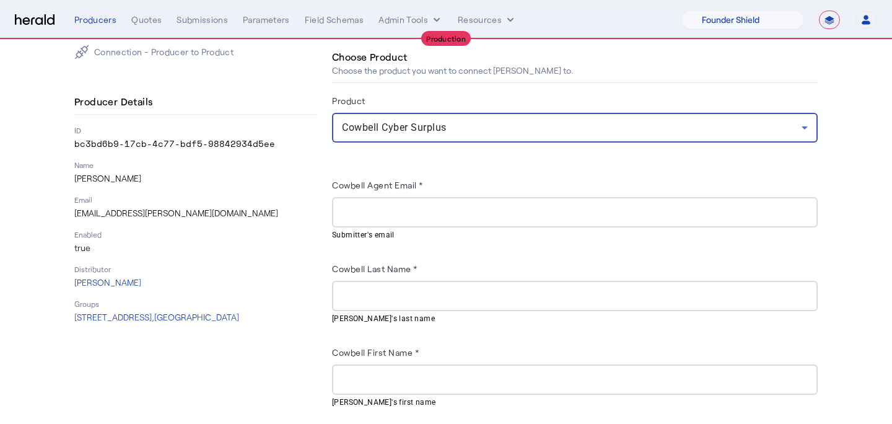
scroll to position [56, 0]
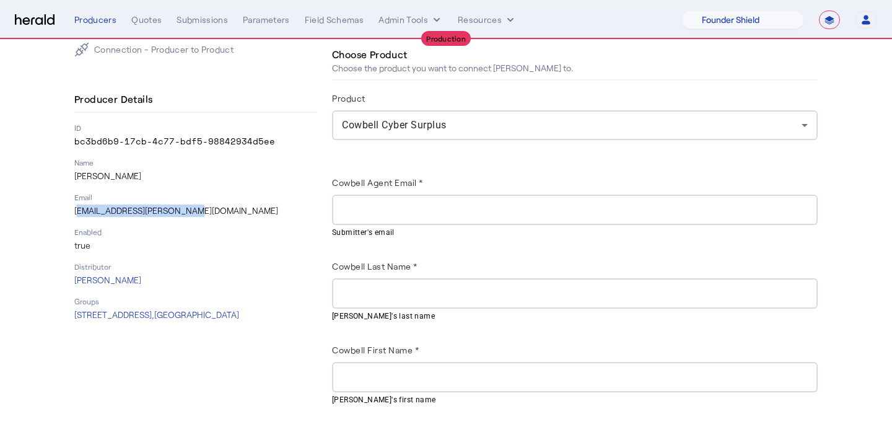
drag, startPoint x: 190, startPoint y: 215, endPoint x: 76, endPoint y: 212, distance: 114.0
click at [76, 212] on p "[EMAIL_ADDRESS][PERSON_NAME][DOMAIN_NAME]" at bounding box center [195, 210] width 243 height 12
copy p "[EMAIL_ADDRESS][PERSON_NAME][DOMAIN_NAME]"
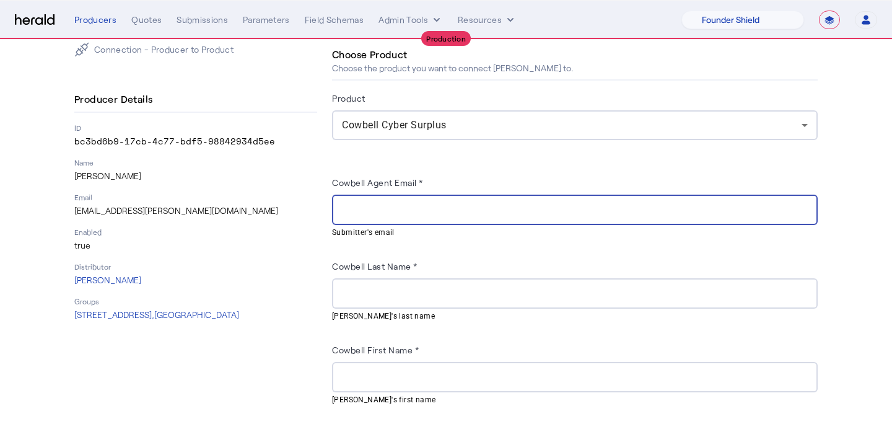
click at [454, 211] on input "Cowbell Agent Email *" at bounding box center [575, 210] width 466 height 15
paste input "**********"
type input "**********"
click at [453, 298] on input "Cowbell Last Name *" at bounding box center [575, 293] width 466 height 15
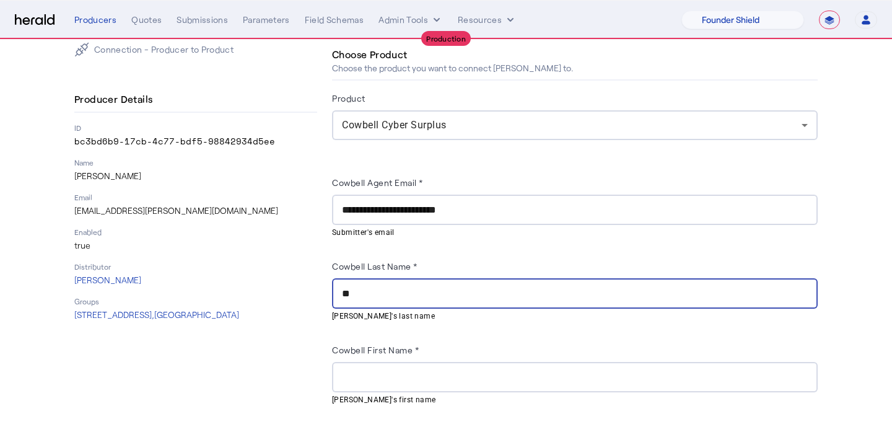
type input "*"
type input "******"
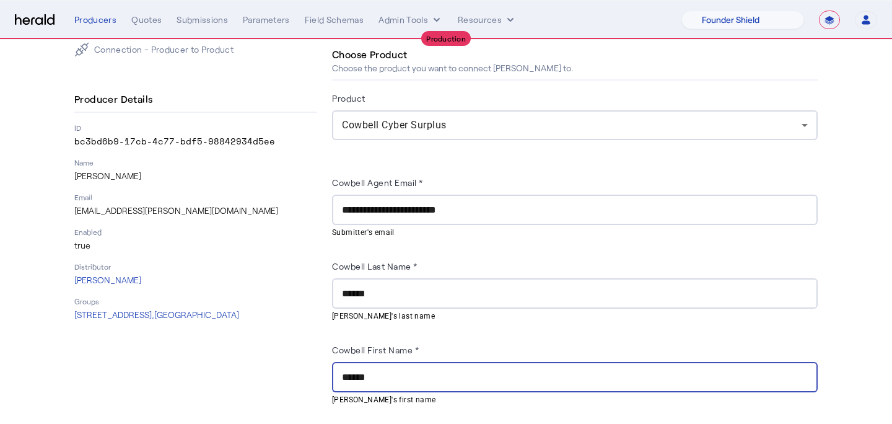
scroll to position [118, 0]
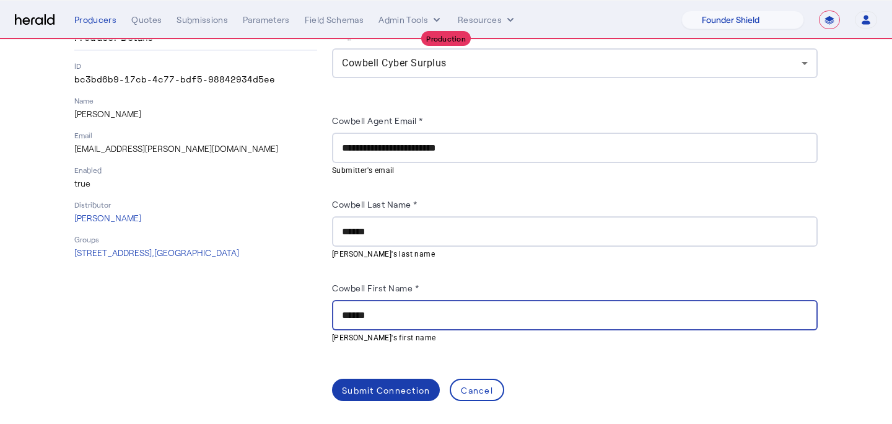
type input "******"
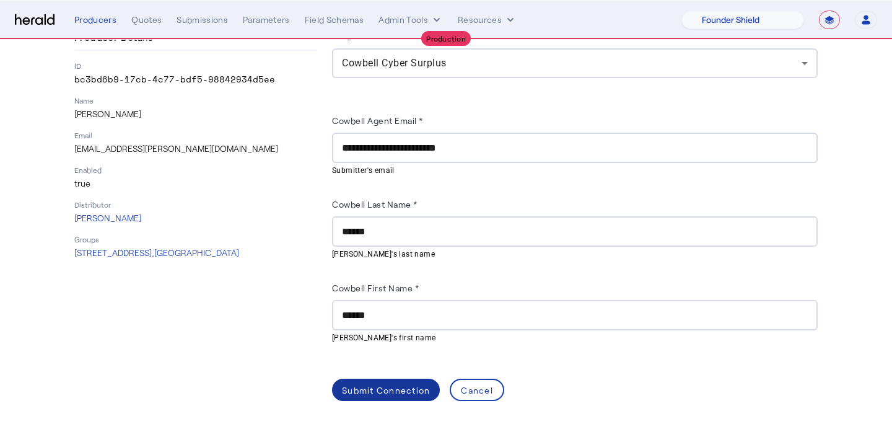
click at [392, 378] on span at bounding box center [386, 390] width 108 height 30
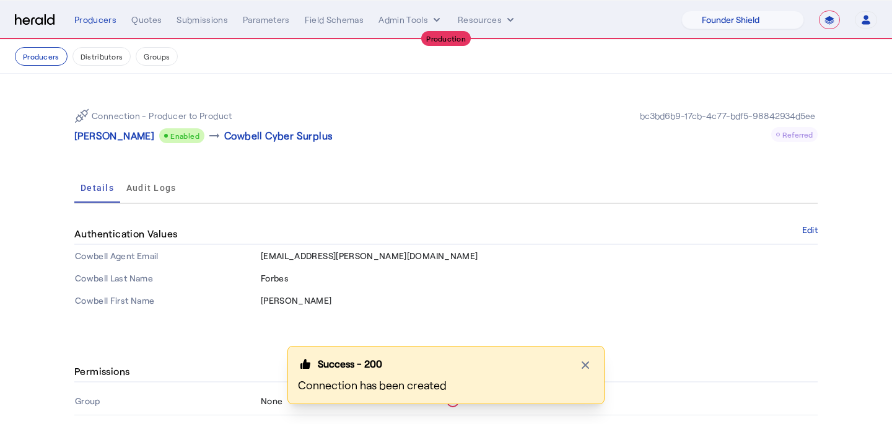
click at [111, 144] on div "Connection - Producer to Product [PERSON_NAME] Enabled arrow_right_alt Cowbell …" at bounding box center [445, 125] width 743 height 54
click at [113, 133] on p "[PERSON_NAME]" at bounding box center [114, 135] width 80 height 15
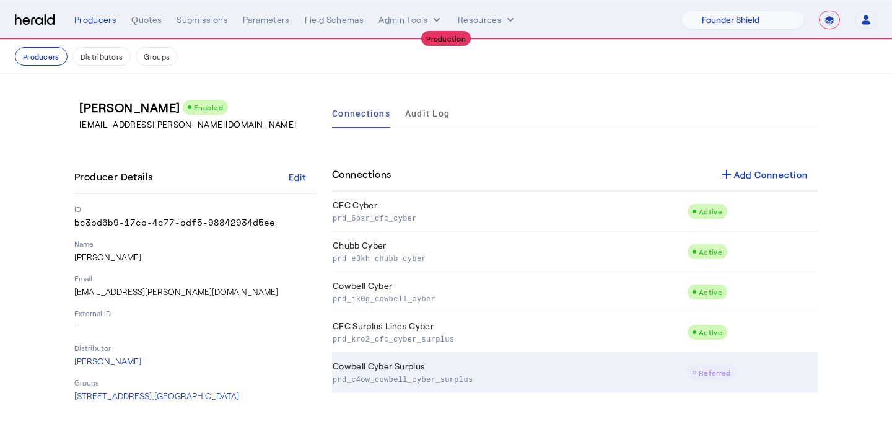
click at [446, 364] on td "Cowbell Cyber Surplus prd_c4ow_cowbell_cyber_surplus" at bounding box center [509, 372] width 355 height 40
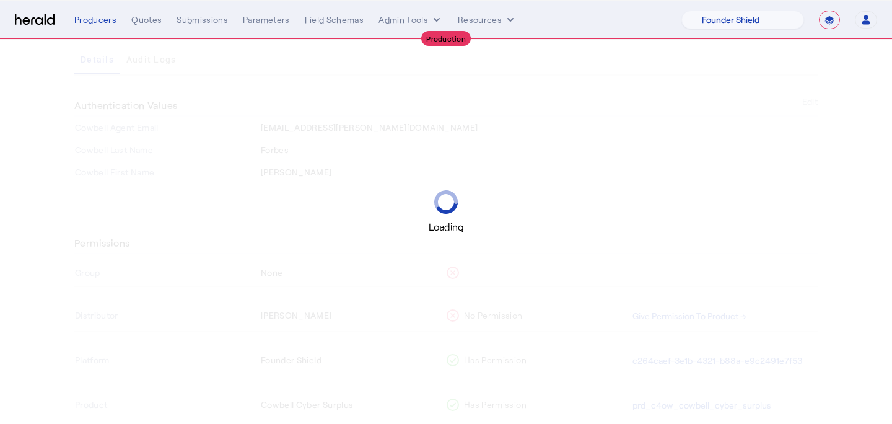
scroll to position [164, 0]
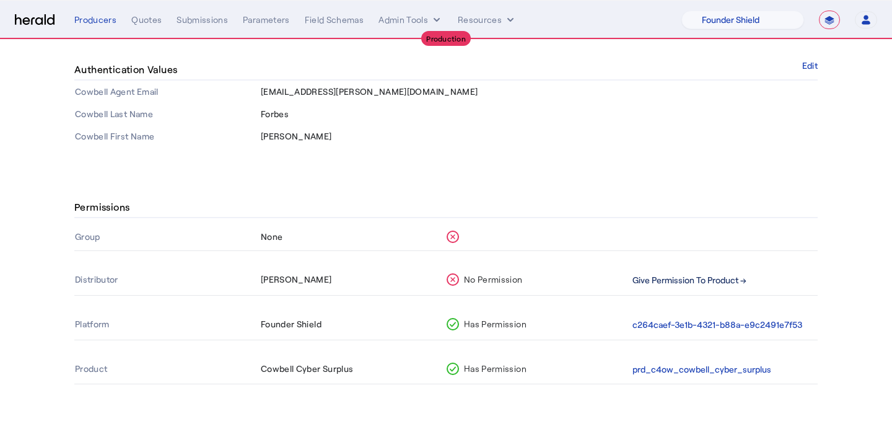
click at [686, 283] on button "Give Permission To Product →" at bounding box center [689, 280] width 114 height 14
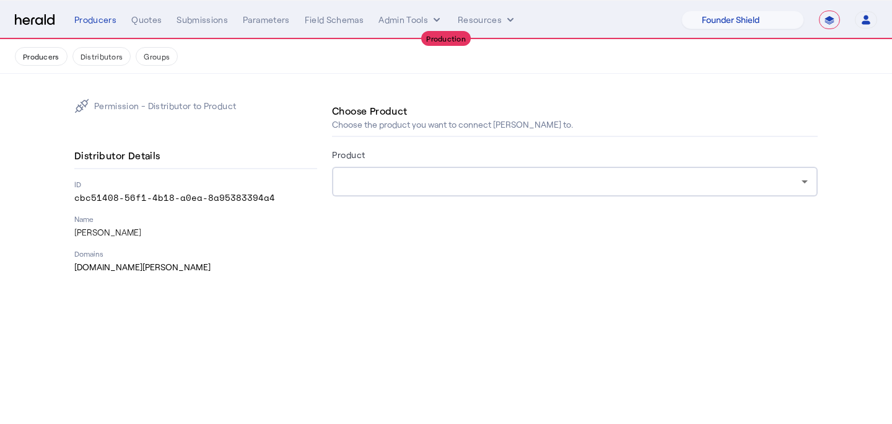
click at [447, 153] on div "Product" at bounding box center [575, 157] width 486 height 20
click at [446, 173] on div at bounding box center [575, 182] width 466 height 30
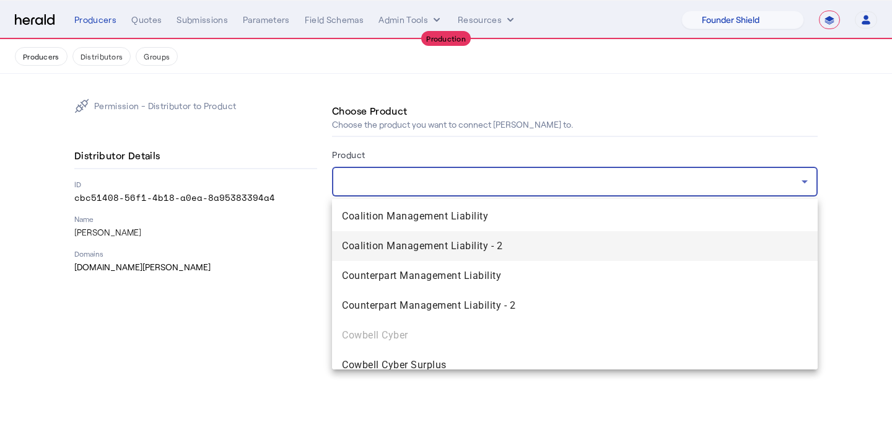
scroll to position [246, 0]
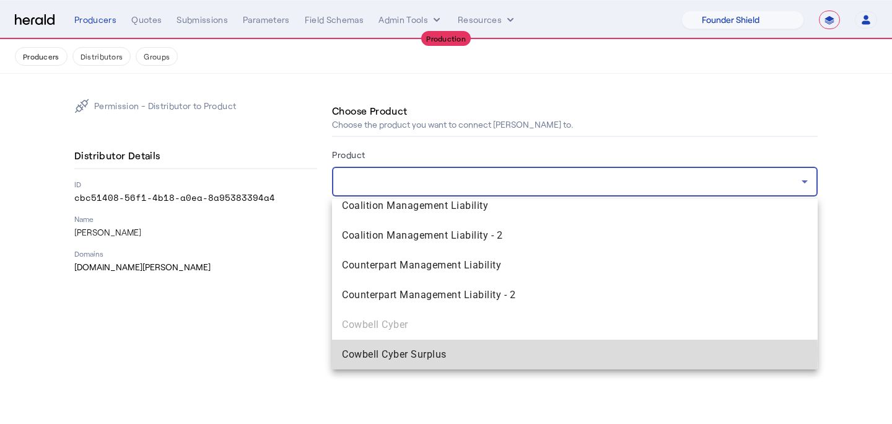
click at [411, 354] on span "Cowbell Cyber Surplus" at bounding box center [575, 354] width 466 height 15
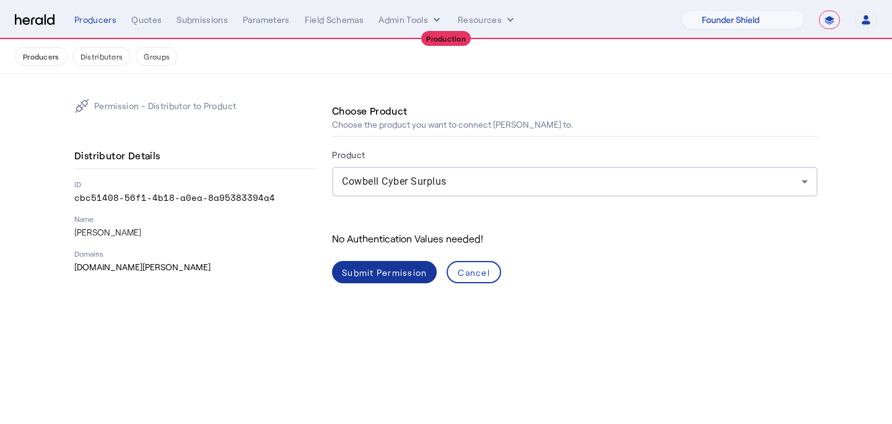
click at [383, 274] on div "Submit Permission" at bounding box center [384, 272] width 85 height 13
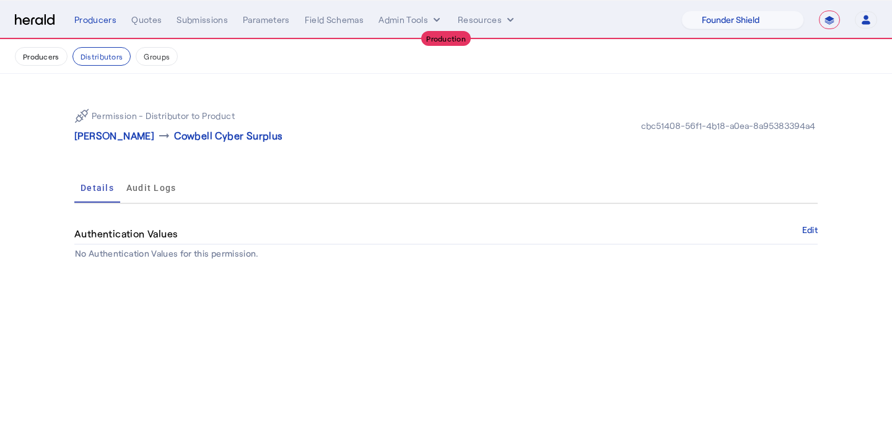
click at [44, 55] on button "Producers" at bounding box center [41, 56] width 53 height 19
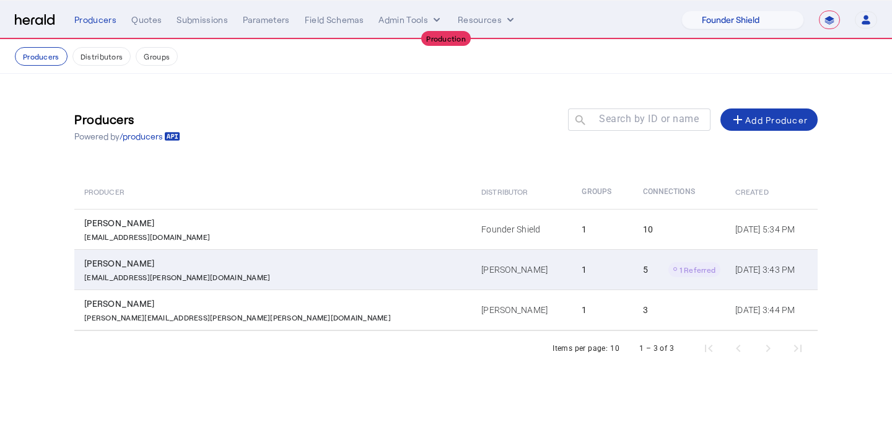
click at [194, 250] on td "[PERSON_NAME] [EMAIL_ADDRESS][PERSON_NAME][DOMAIN_NAME]" at bounding box center [272, 269] width 397 height 40
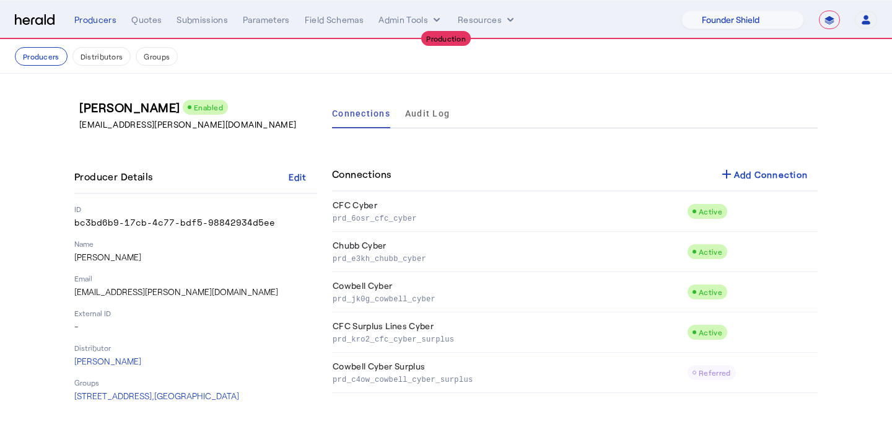
scroll to position [3, 0]
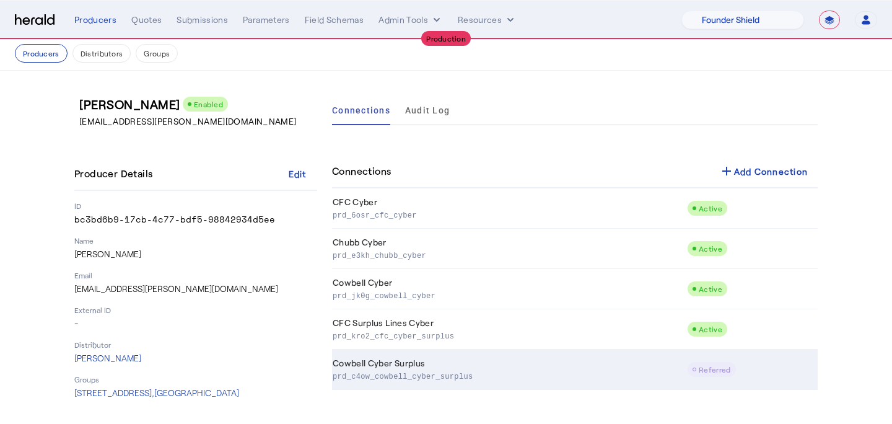
click at [460, 383] on td "Cowbell Cyber Surplus prd_c4ow_cowbell_cyber_surplus" at bounding box center [509, 369] width 355 height 40
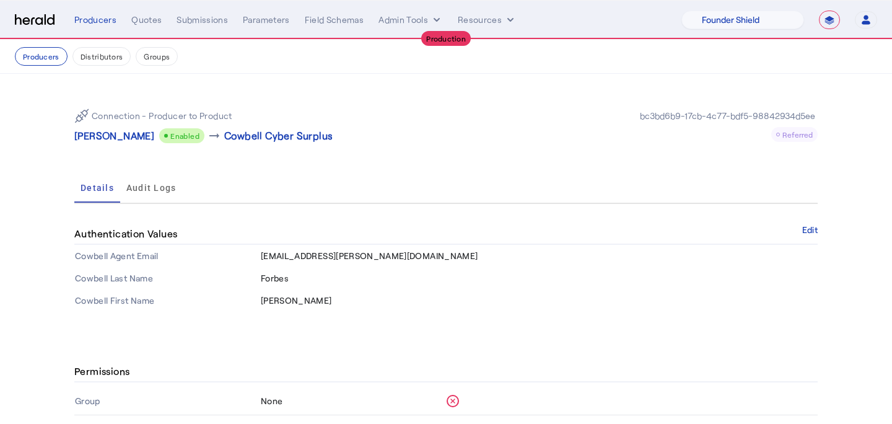
click at [156, 68] on nav "Producers Distributors Groups" at bounding box center [446, 57] width 892 height 34
click at [151, 53] on button "Groups" at bounding box center [157, 56] width 42 height 19
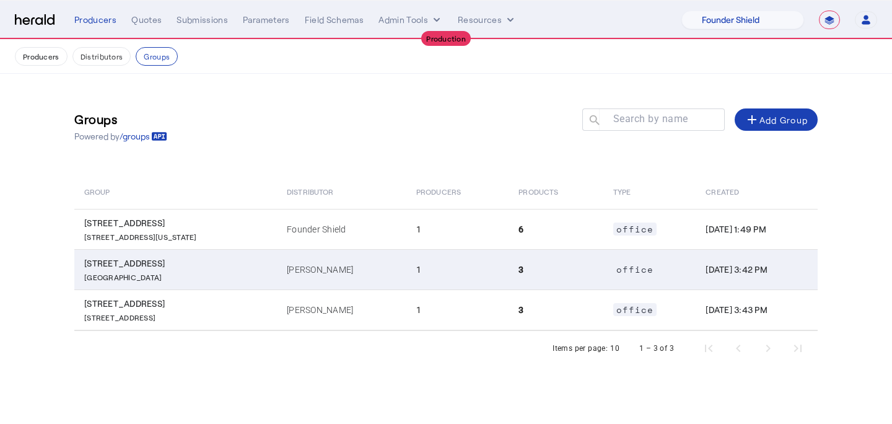
click at [508, 275] on td "3" at bounding box center [555, 269] width 94 height 40
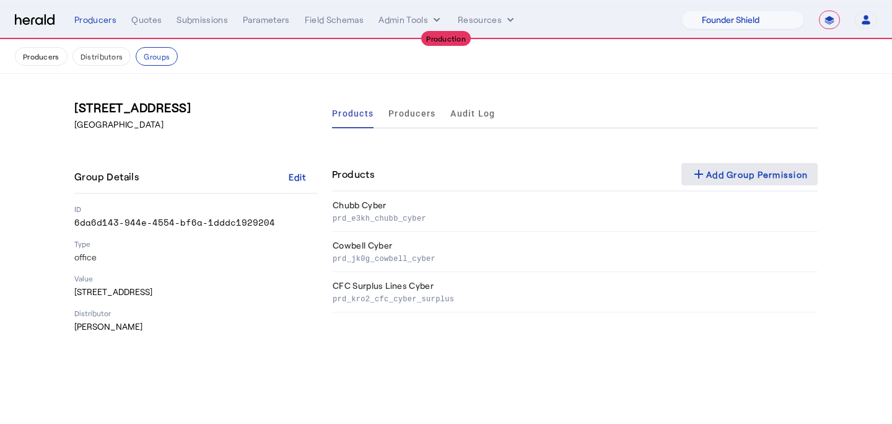
click at [739, 165] on span at bounding box center [749, 174] width 136 height 30
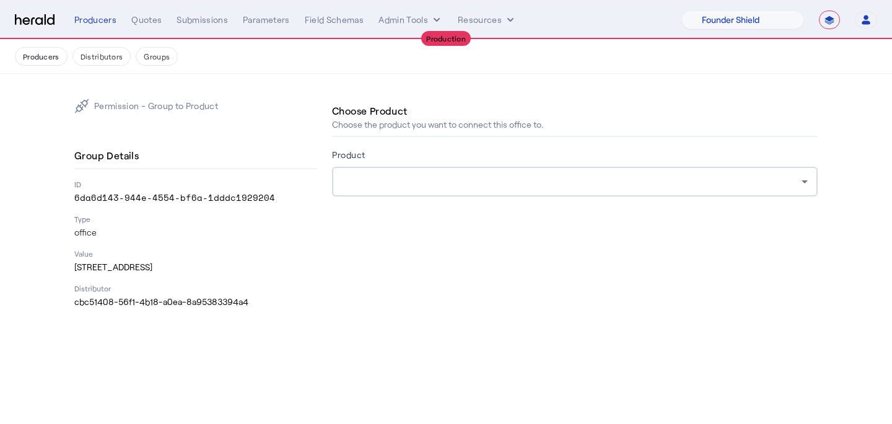
click at [575, 191] on div at bounding box center [575, 182] width 466 height 30
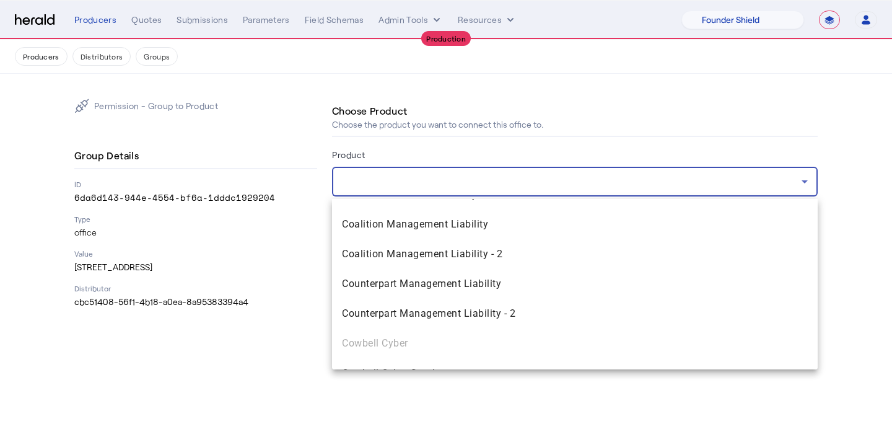
scroll to position [246, 0]
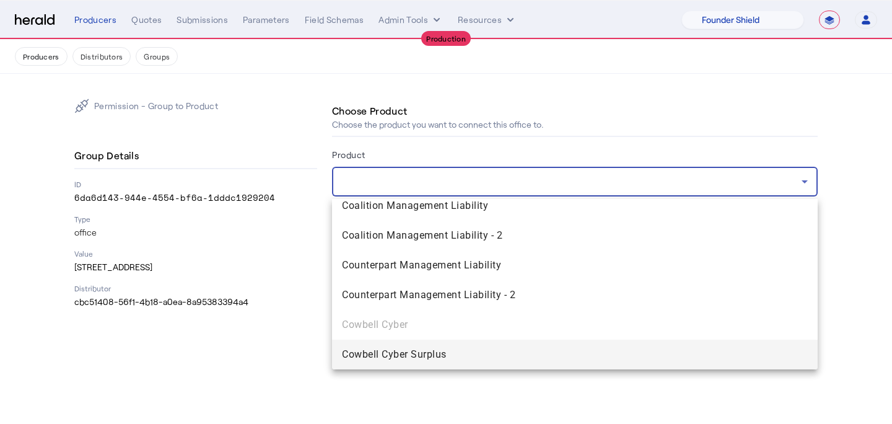
click at [508, 354] on span "Cowbell Cyber Surplus" at bounding box center [575, 354] width 466 height 15
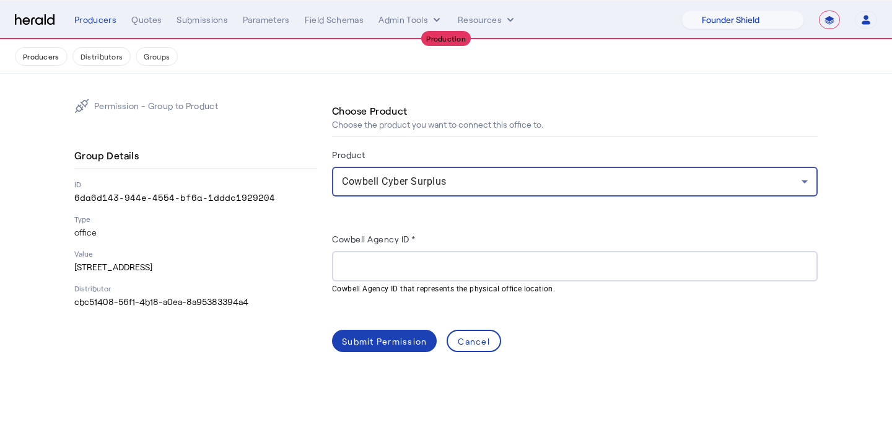
click at [349, 261] on input "Cowbell Agency ID *" at bounding box center [575, 266] width 466 height 15
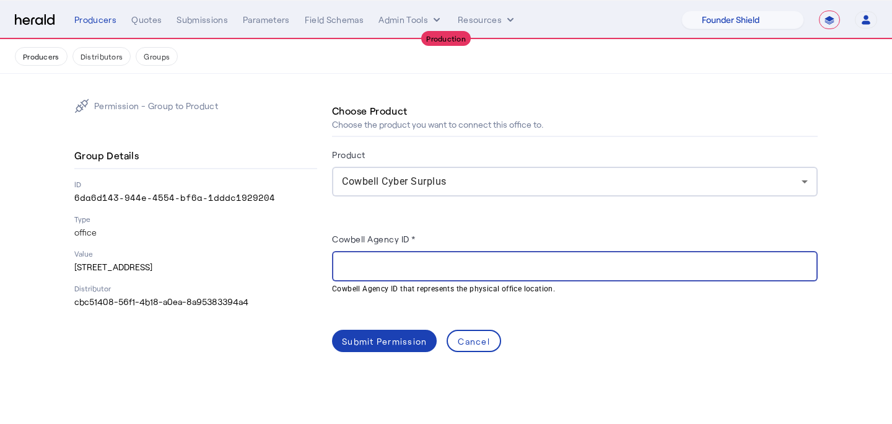
paste input "**********"
type input "**********"
click at [380, 364] on div "**********" at bounding box center [446, 225] width 793 height 303
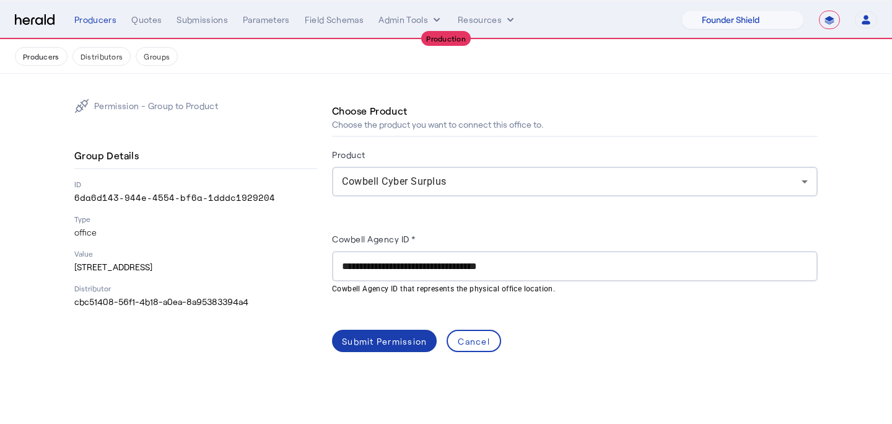
click at [381, 347] on span at bounding box center [384, 341] width 105 height 30
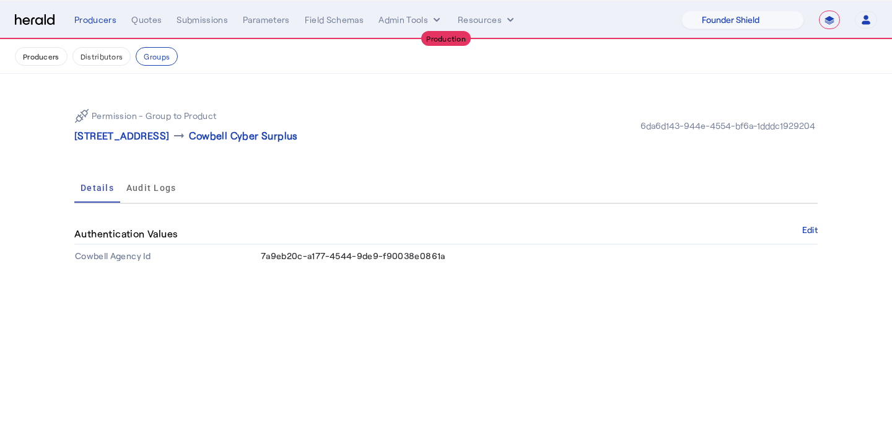
click at [65, 68] on nav "Producers Distributors Groups" at bounding box center [446, 57] width 892 height 34
click at [54, 60] on button "Producers" at bounding box center [41, 56] width 53 height 19
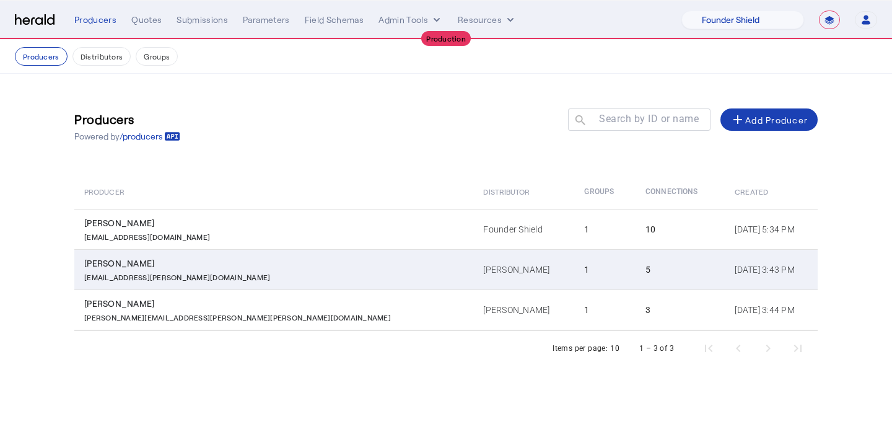
click at [574, 256] on td "1" at bounding box center [604, 269] width 61 height 40
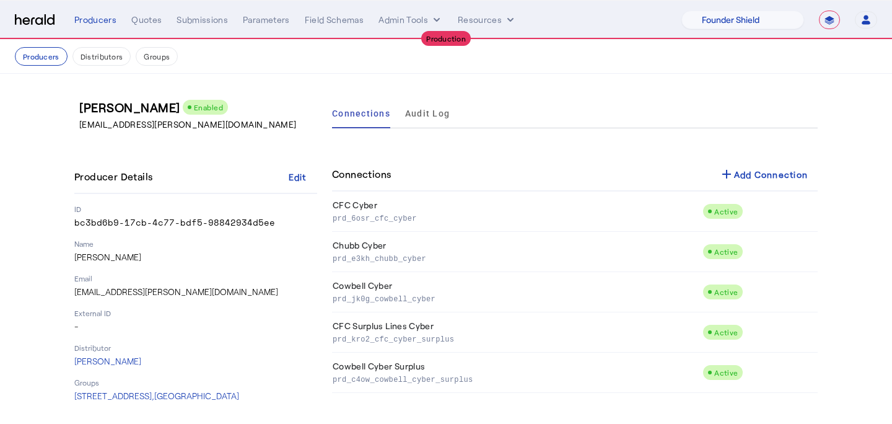
scroll to position [3, 0]
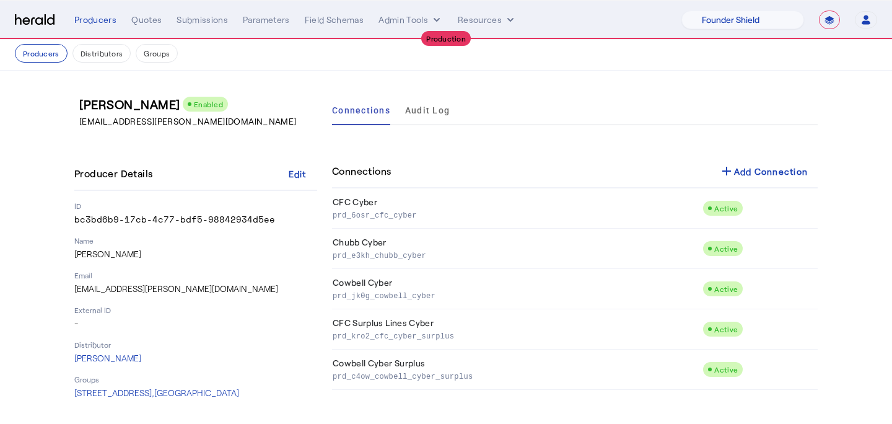
click at [404, 27] on div "**********" at bounding box center [475, 20] width 803 height 19
click at [516, 19] on div "Producers Quotes Submissions Parameters Field Schemas Admin Tools Resources" at bounding box center [377, 20] width 607 height 12
click at [500, 19] on button "Resources" at bounding box center [487, 20] width 59 height 12
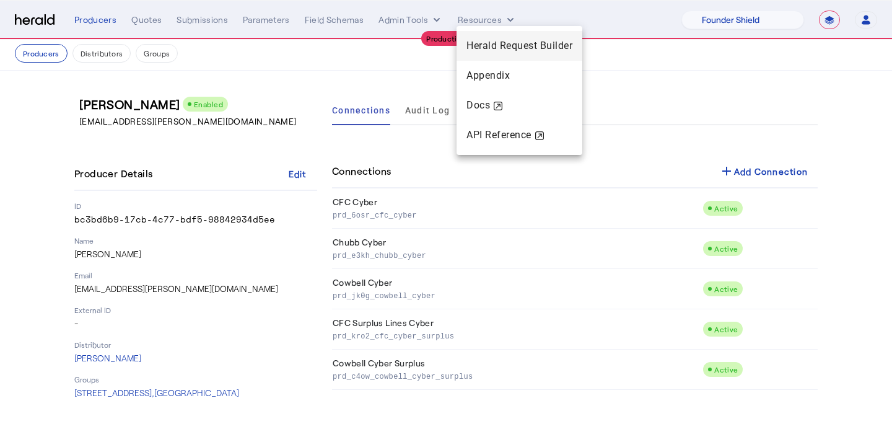
click at [500, 45] on span "Herald Request Builder" at bounding box center [519, 46] width 106 height 12
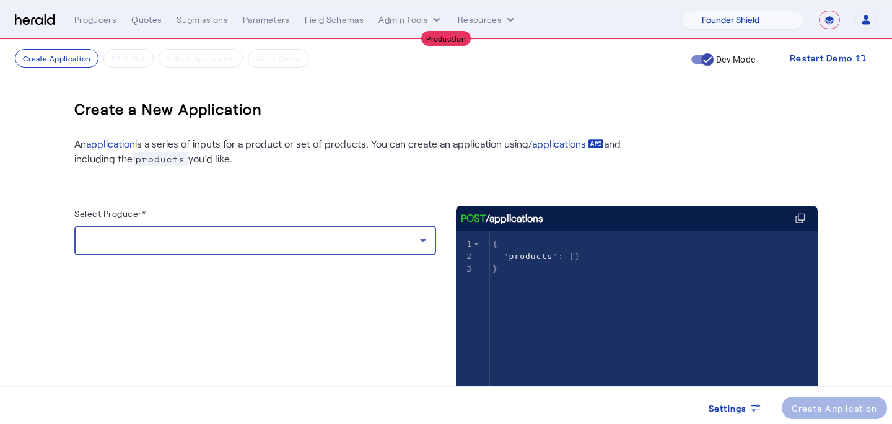
click at [245, 246] on div at bounding box center [252, 240] width 336 height 15
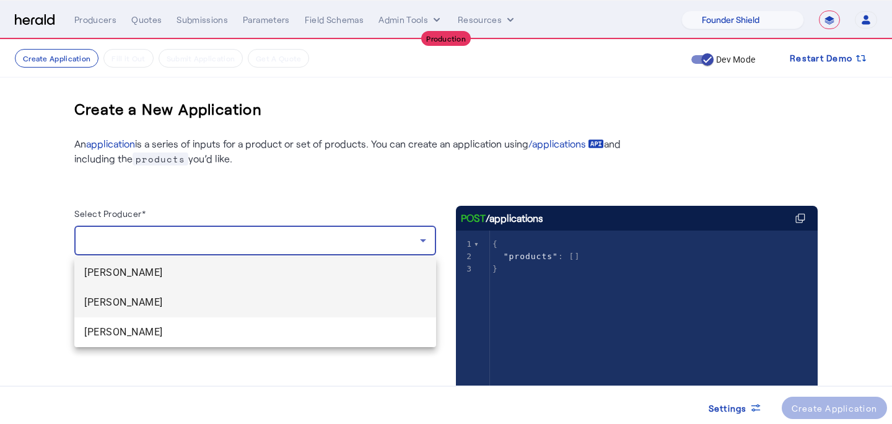
click at [220, 291] on mat-option "[PERSON_NAME]" at bounding box center [255, 302] width 362 height 30
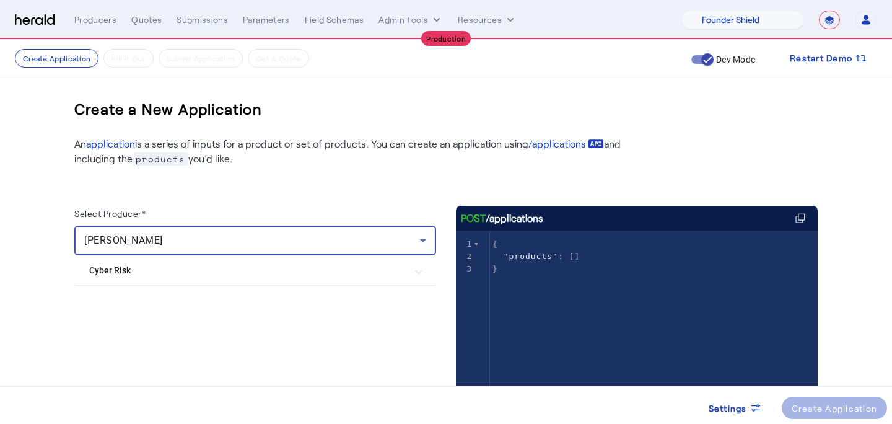
click at [185, 269] on Risk "Cyber Risk" at bounding box center [247, 270] width 317 height 13
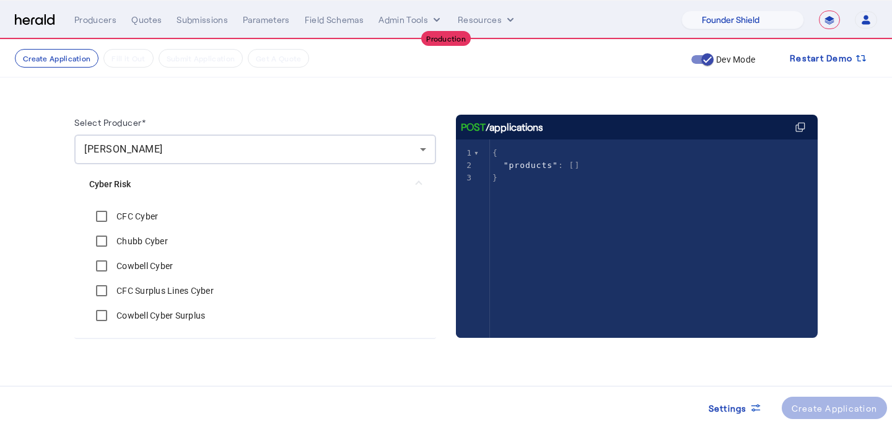
scroll to position [94, 0]
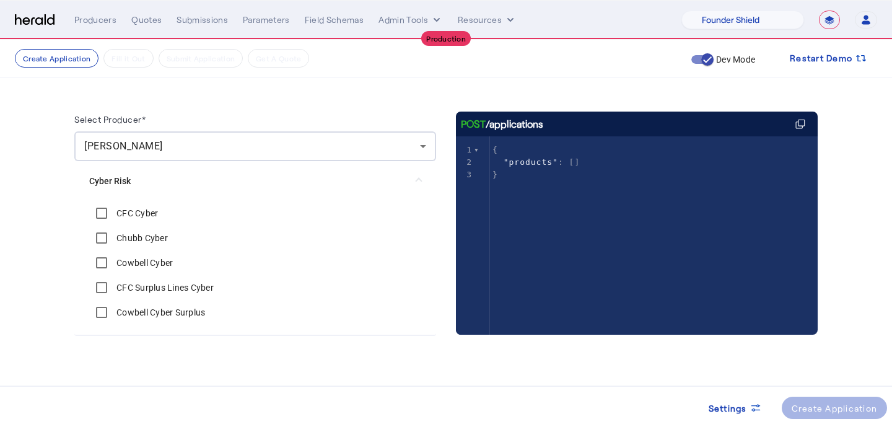
click at [163, 287] on label "CFC Surplus Lines Cyber" at bounding box center [164, 287] width 100 height 12
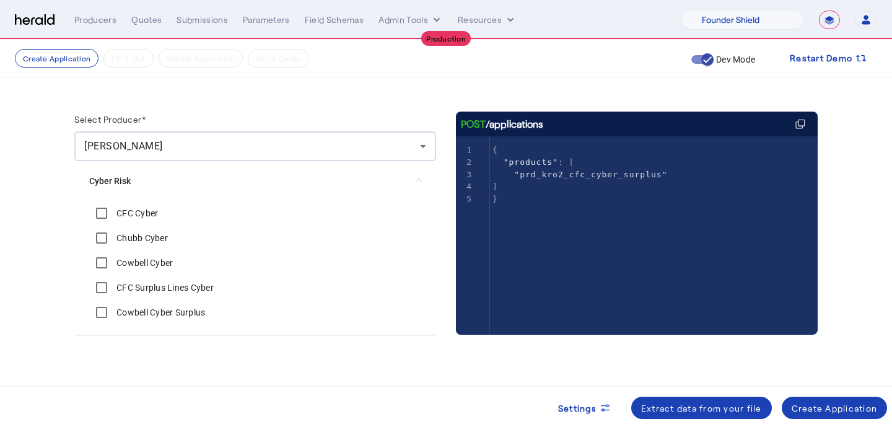
click at [159, 312] on label "Cowbell Cyber Surplus" at bounding box center [159, 312] width 91 height 12
click at [845, 401] on div "Create Application" at bounding box center [834, 407] width 86 height 13
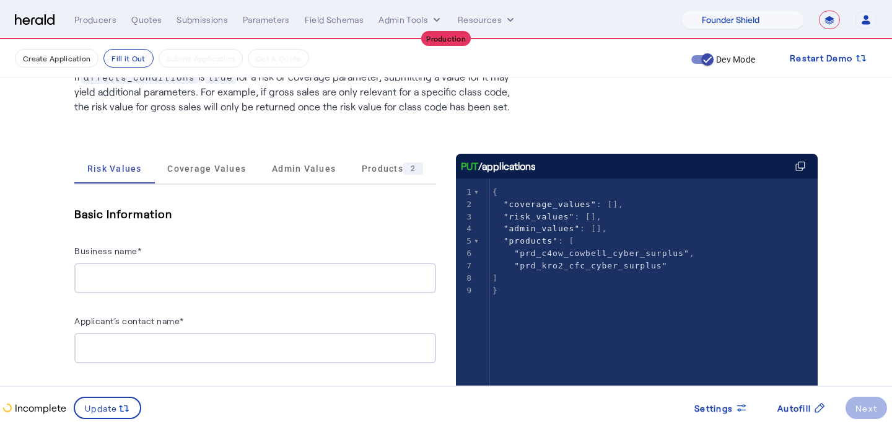
scroll to position [121, 0]
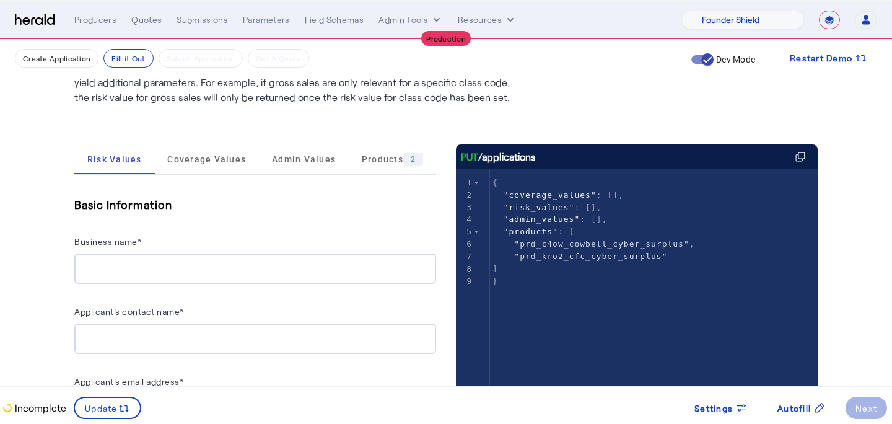
click at [150, 251] on div "Business name*" at bounding box center [255, 243] width 362 height 20
click at [146, 268] on input "Business name*" at bounding box center [255, 268] width 342 height 15
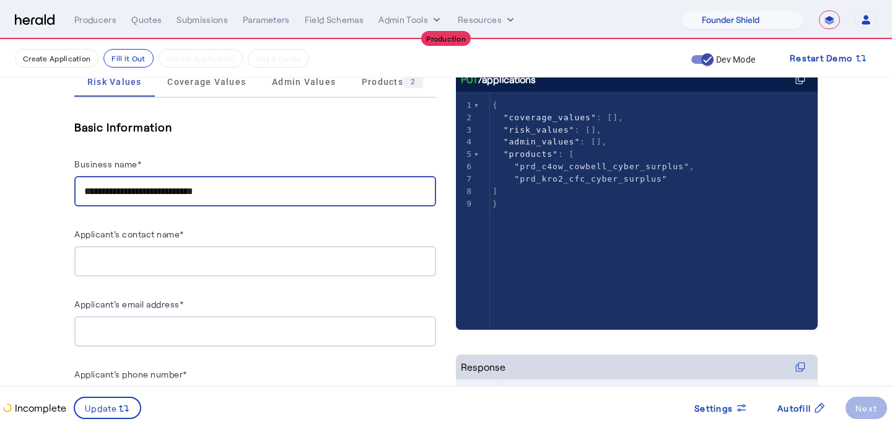
scroll to position [199, 0]
type input "**********"
click at [129, 259] on input "Applicant's contact name*" at bounding box center [255, 260] width 342 height 15
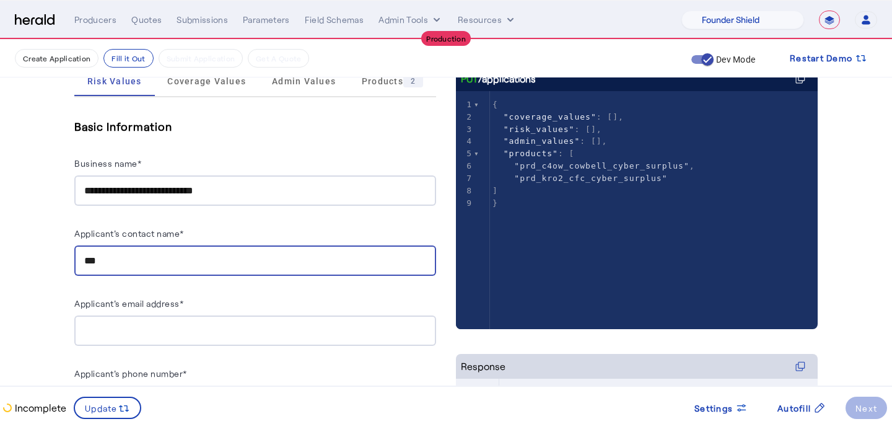
type input "***"
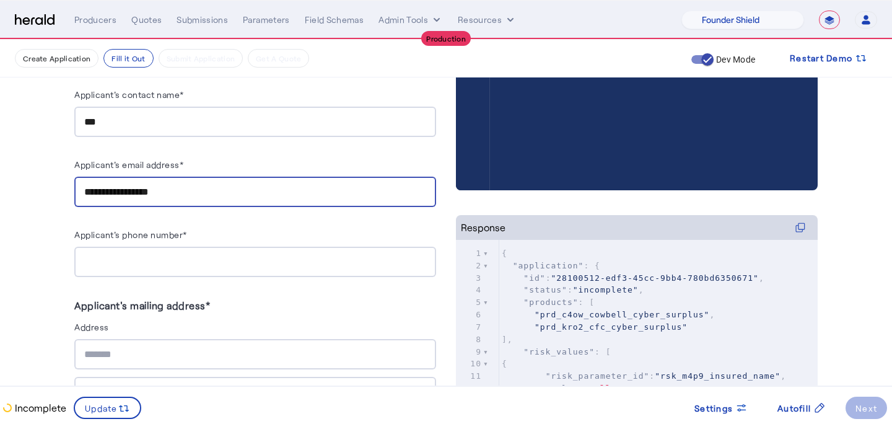
scroll to position [339, 0]
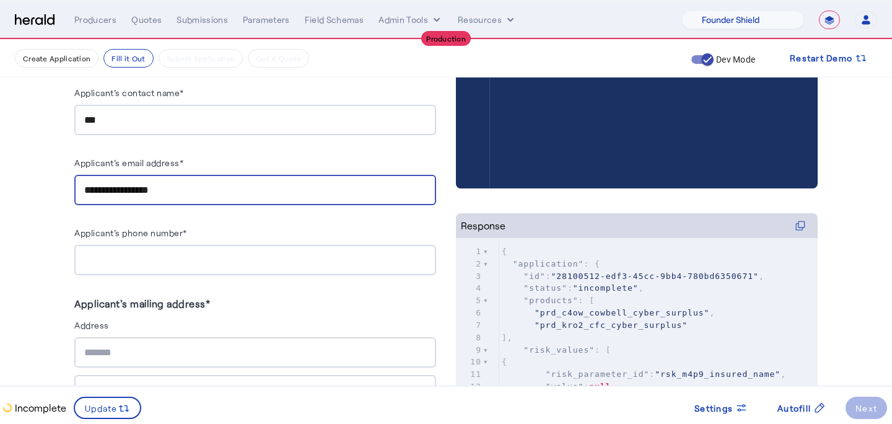
type input "**********"
click at [115, 257] on input "Applicant's phone number*" at bounding box center [255, 260] width 342 height 15
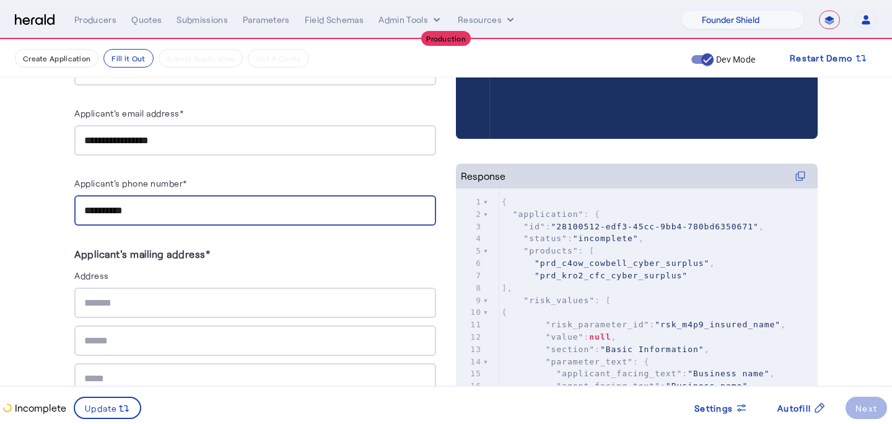
scroll to position [399, 0]
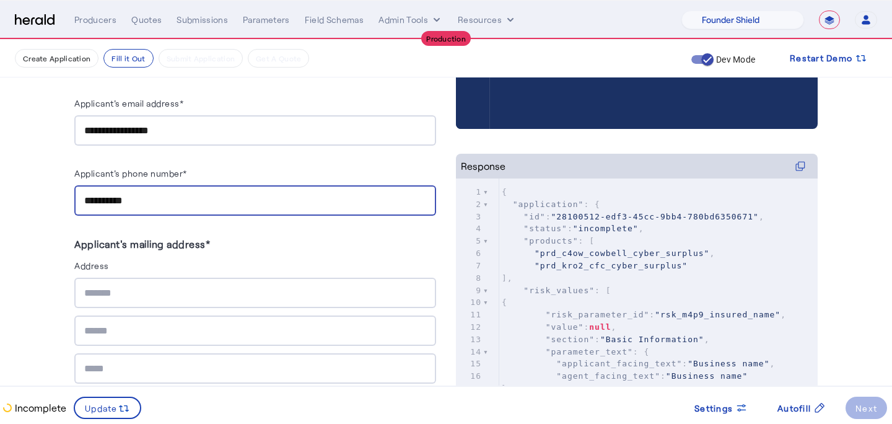
type input "**********"
click at [102, 290] on input "text" at bounding box center [255, 292] width 342 height 15
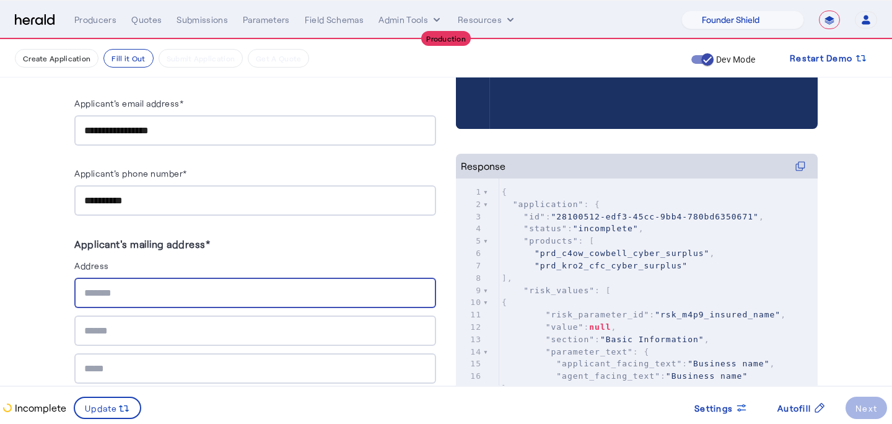
type input "**********"
type input "****"
type input "********"
type input "*****"
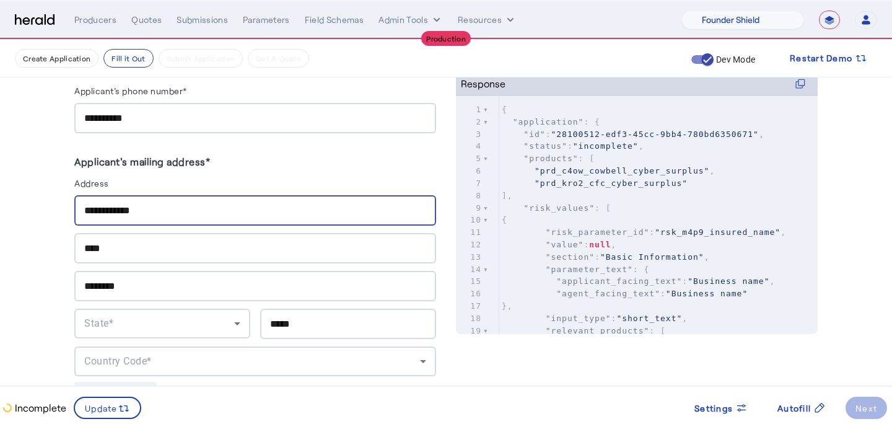
scroll to position [488, 0]
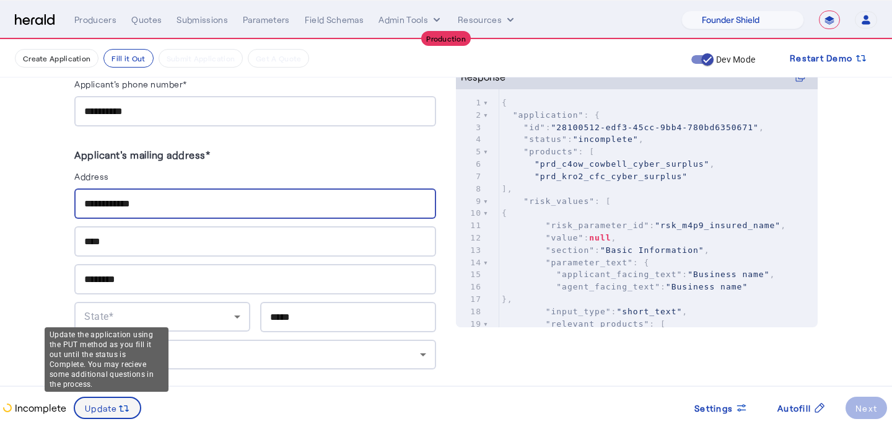
click at [129, 407] on icon at bounding box center [124, 408] width 12 height 12
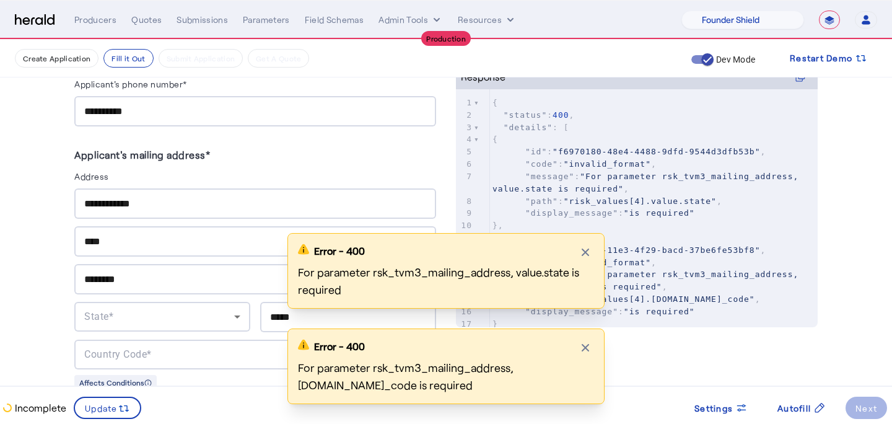
click at [792, 411] on div "Error - 400 Close modal For parameter rsk_tvm3_mailing_address, value.state is …" at bounding box center [446, 328] width 892 height 191
click at [785, 405] on div "Error - 400 Close modal For parameter rsk_tvm3_mailing_address, value.state is …" at bounding box center [446, 328] width 892 height 191
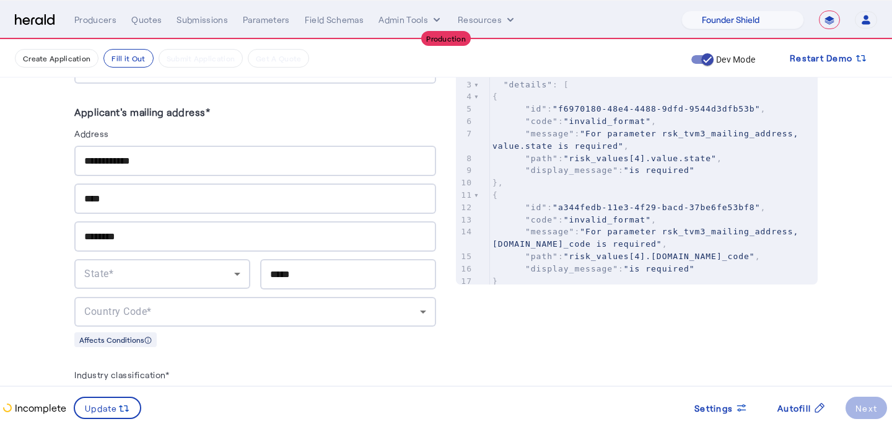
scroll to position [538, 0]
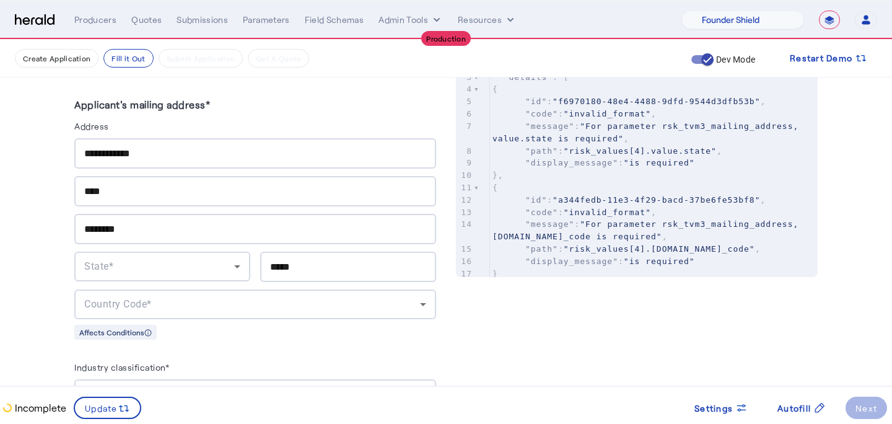
click at [195, 259] on div "State*" at bounding box center [159, 266] width 150 height 15
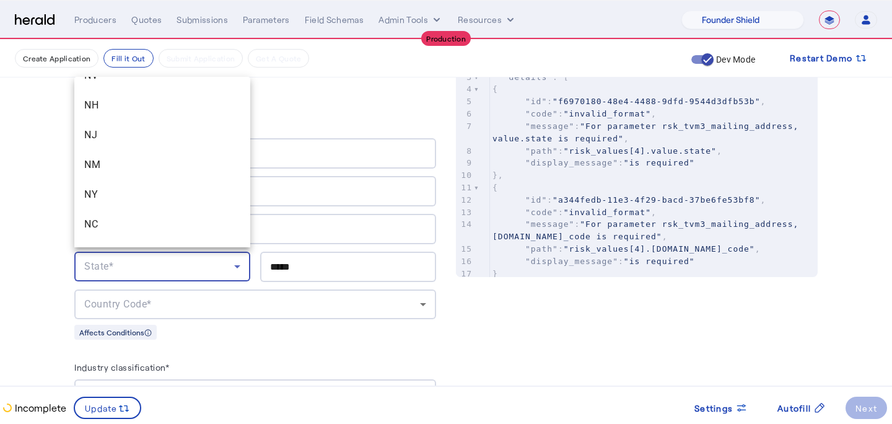
scroll to position [861, 0]
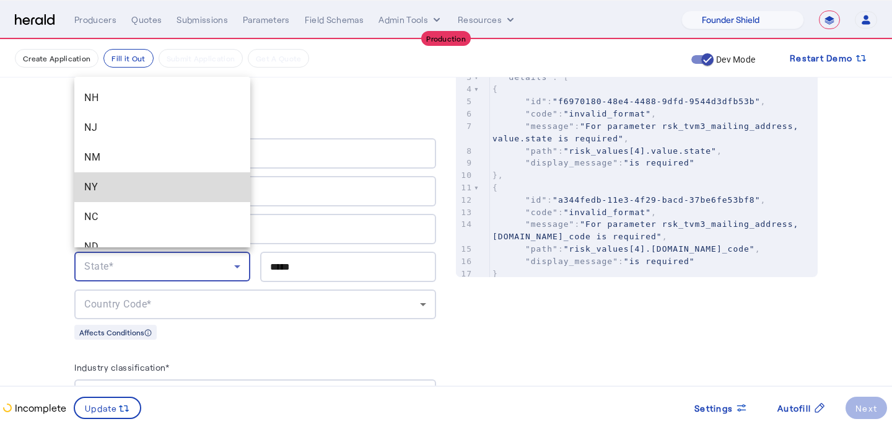
click at [178, 180] on span "NY" at bounding box center [162, 187] width 156 height 15
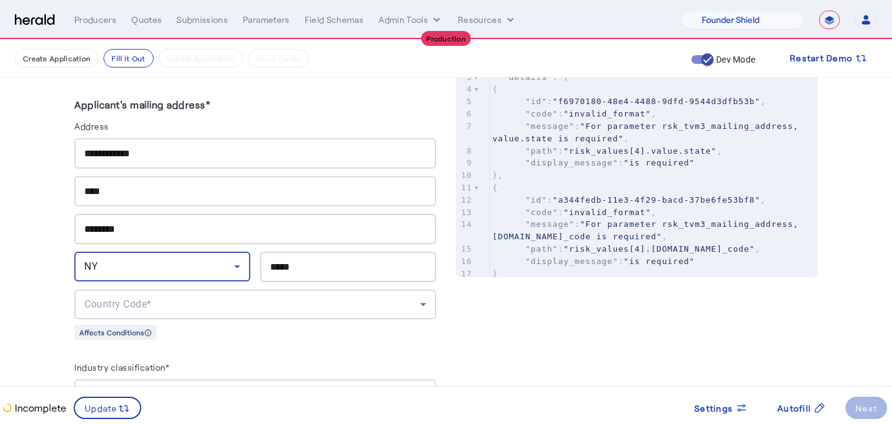
click at [150, 298] on span "Country Code*" at bounding box center [118, 304] width 68 height 12
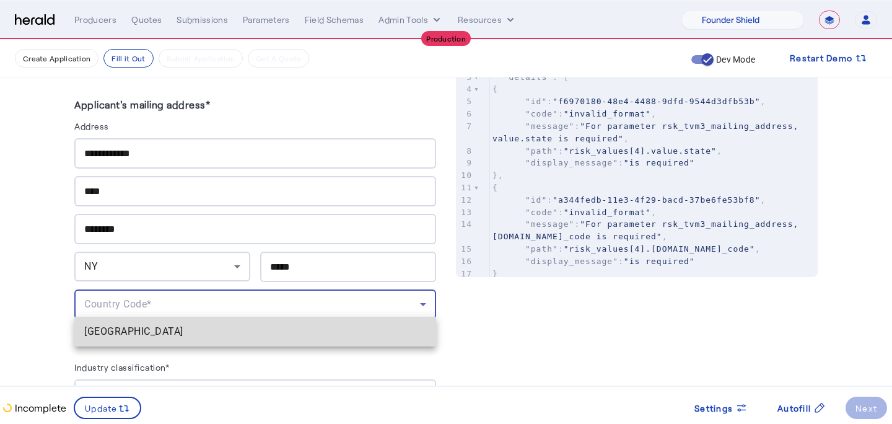
click at [150, 335] on span "[GEOGRAPHIC_DATA]" at bounding box center [255, 331] width 342 height 15
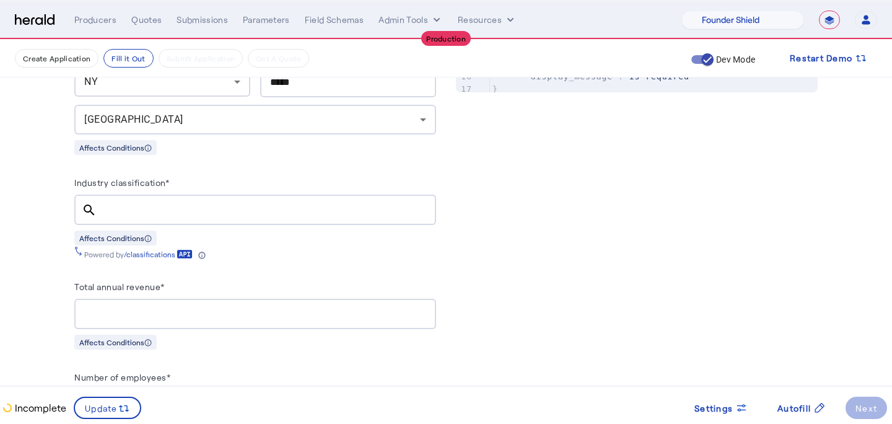
scroll to position [743, 0]
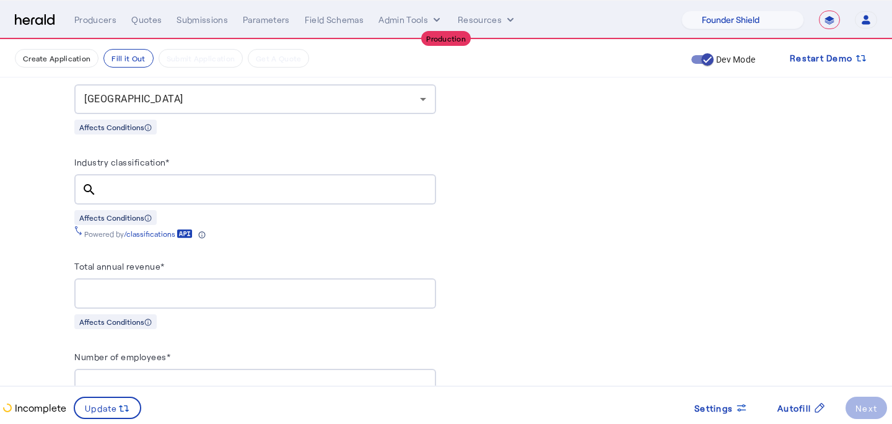
click at [212, 174] on div at bounding box center [267, 189] width 320 height 30
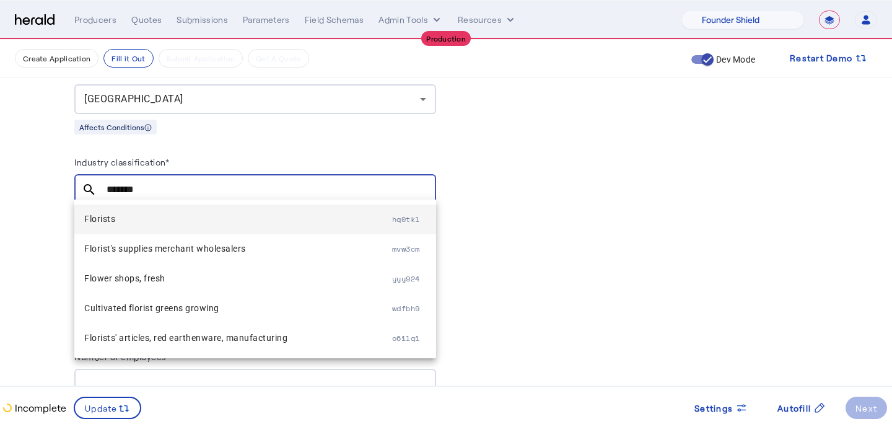
type input "*******"
click at [171, 215] on span "Florists" at bounding box center [238, 218] width 308 height 15
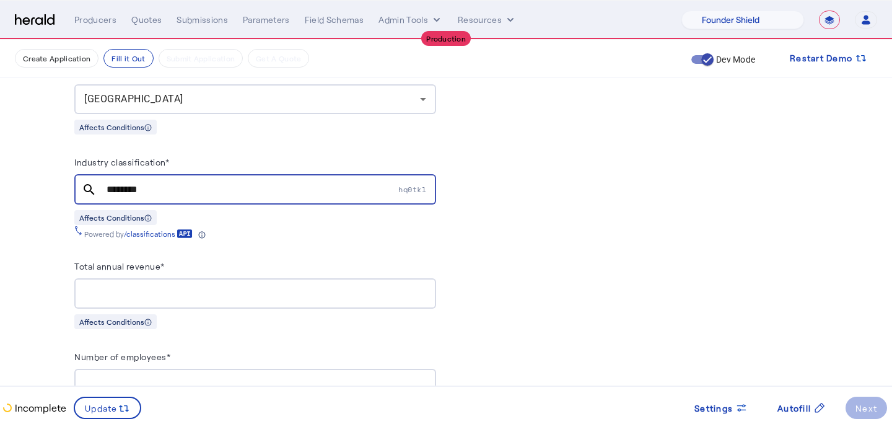
click at [139, 288] on input "Total annual revenue*" at bounding box center [255, 293] width 342 height 15
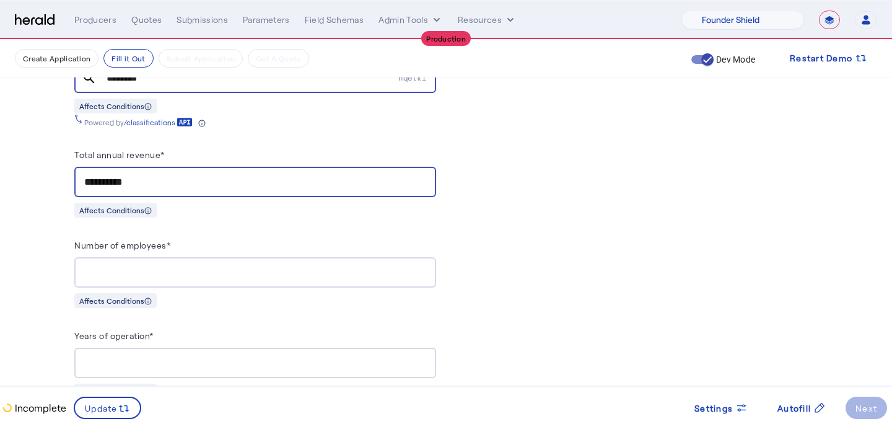
scroll to position [874, 0]
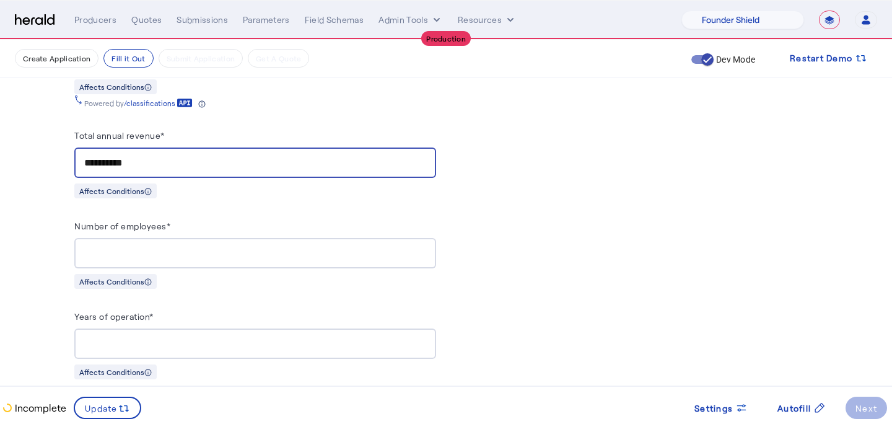
type input "**********"
click at [136, 258] on div at bounding box center [255, 253] width 342 height 30
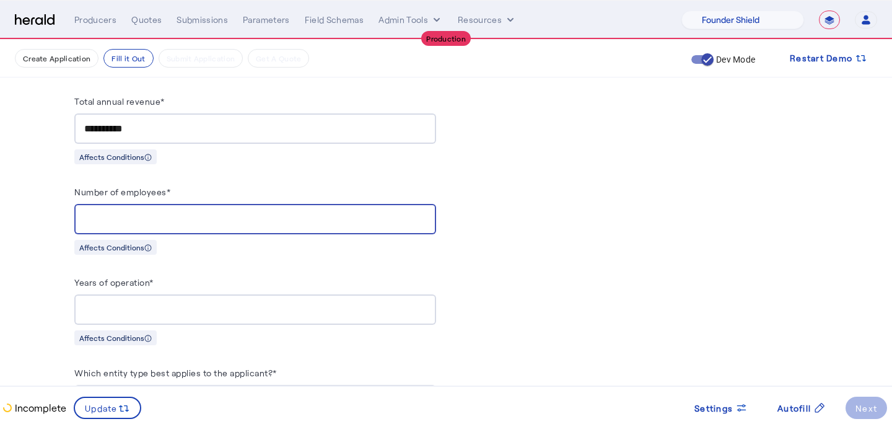
type input "**"
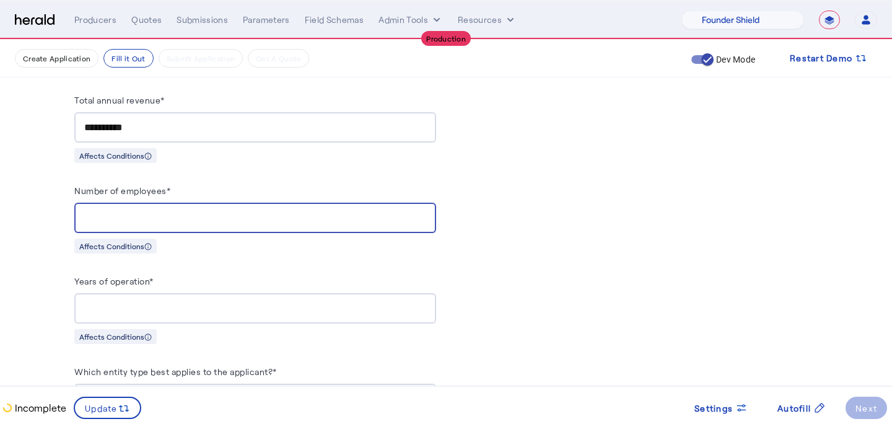
click at [154, 313] on div at bounding box center [255, 308] width 342 height 30
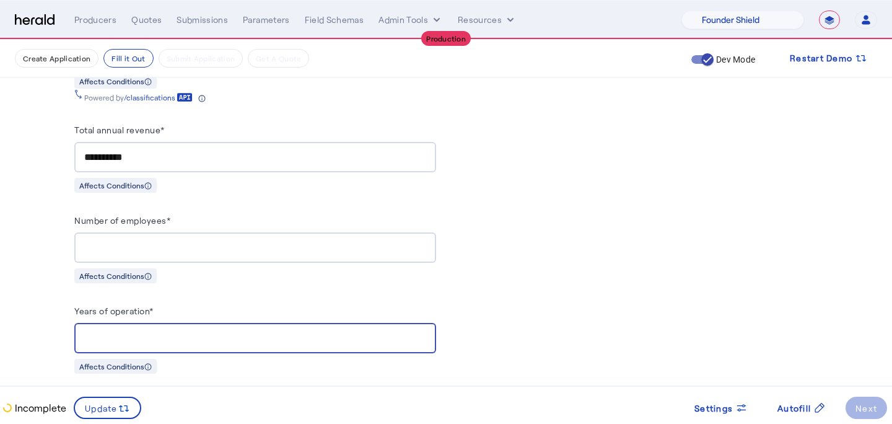
scroll to position [880, 0]
click at [104, 330] on input "***" at bounding box center [255, 337] width 342 height 15
type input "**"
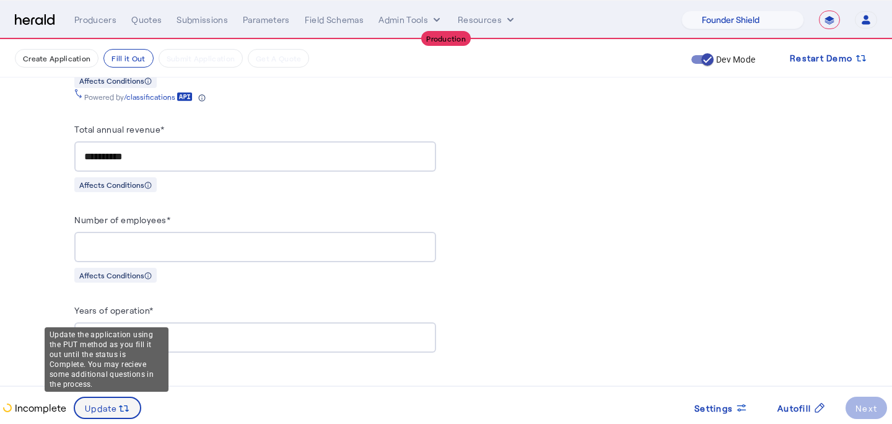
click at [101, 414] on div "Update" at bounding box center [107, 408] width 45 height 14
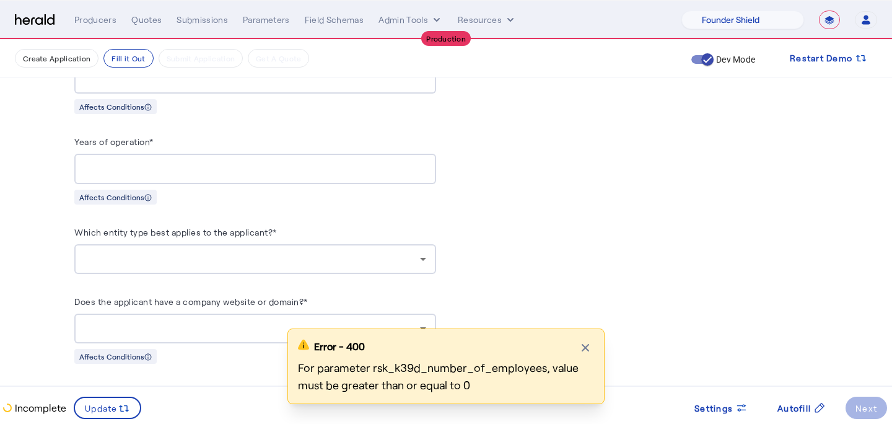
scroll to position [1049, 0]
click at [147, 259] on div at bounding box center [252, 258] width 336 height 15
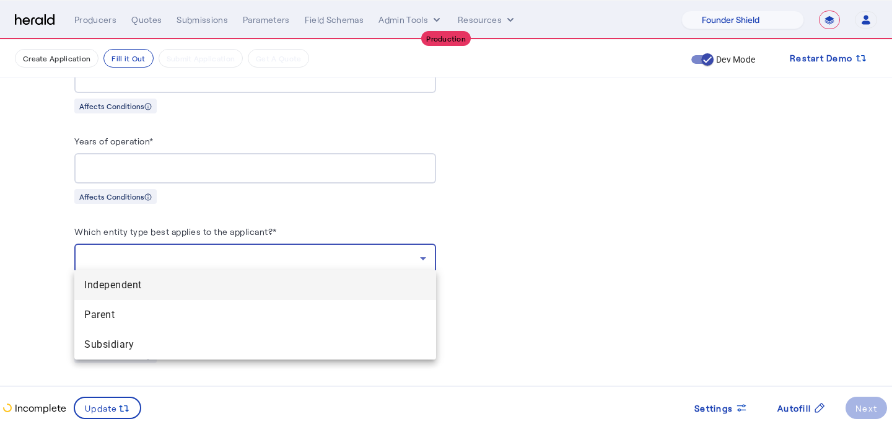
click at [160, 282] on span "Independent" at bounding box center [255, 284] width 342 height 15
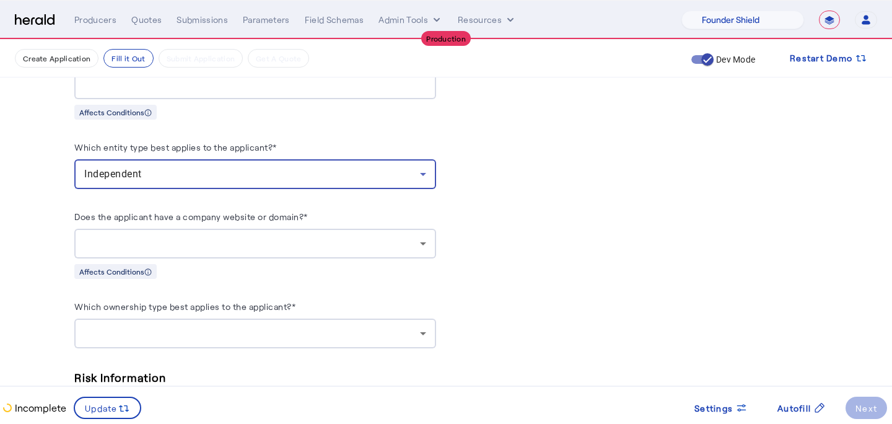
scroll to position [1139, 0]
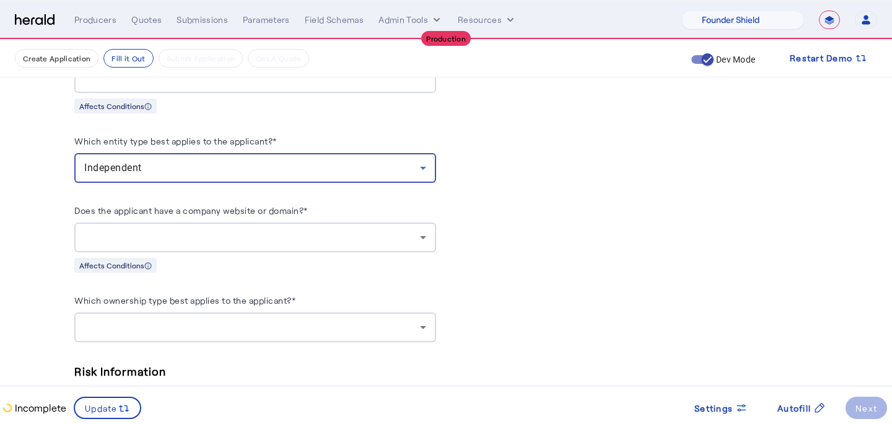
click at [198, 230] on div at bounding box center [252, 237] width 336 height 15
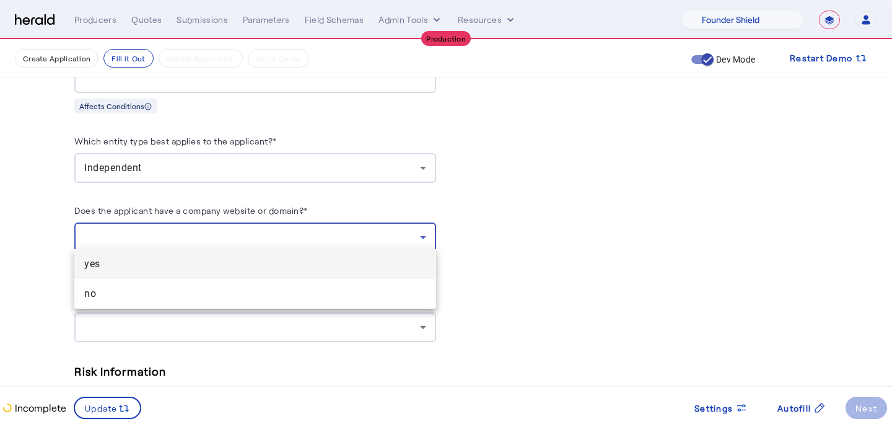
click at [198, 265] on span "yes" at bounding box center [255, 263] width 342 height 15
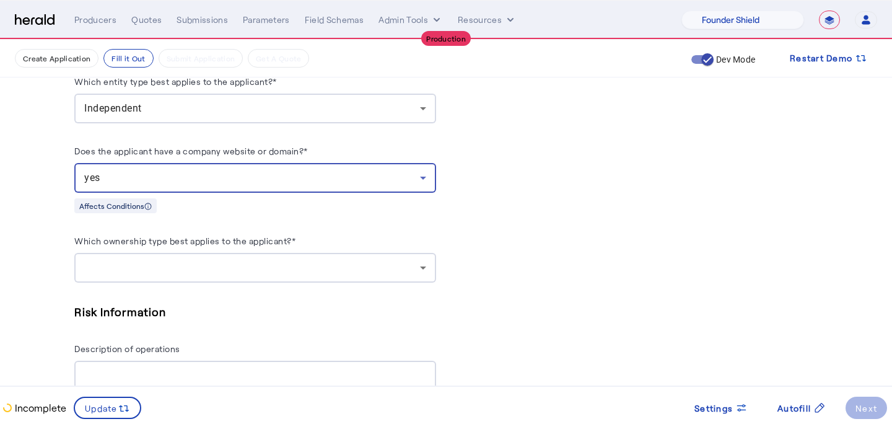
scroll to position [1205, 0]
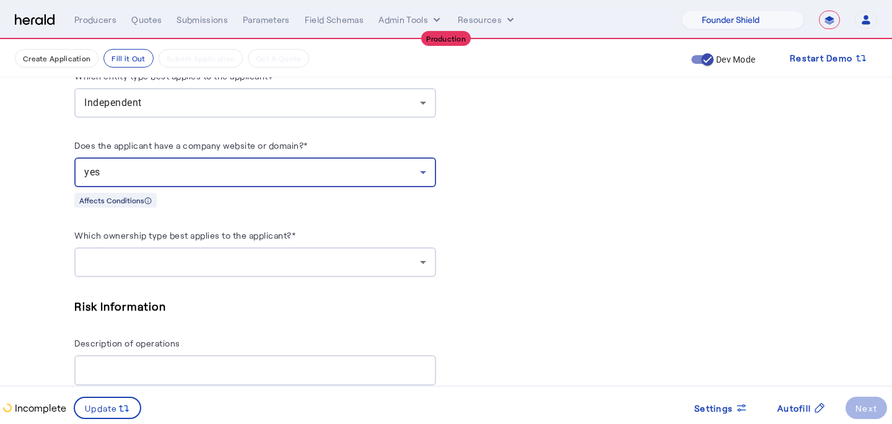
click at [198, 266] on div at bounding box center [255, 262] width 342 height 30
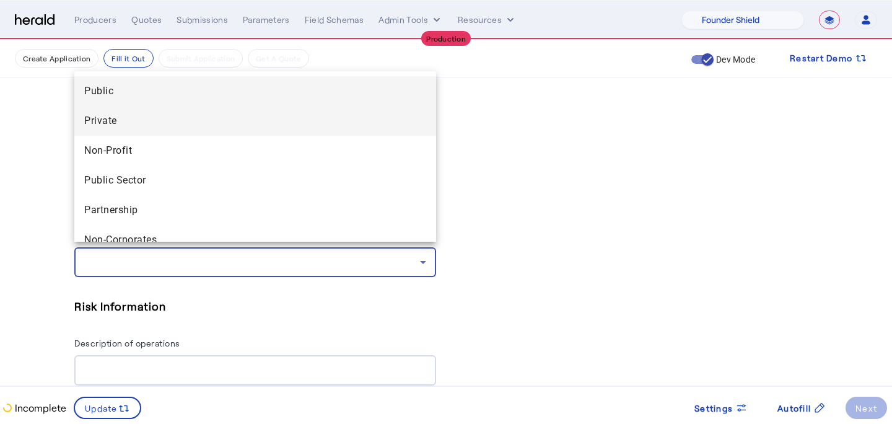
click at [223, 124] on span "Private" at bounding box center [255, 120] width 342 height 15
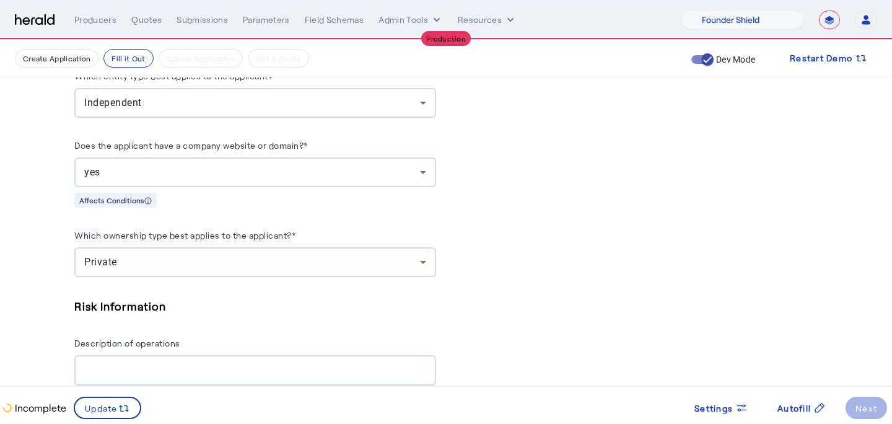
click at [50, 239] on div "**********" at bounding box center [446, 236] width 793 height 2802
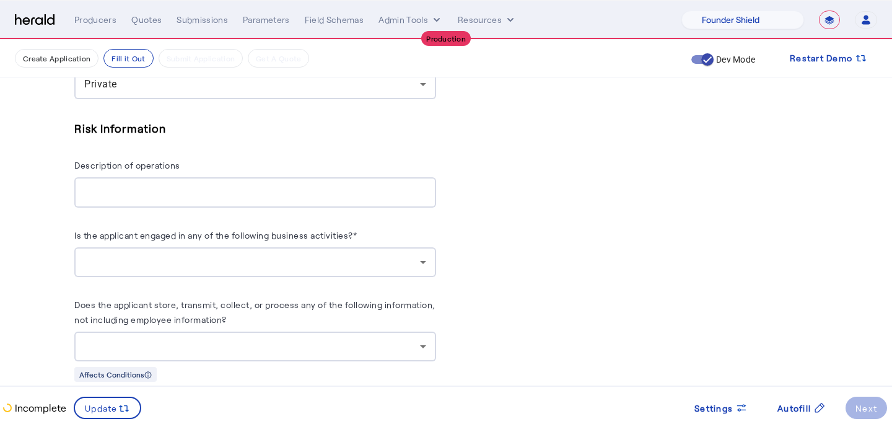
scroll to position [1395, 0]
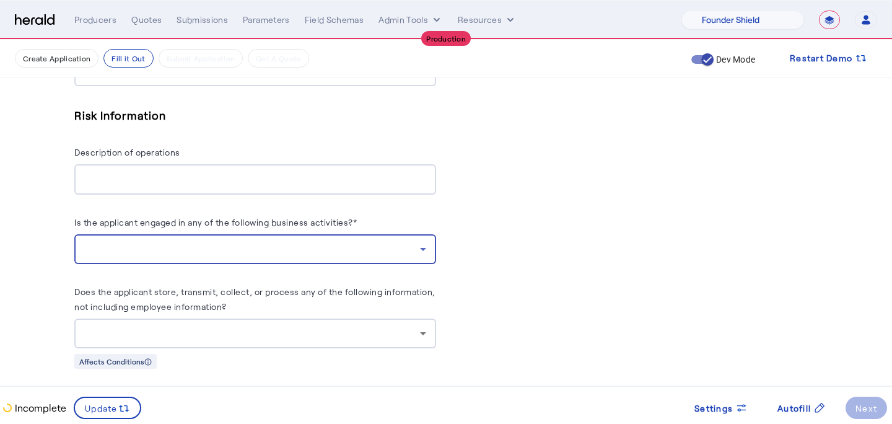
click at [144, 246] on div at bounding box center [252, 249] width 336 height 15
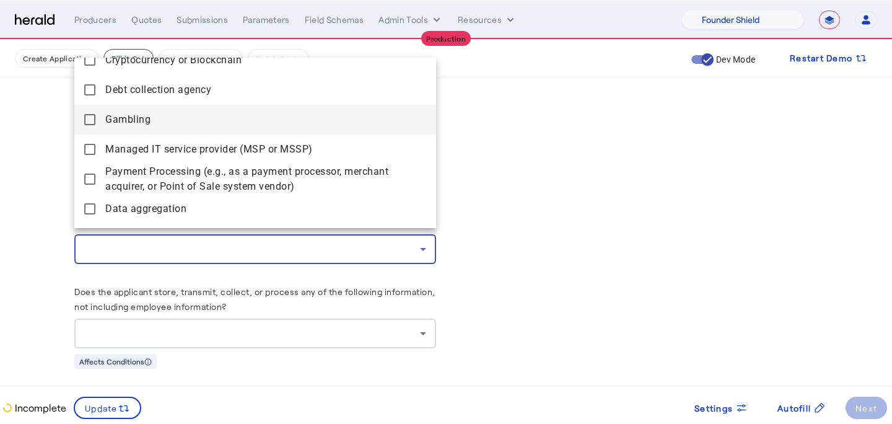
scroll to position [137, 0]
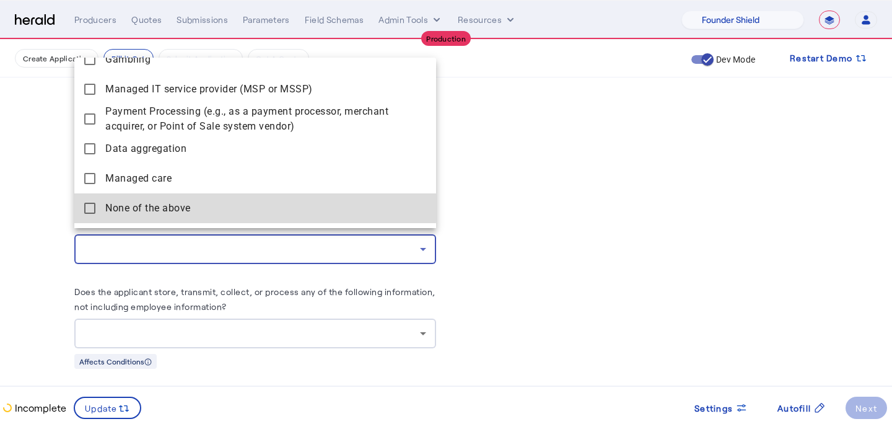
click at [155, 203] on span "None of the above" at bounding box center [265, 208] width 321 height 15
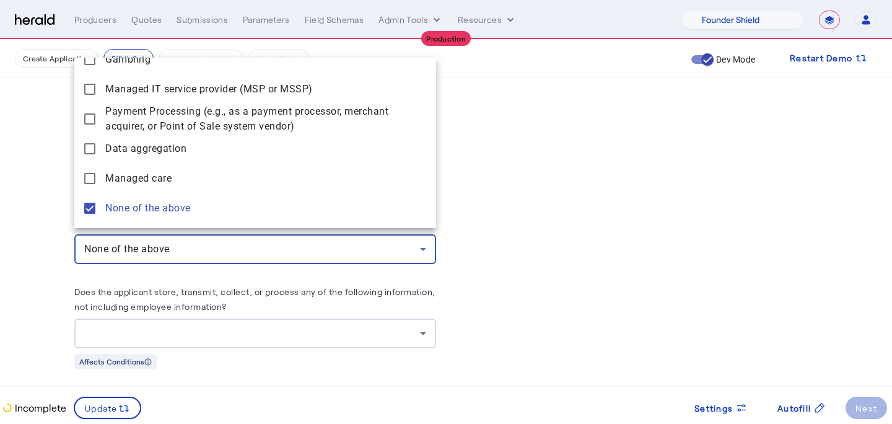
click at [645, 281] on div at bounding box center [446, 212] width 892 height 424
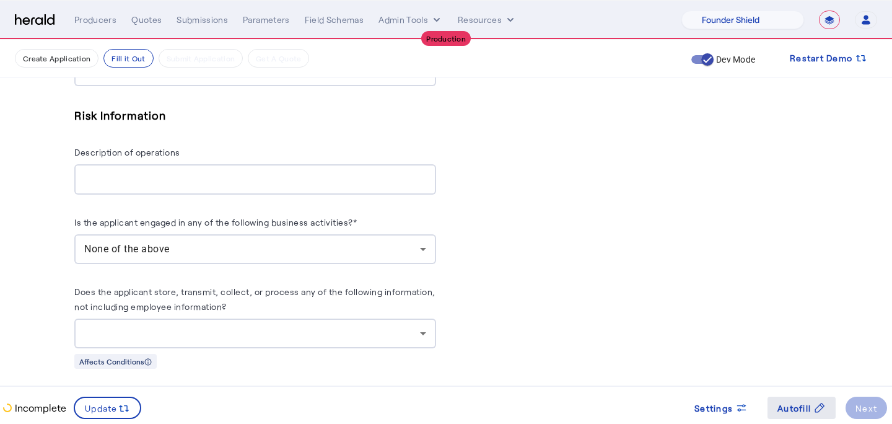
click at [795, 404] on span "Autofill" at bounding box center [793, 407] width 33 height 13
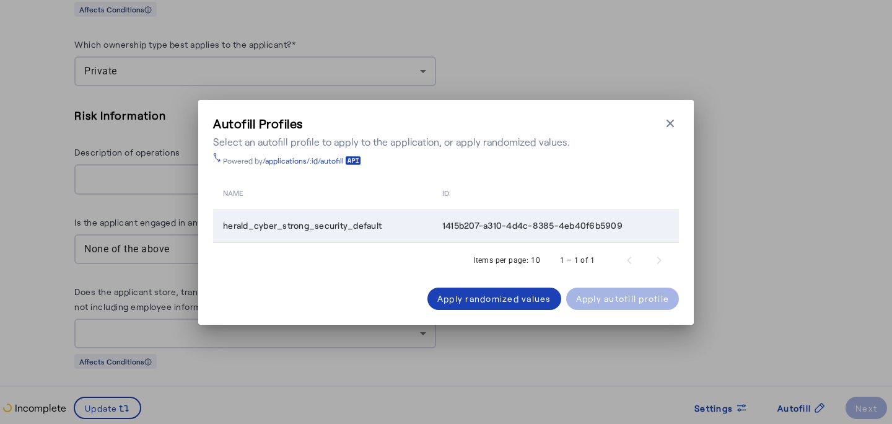
click at [508, 226] on span "1415b207-a310-4d4c-8385-4eb40f6b5909" at bounding box center [532, 225] width 180 height 12
click at [588, 300] on div "Apply autofill profile" at bounding box center [623, 298] width 94 height 13
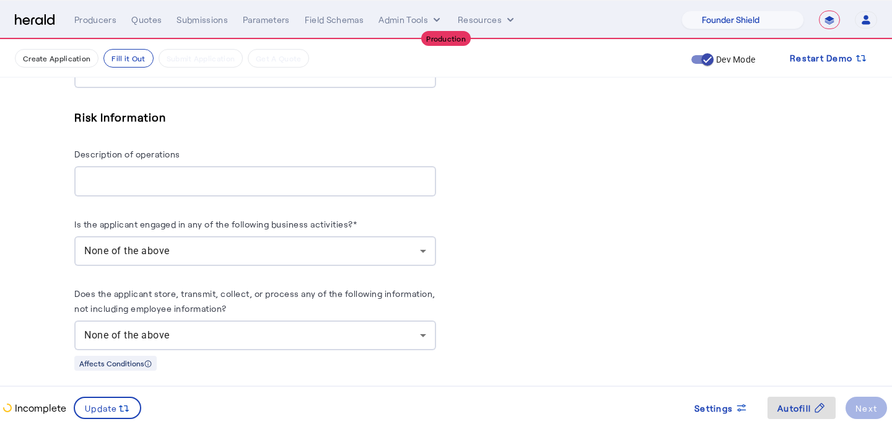
scroll to position [1327, 0]
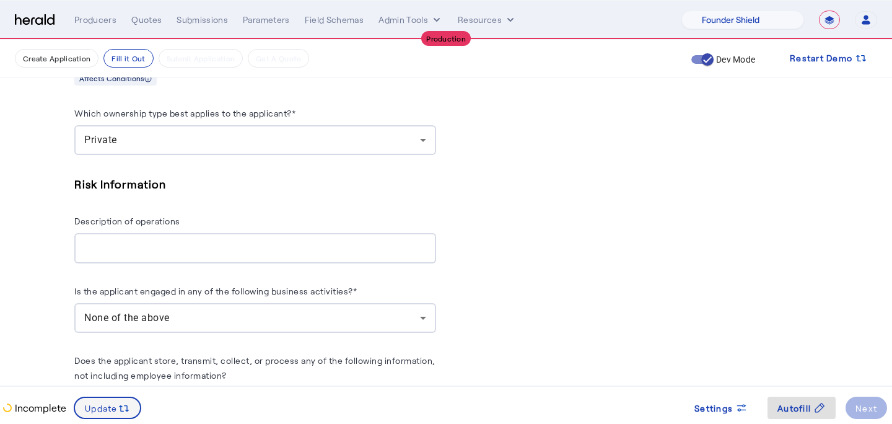
click at [119, 405] on icon at bounding box center [124, 408] width 12 height 12
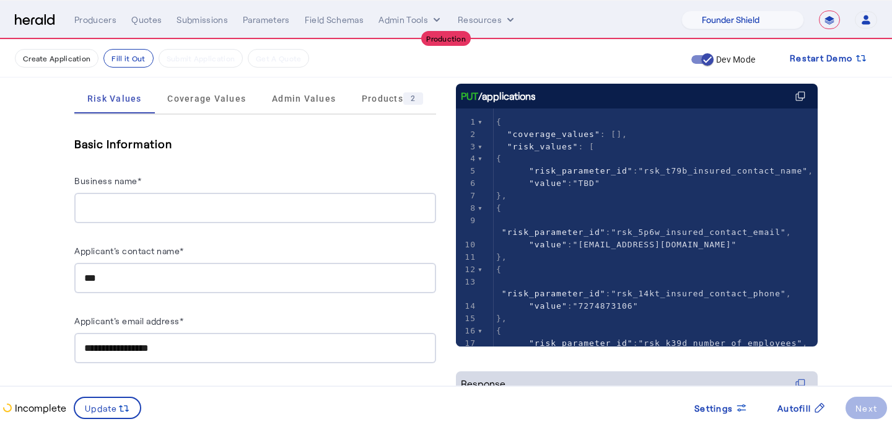
scroll to position [141, 0]
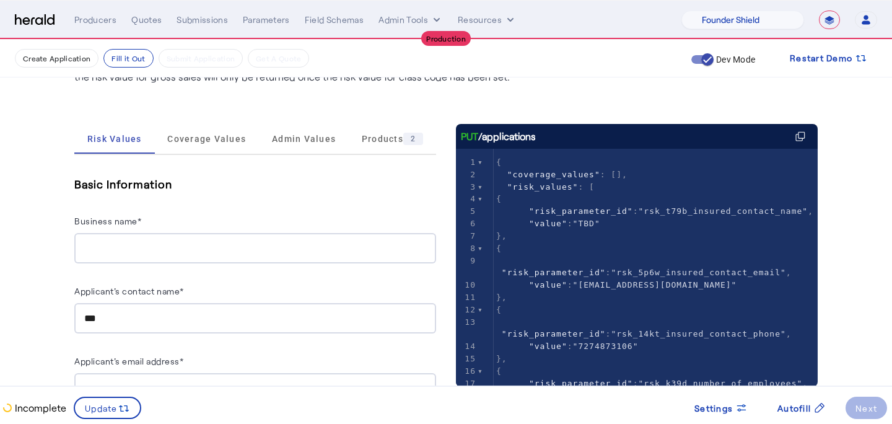
click at [233, 248] on input "Business name*" at bounding box center [255, 248] width 342 height 15
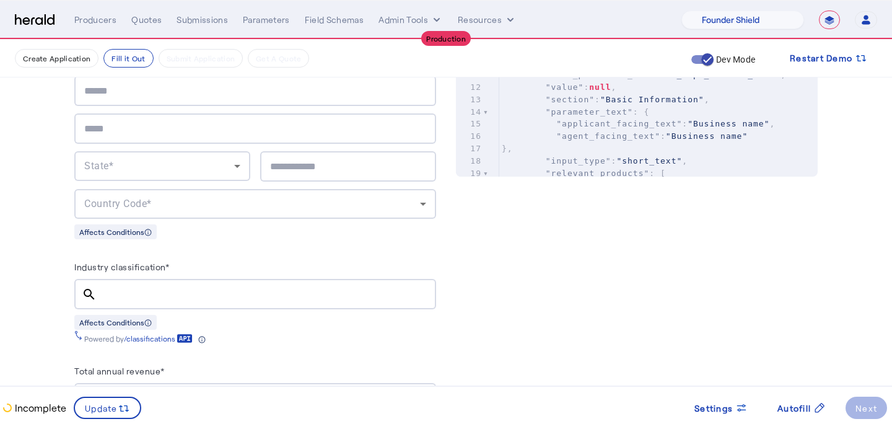
scroll to position [640, 0]
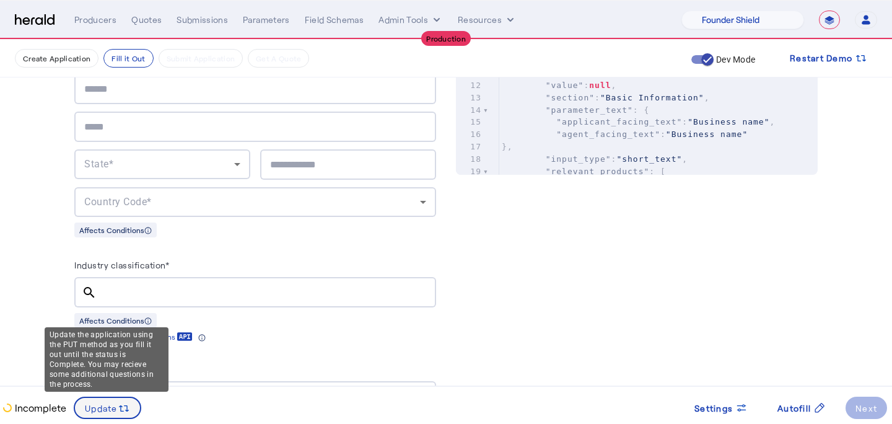
type input "**********"
click at [83, 413] on span at bounding box center [107, 408] width 65 height 30
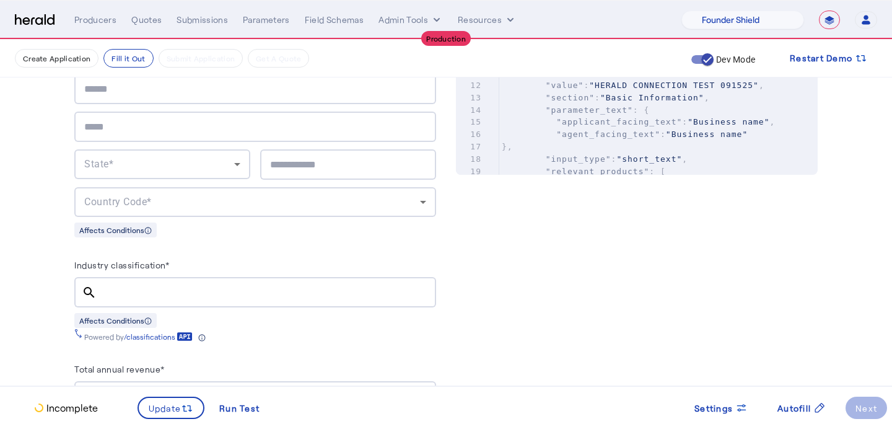
scroll to position [0, 0]
click at [159, 285] on input "Industry classification*" at bounding box center [267, 292] width 320 height 15
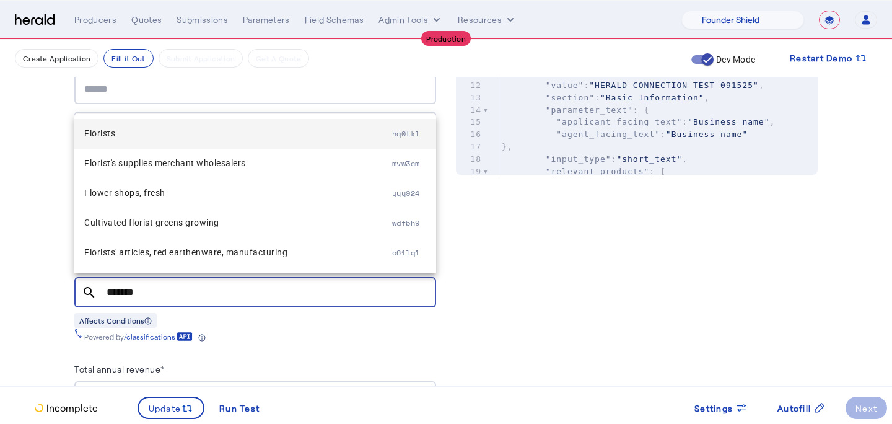
type input "*******"
click at [167, 136] on span "Florists" at bounding box center [238, 133] width 308 height 15
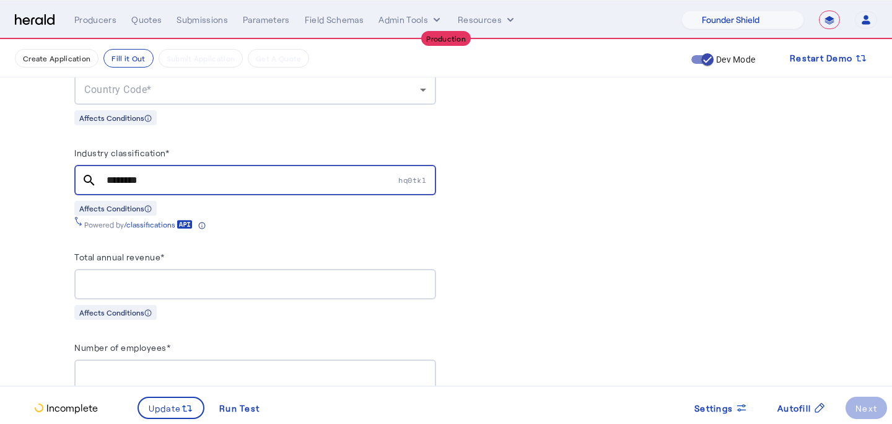
scroll to position [764, 0]
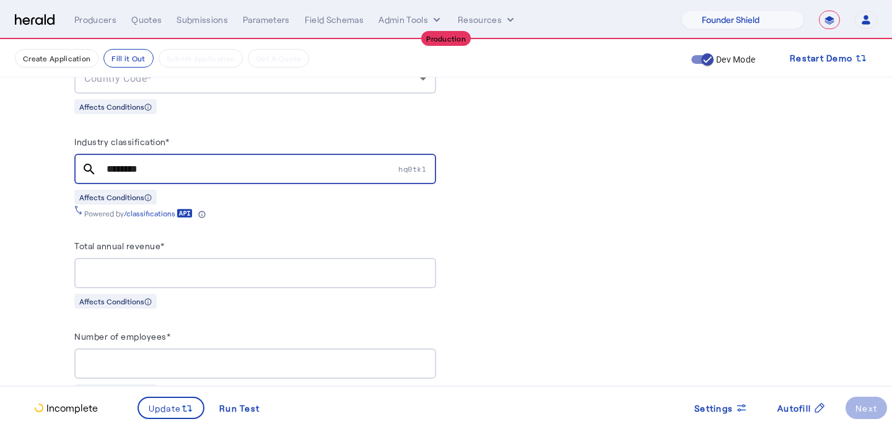
click at [121, 266] on input "Total annual revenue*" at bounding box center [255, 273] width 342 height 15
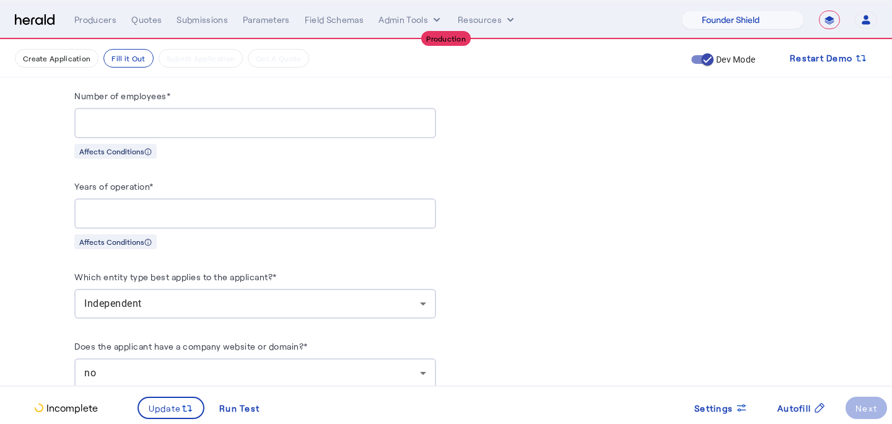
scroll to position [995, 0]
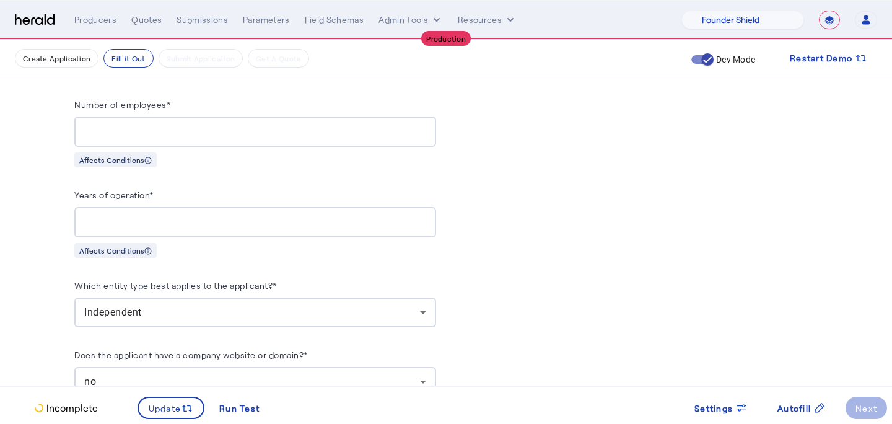
type input "**********"
click at [144, 138] on div "**" at bounding box center [255, 131] width 342 height 30
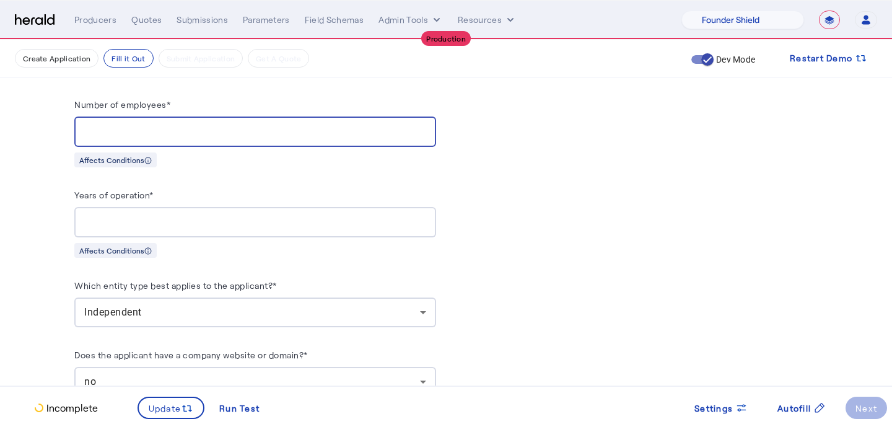
click at [146, 132] on input "**" at bounding box center [255, 131] width 342 height 15
click at [134, 126] on input "**" at bounding box center [255, 131] width 342 height 15
type input "*"
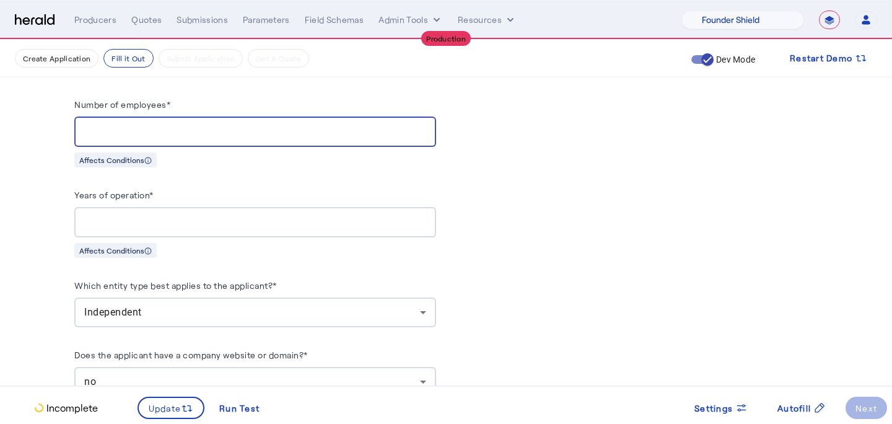
type input "**"
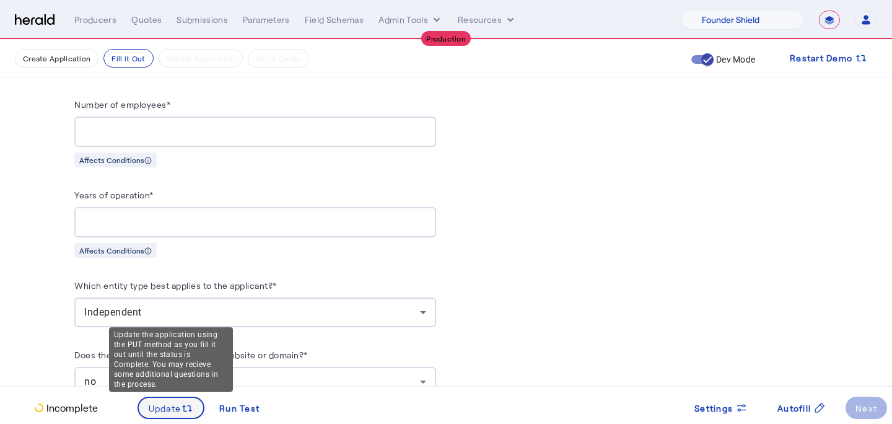
click at [165, 401] on span "Update" at bounding box center [165, 407] width 33 height 13
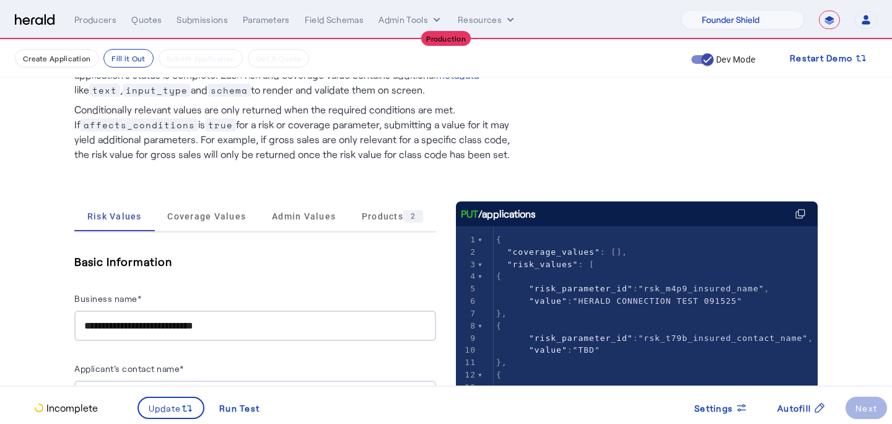
scroll to position [0, 0]
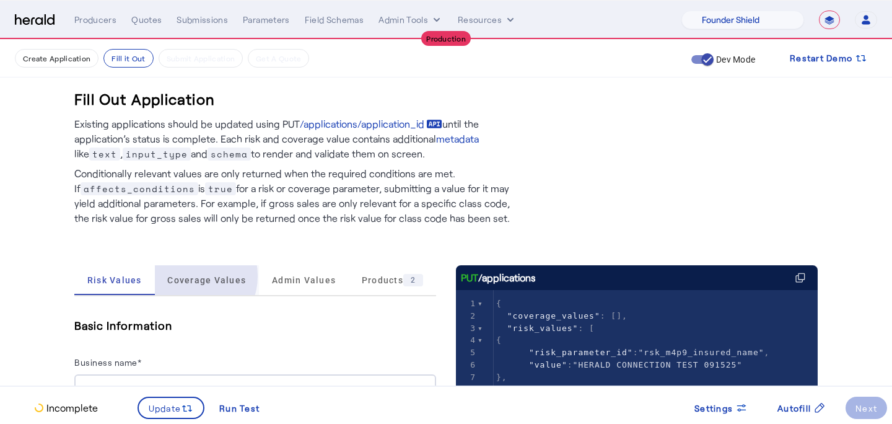
click at [185, 276] on span "Coverage Values" at bounding box center [206, 280] width 79 height 9
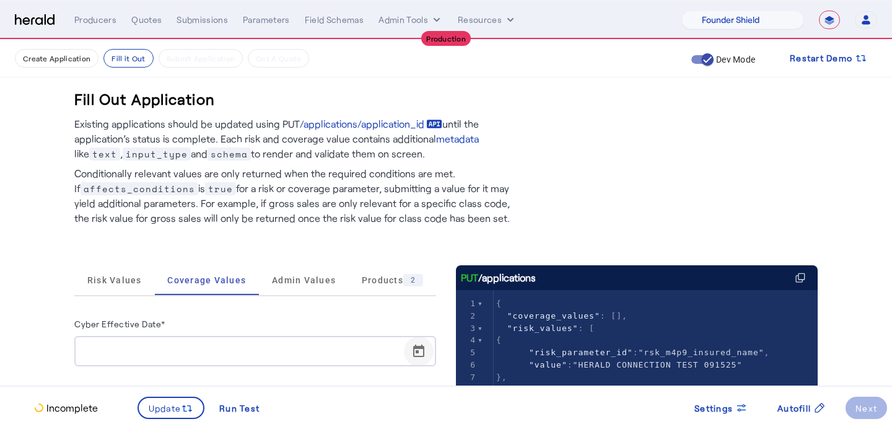
click at [414, 351] on span "Open calendar" at bounding box center [419, 351] width 30 height 30
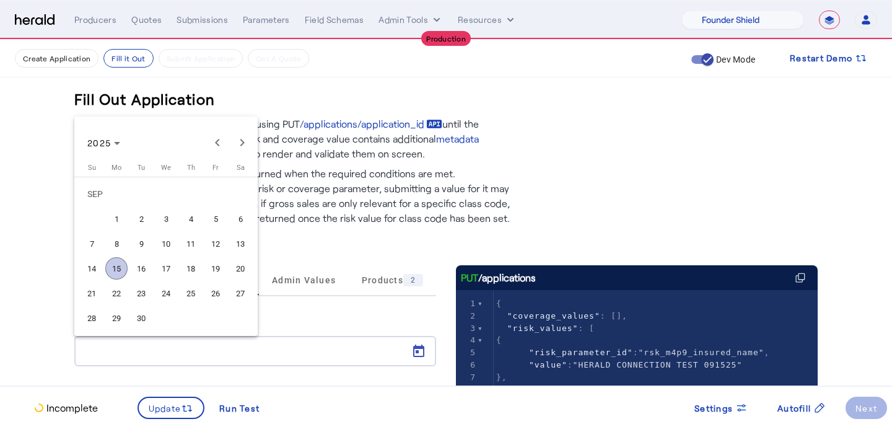
click at [129, 272] on button "16" at bounding box center [141, 268] width 25 height 25
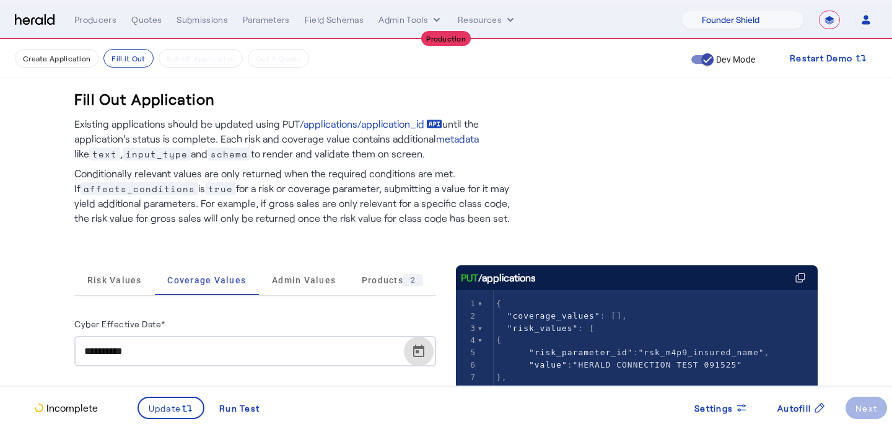
click at [421, 360] on span "Open calendar" at bounding box center [419, 351] width 30 height 30
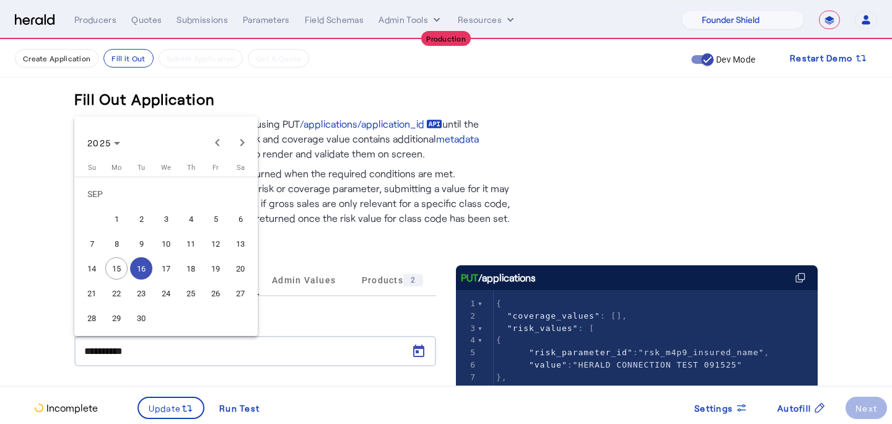
click at [120, 272] on span "15" at bounding box center [116, 268] width 22 height 22
type input "**********"
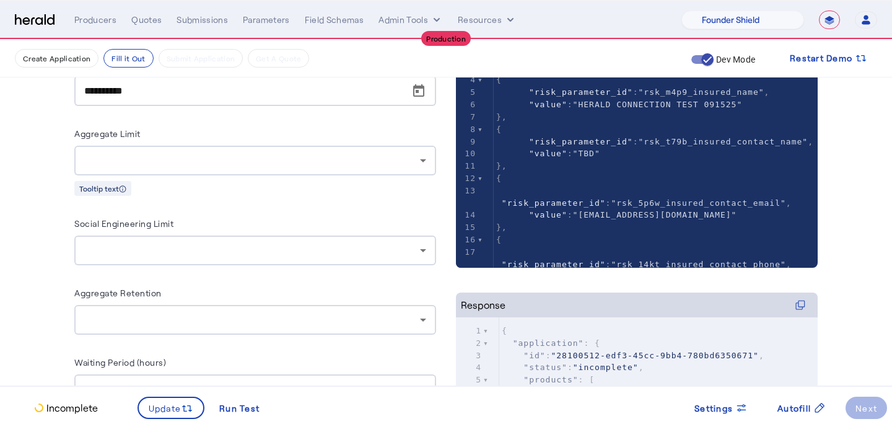
scroll to position [263, 0]
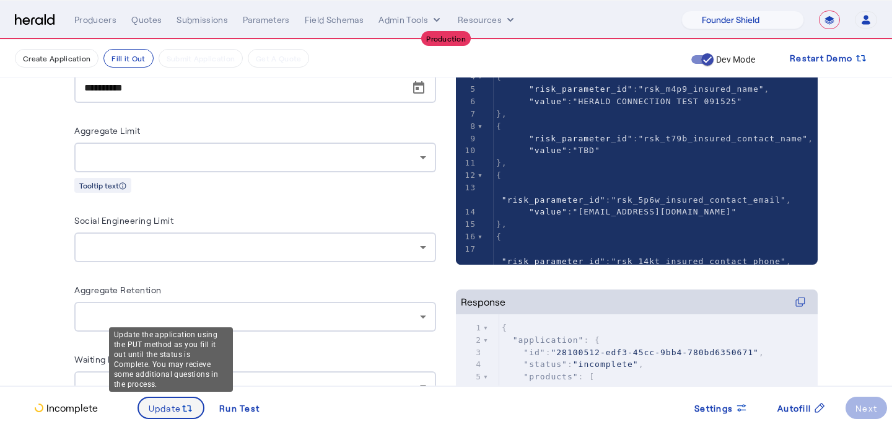
click at [161, 406] on span "Update" at bounding box center [165, 407] width 33 height 13
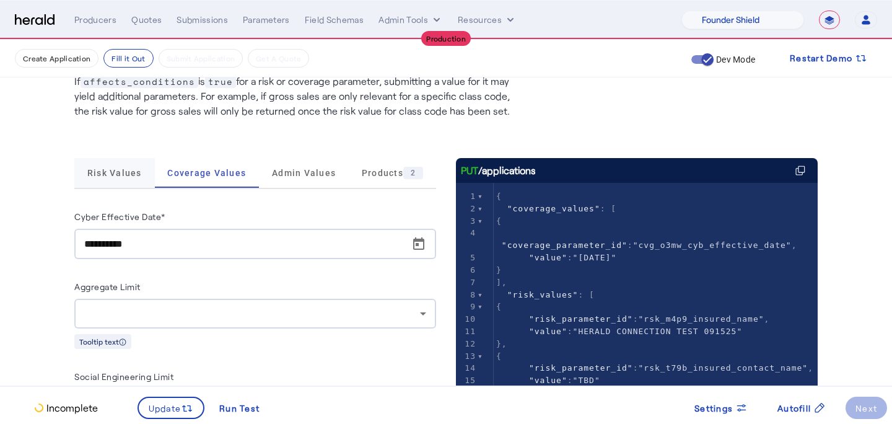
scroll to position [94, 0]
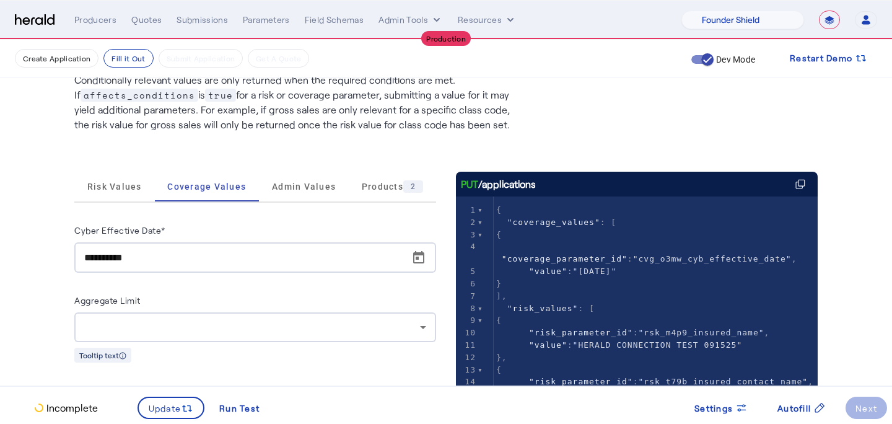
click at [112, 177] on span "Risk Values" at bounding box center [114, 187] width 54 height 30
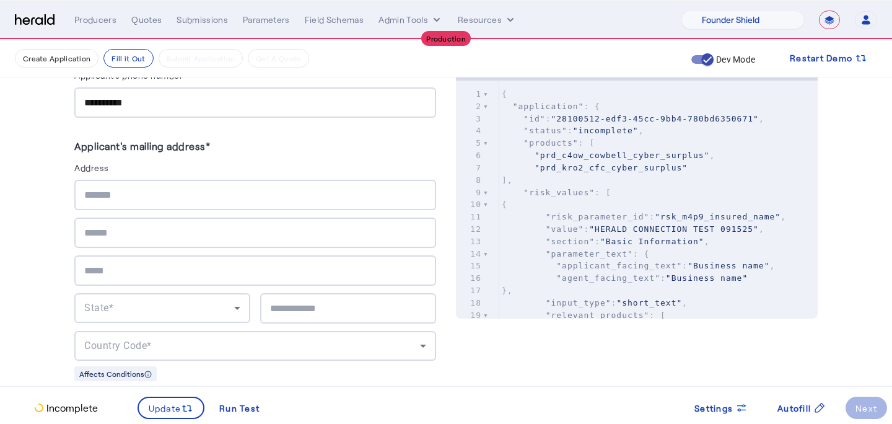
scroll to position [494, 0]
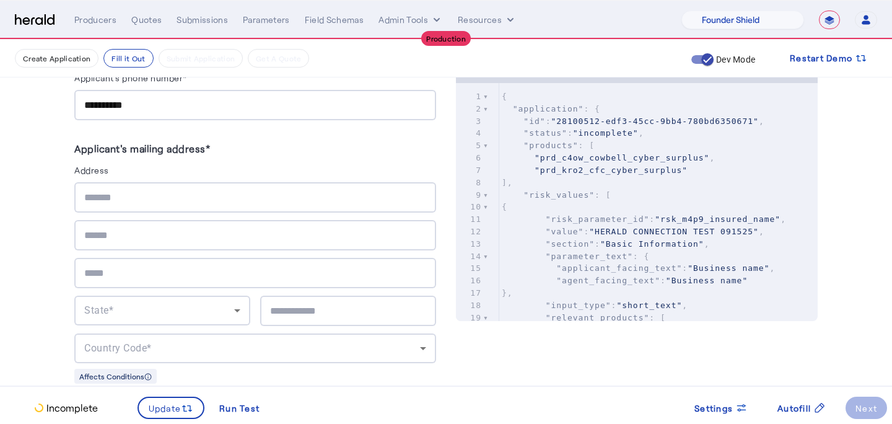
click at [112, 178] on herald-label "Address" at bounding box center [255, 172] width 362 height 20
click at [113, 191] on input "text" at bounding box center [255, 197] width 342 height 15
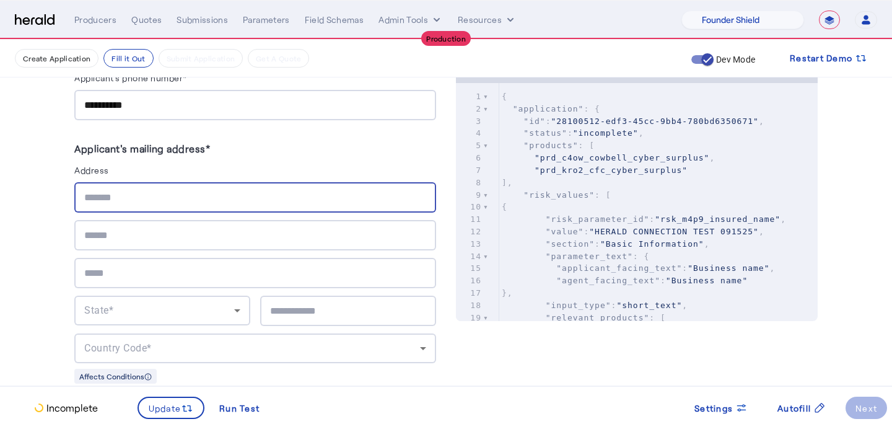
click at [124, 195] on input "text" at bounding box center [255, 197] width 342 height 15
type input "**********"
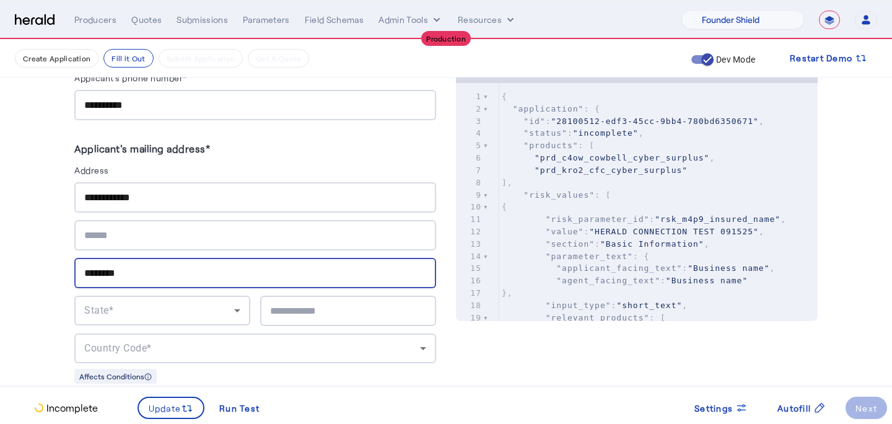
type input "********"
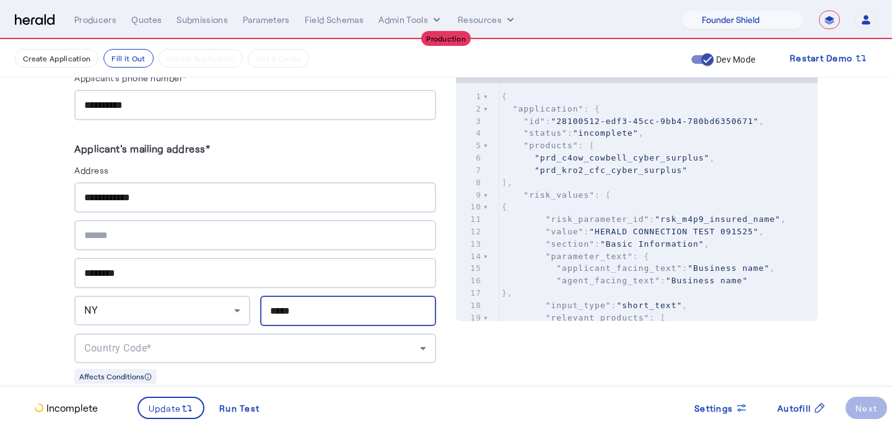
type input "*****"
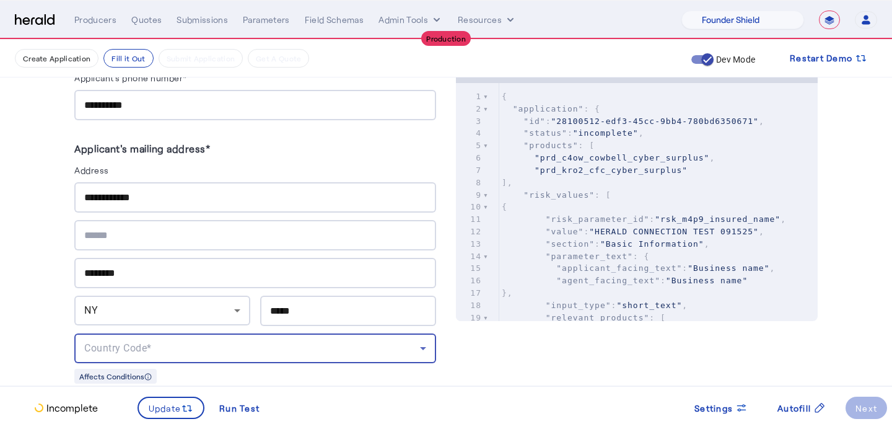
click at [159, 341] on div "Country Code*" at bounding box center [252, 348] width 336 height 15
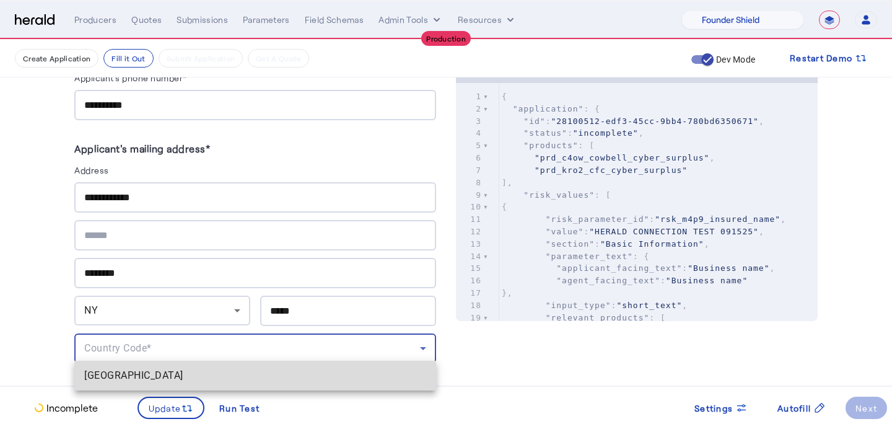
click at [157, 366] on mat-option "[GEOGRAPHIC_DATA]" at bounding box center [255, 375] width 362 height 30
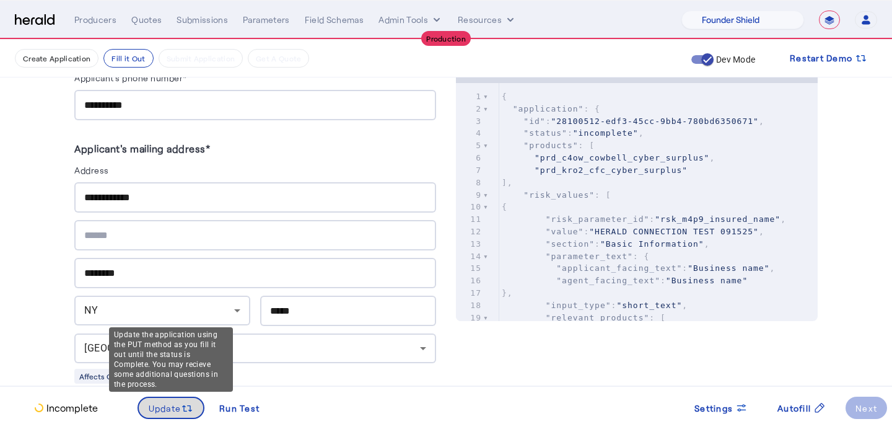
click at [159, 407] on span "Update" at bounding box center [165, 407] width 33 height 13
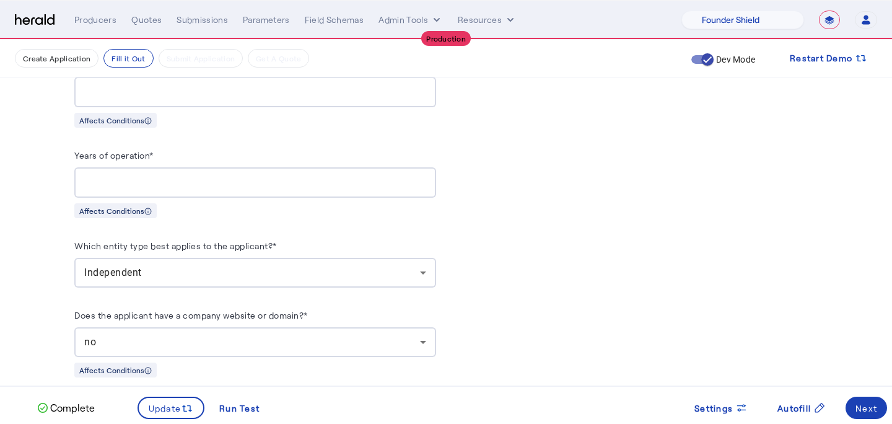
scroll to position [1034, 0]
click at [115, 338] on div "no" at bounding box center [252, 343] width 336 height 15
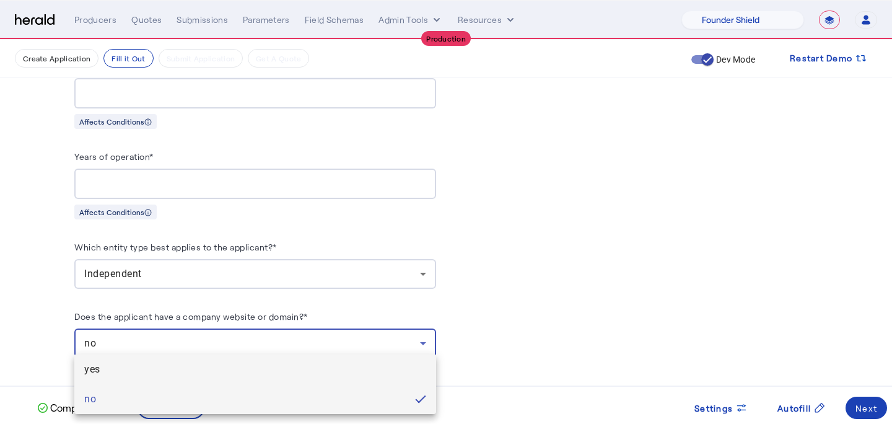
click at [118, 365] on span "yes" at bounding box center [255, 369] width 342 height 15
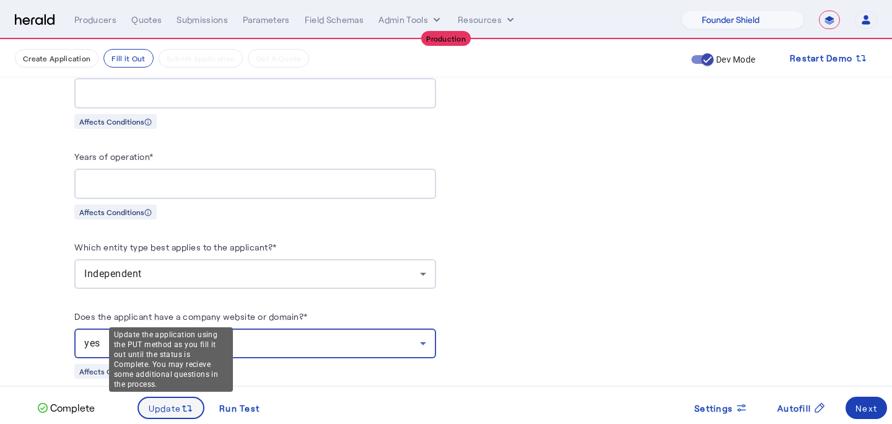
click at [154, 403] on span "Update" at bounding box center [165, 407] width 33 height 13
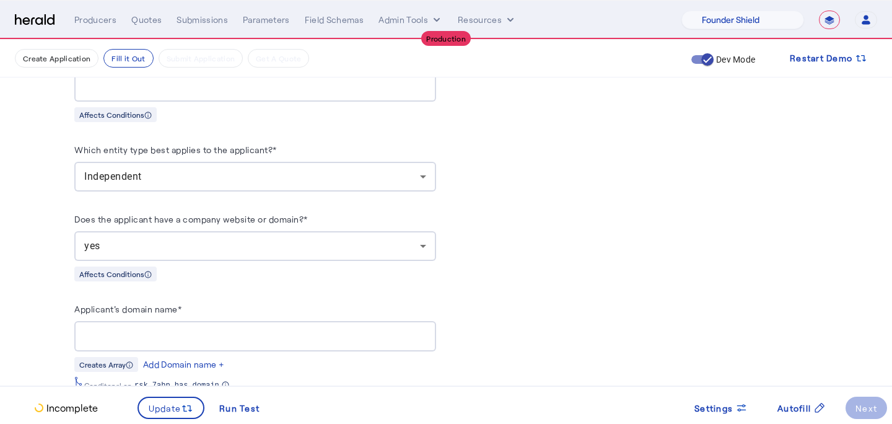
scroll to position [1132, 0]
click at [137, 329] on input "Applicant's domain name*" at bounding box center [255, 335] width 342 height 15
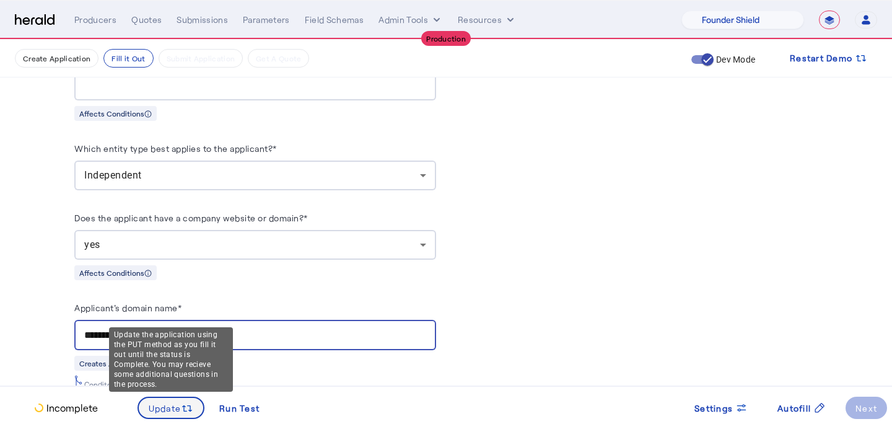
type input "**********"
click at [174, 398] on span at bounding box center [171, 408] width 65 height 30
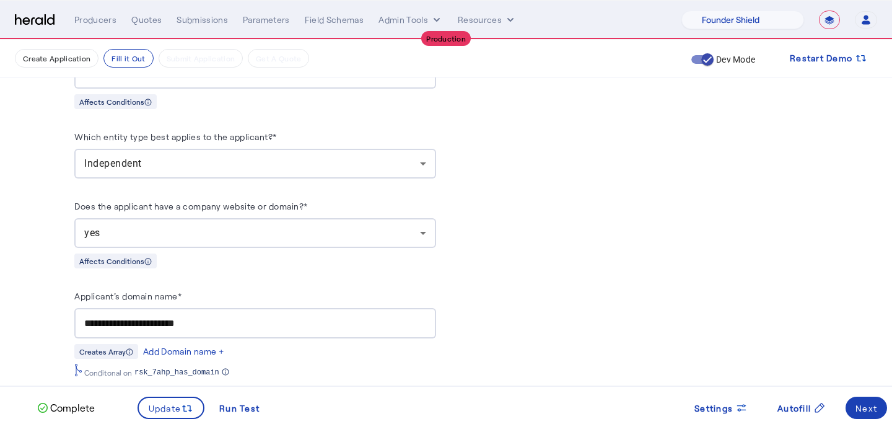
scroll to position [1144, 0]
click at [868, 403] on div "Next" at bounding box center [866, 407] width 22 height 13
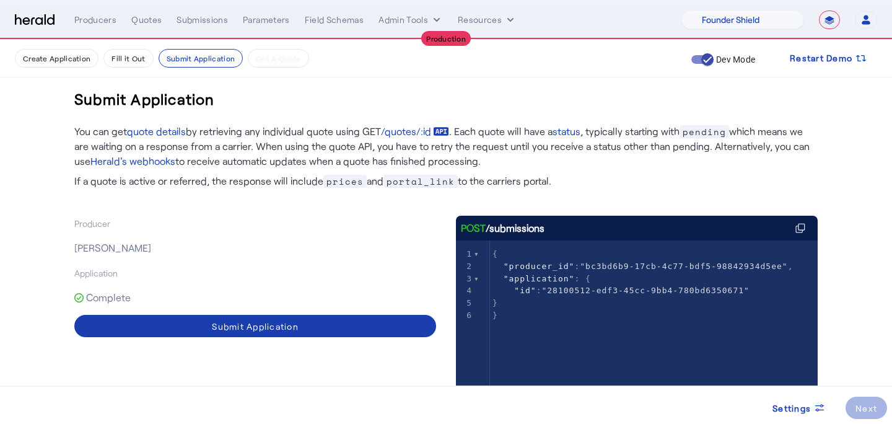
click at [234, 321] on div "Submit Application" at bounding box center [255, 326] width 87 height 13
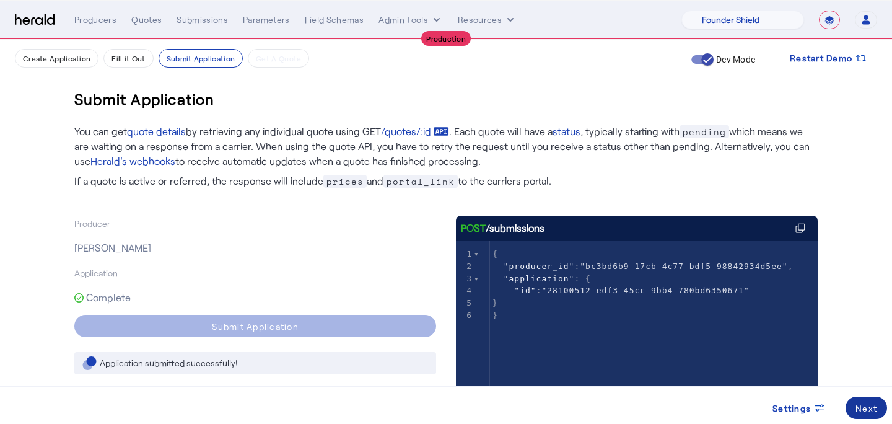
click at [868, 403] on div "Next" at bounding box center [866, 407] width 22 height 13
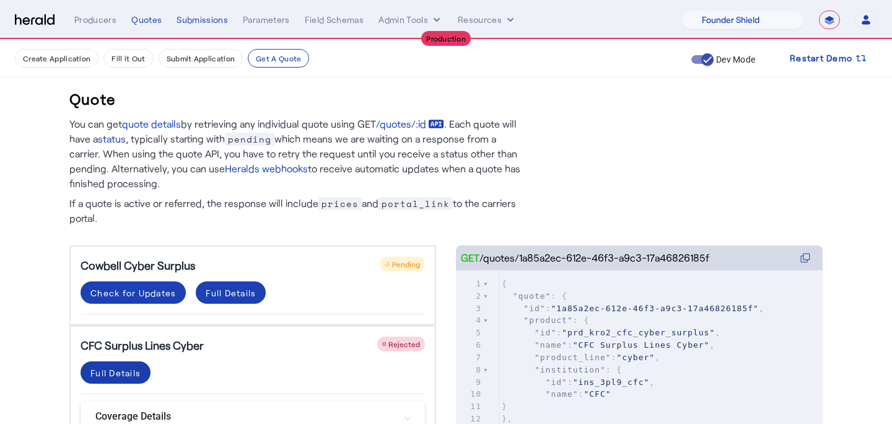
click at [134, 371] on div "Full Details" at bounding box center [115, 372] width 50 height 13
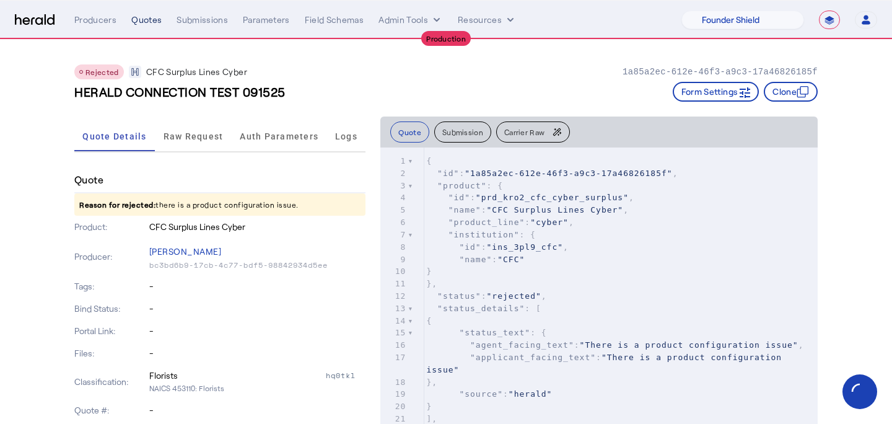
click at [139, 17] on div "Quotes" at bounding box center [146, 20] width 30 height 12
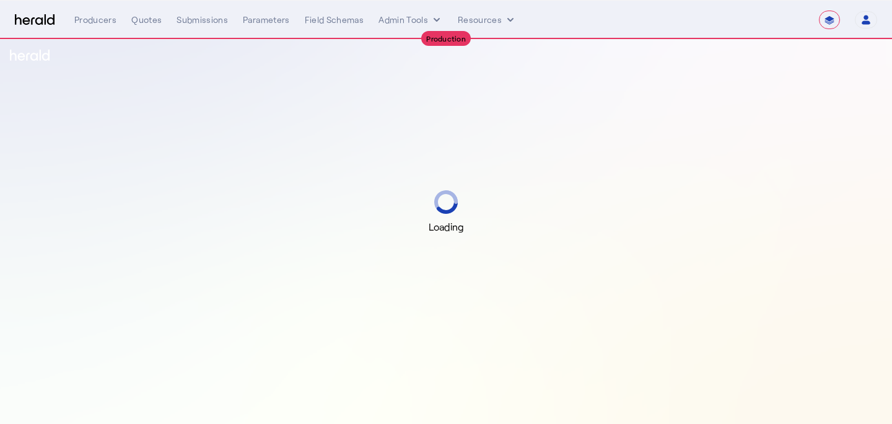
select select "**********"
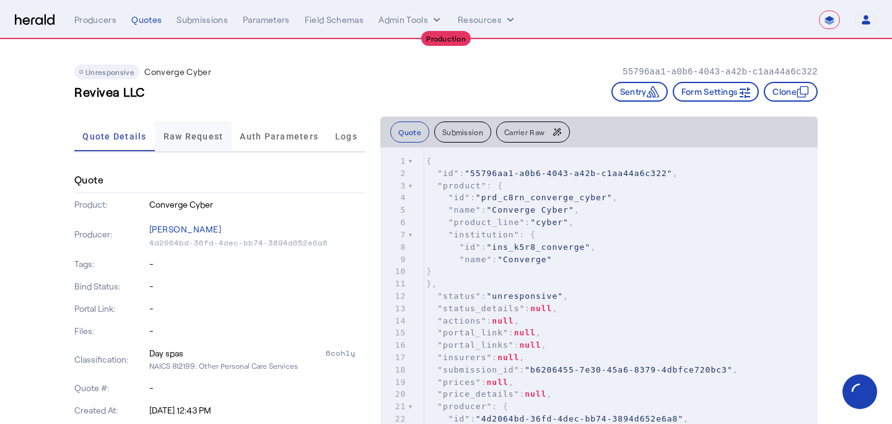
click at [203, 128] on span "Raw Request" at bounding box center [193, 136] width 60 height 30
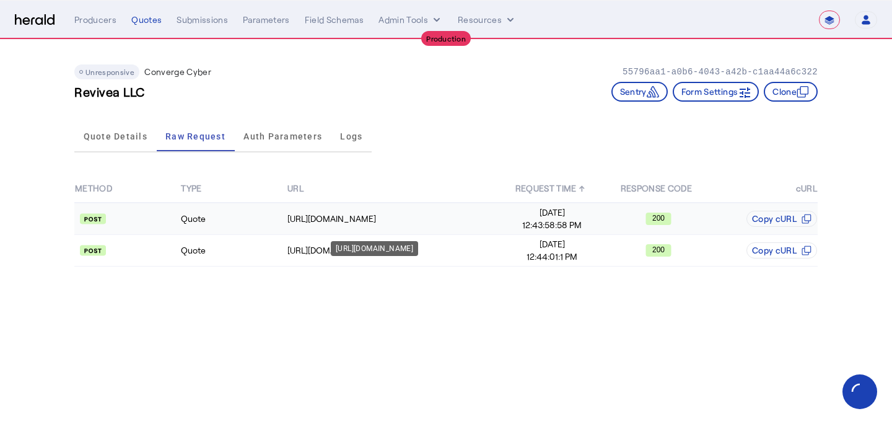
click at [378, 255] on div "https://api.convergeins.com/graphql" at bounding box center [374, 248] width 87 height 15
click at [467, 246] on div "https://api.convergeins.com/graphql" at bounding box center [392, 250] width 211 height 12
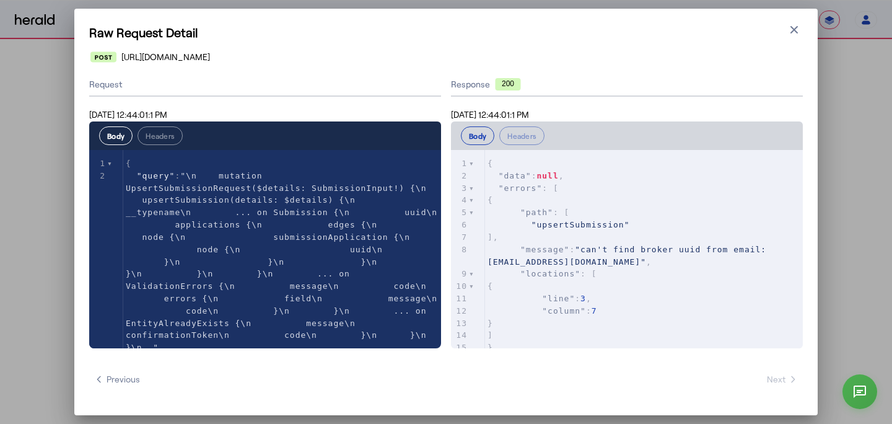
scroll to position [8, 0]
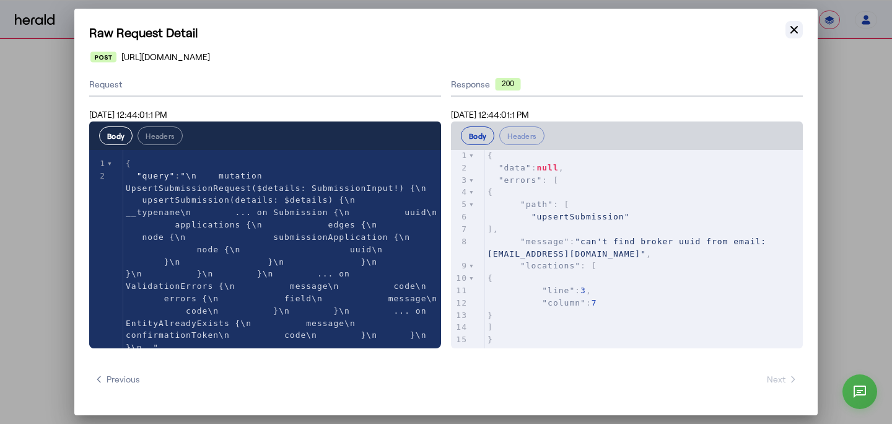
click at [790, 31] on icon "button" at bounding box center [794, 30] width 12 height 12
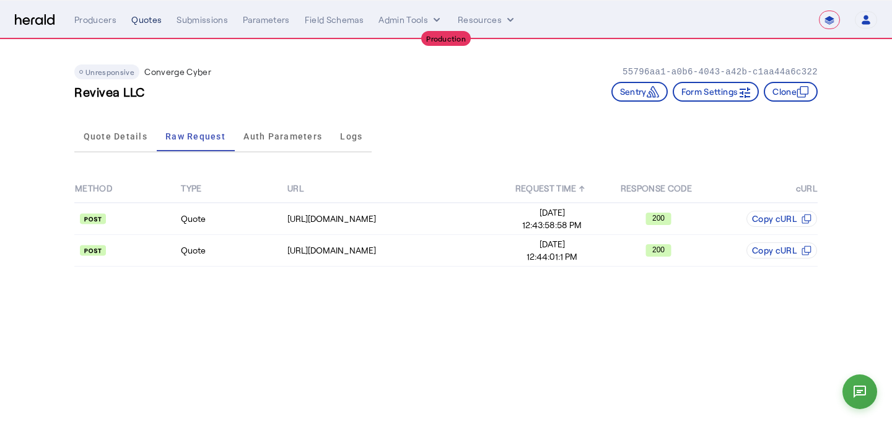
click at [142, 20] on div "Quotes" at bounding box center [146, 20] width 30 height 12
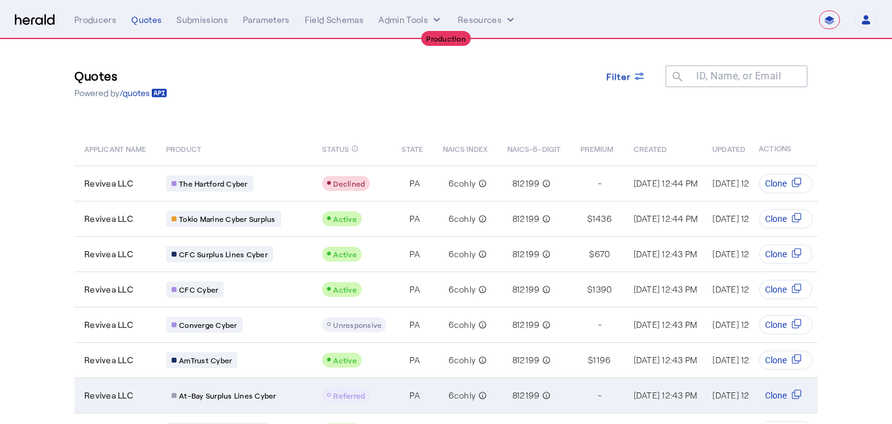
scroll to position [6, 0]
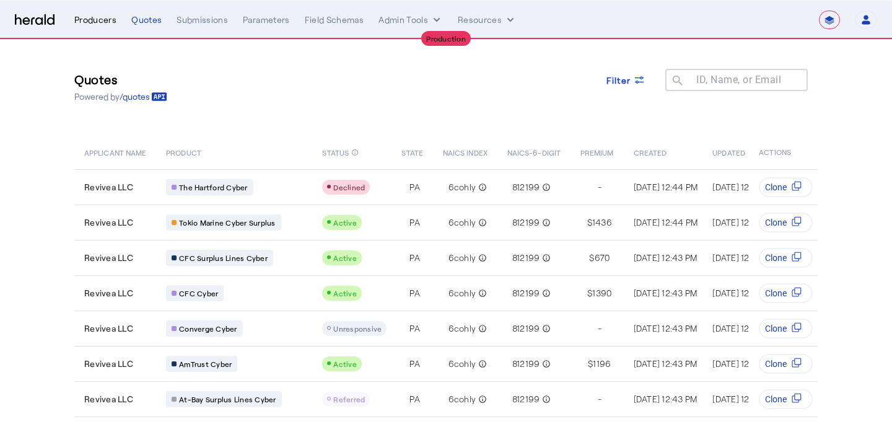
click at [101, 14] on div "Producers" at bounding box center [95, 20] width 42 height 12
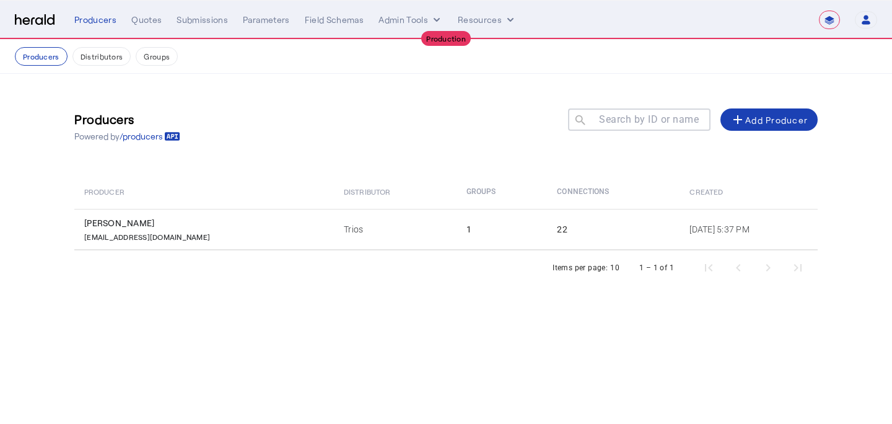
click at [45, 16] on img at bounding box center [35, 20] width 40 height 12
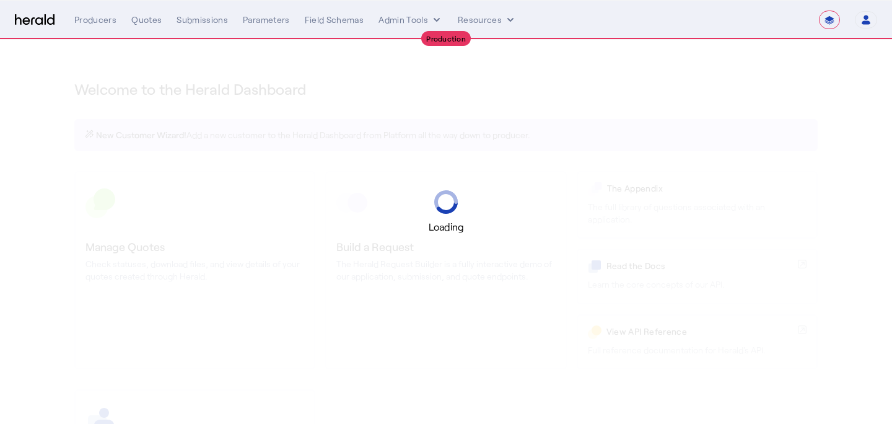
select select "**********"
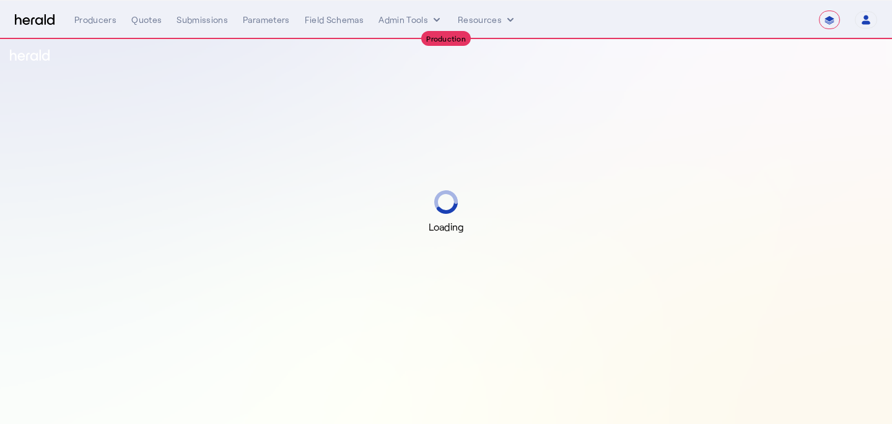
select select "**********"
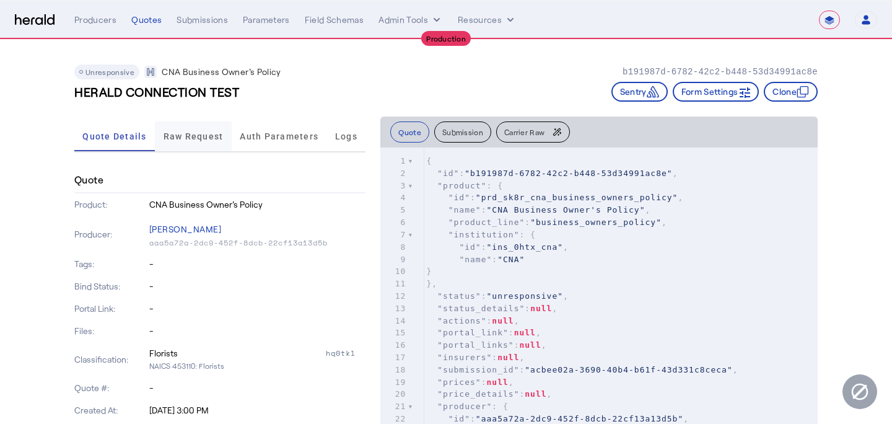
click at [216, 141] on span "Raw Request" at bounding box center [193, 136] width 60 height 9
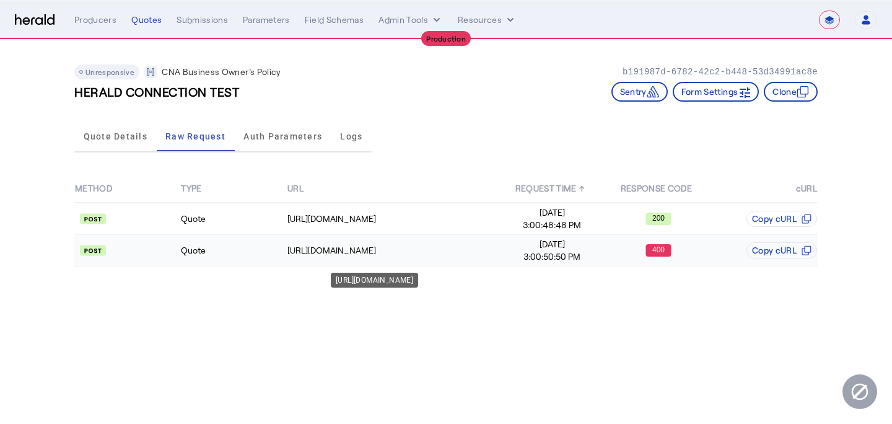
click at [466, 253] on div "https://apis.cna.com/policy/small-business/full-quote" at bounding box center [392, 250] width 211 height 12
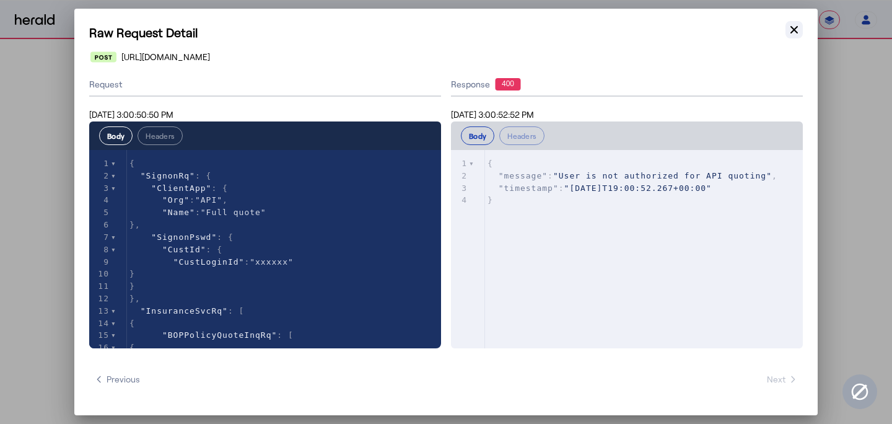
click at [790, 27] on icon "button" at bounding box center [794, 30] width 12 height 12
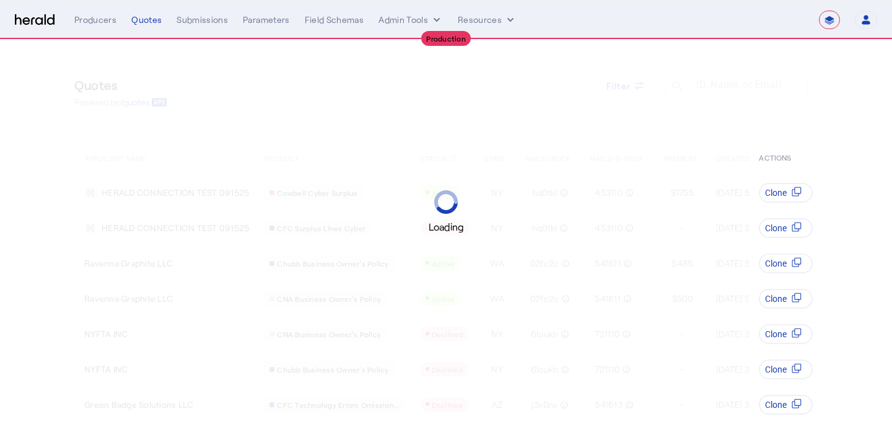
select select "**********"
select select "pfm_lx2v_founder_shield"
